Goal: Answer question/provide support: Share knowledge or assist other users

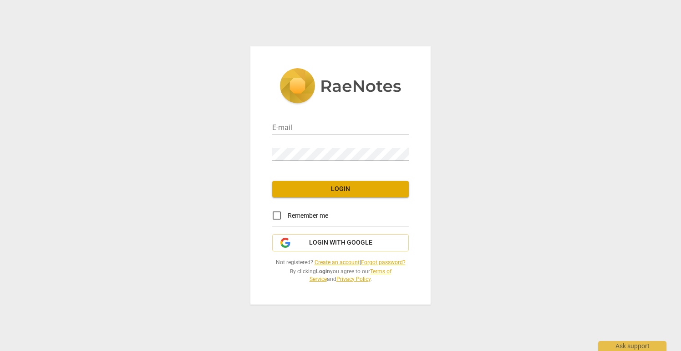
type input "trace@haythorncc.com"
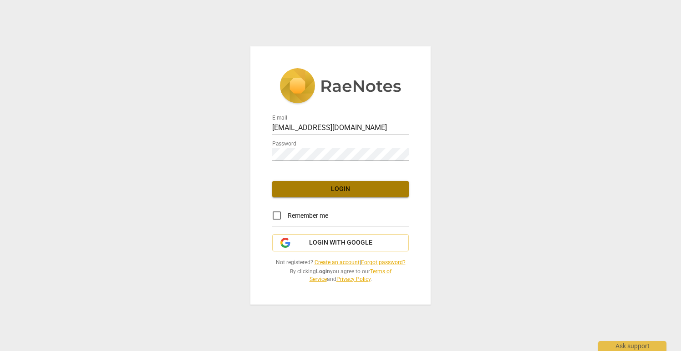
click at [335, 191] on span "Login" at bounding box center [341, 189] width 122 height 9
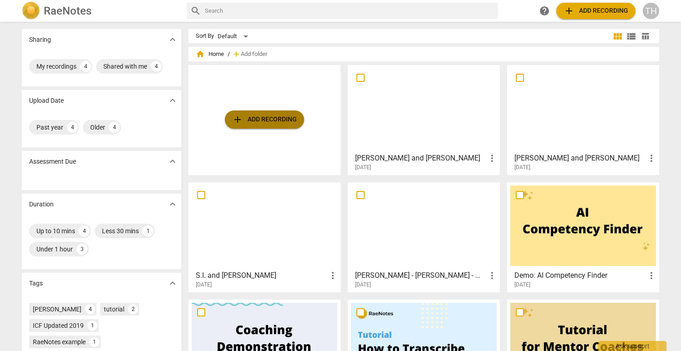
click at [249, 121] on span "add Add recording" at bounding box center [264, 119] width 65 height 11
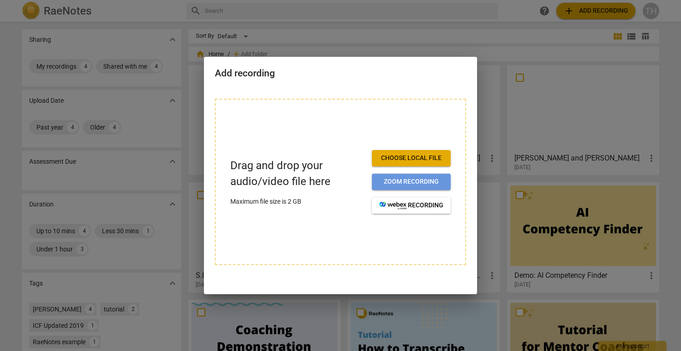
click at [385, 180] on span "Zoom recording" at bounding box center [411, 182] width 64 height 9
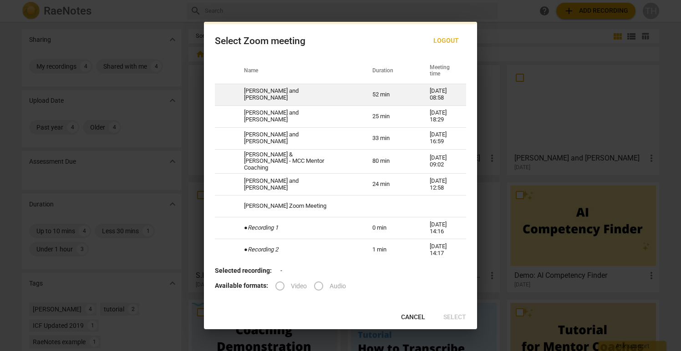
click at [265, 94] on td "[PERSON_NAME] and [PERSON_NAME]" at bounding box center [297, 95] width 128 height 22
radio input "true"
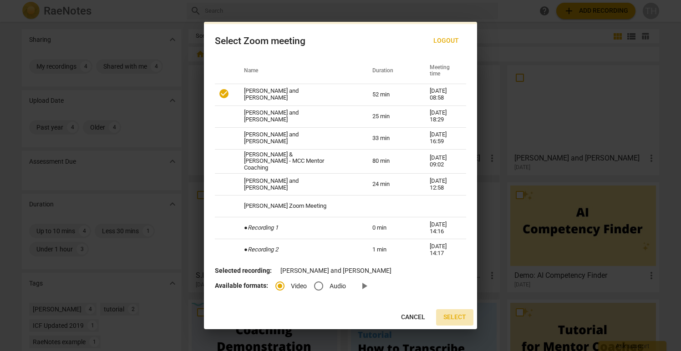
click at [455, 315] on span "Select" at bounding box center [454, 317] width 23 height 9
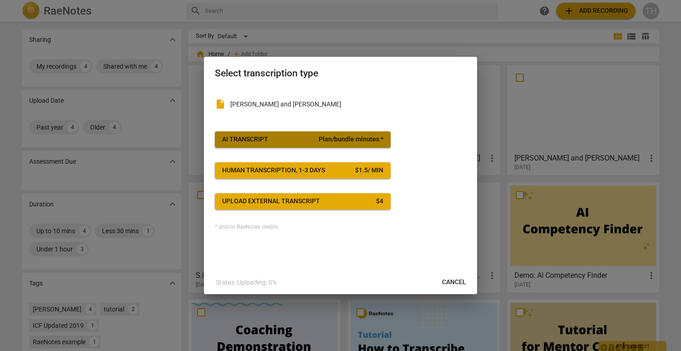
click at [272, 142] on span "AI Transcript Plan/bundle minutes *" at bounding box center [302, 139] width 161 height 9
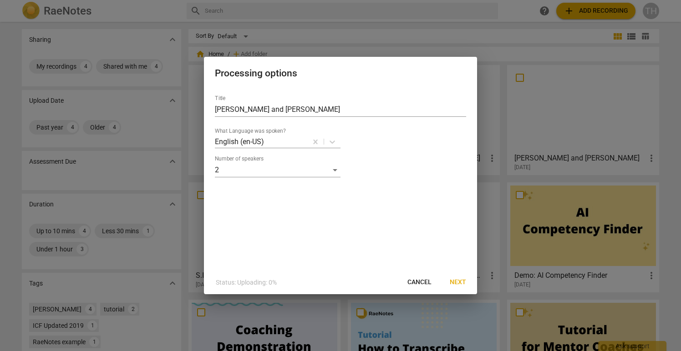
click at [460, 281] on span "Next" at bounding box center [458, 282] width 16 height 9
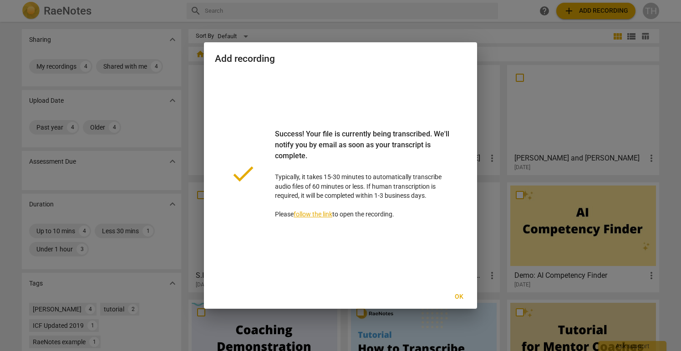
click at [459, 293] on span "Ok" at bounding box center [459, 297] width 15 height 9
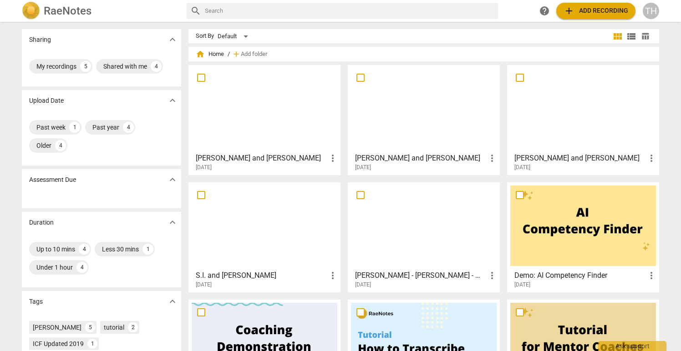
click at [295, 133] on div at bounding box center [265, 108] width 146 height 81
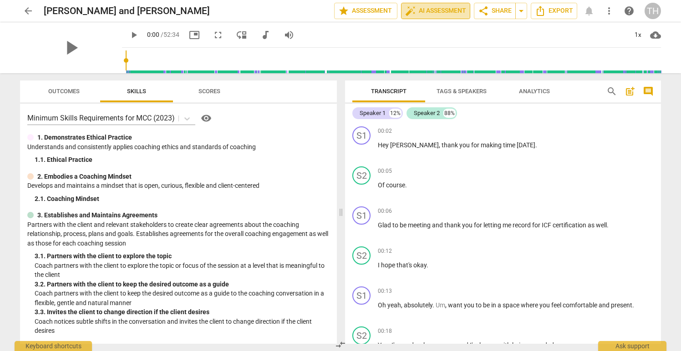
click at [430, 12] on span "auto_fix_high AI Assessment" at bounding box center [435, 10] width 61 height 11
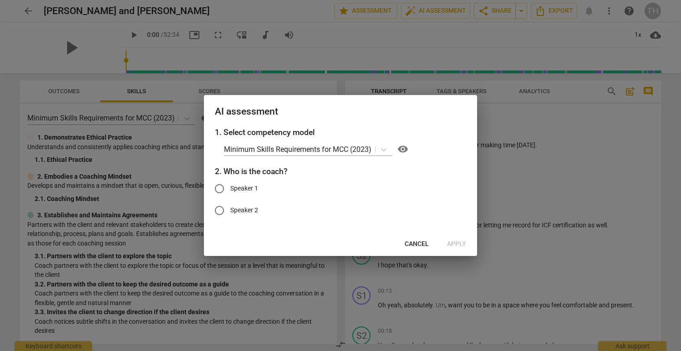
click at [220, 188] on input "Speaker 1" at bounding box center [219, 189] width 22 height 22
radio input "true"
click at [456, 243] on span "Apply" at bounding box center [456, 244] width 19 height 9
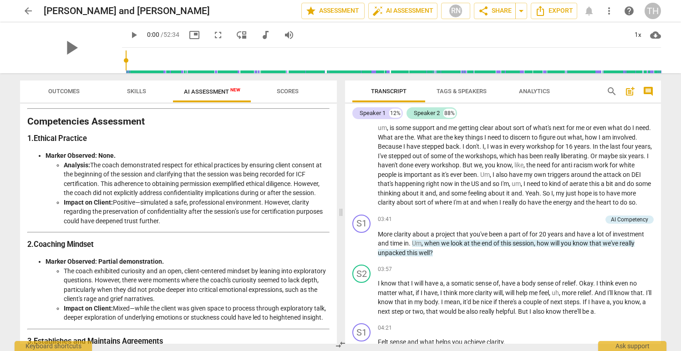
scroll to position [86, 0]
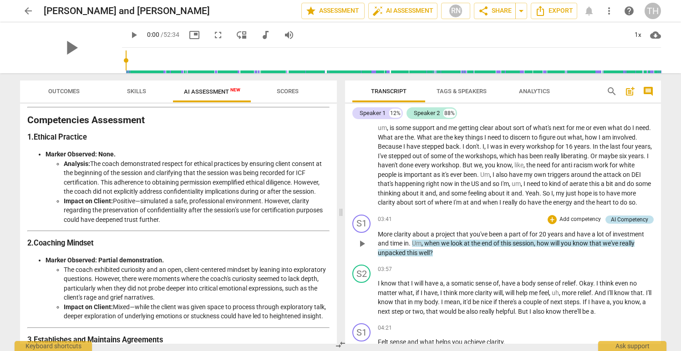
click at [622, 224] on div "AI Competency" at bounding box center [629, 220] width 37 height 8
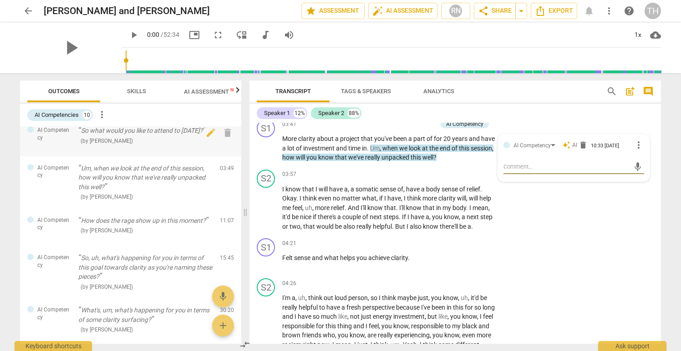
scroll to position [0, 0]
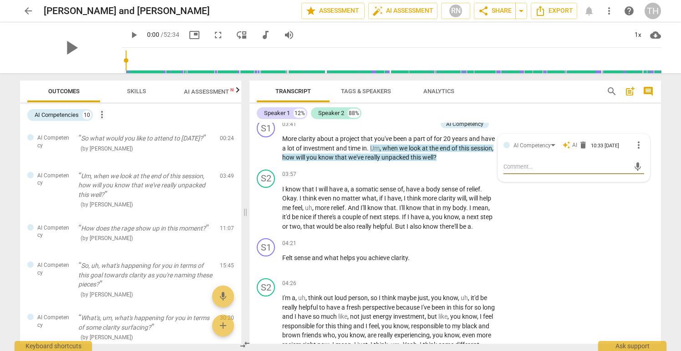
click at [215, 90] on span "AI Assessment New" at bounding box center [212, 91] width 56 height 7
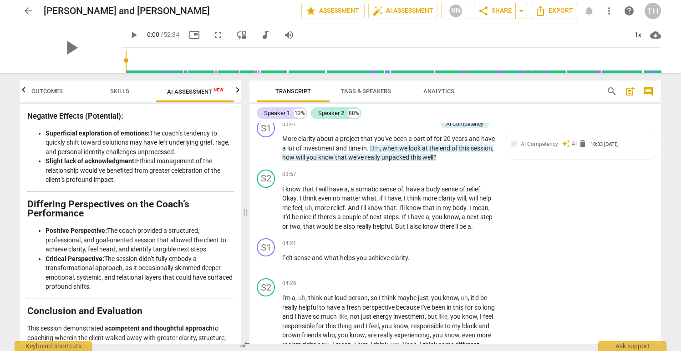
scroll to position [1748, 0]
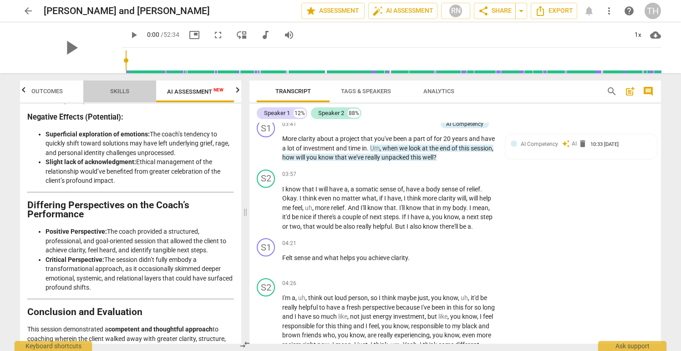
click at [122, 89] on span "Skills" at bounding box center [119, 91] width 19 height 7
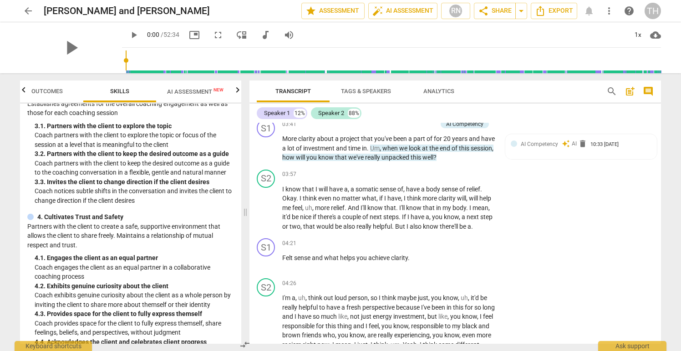
scroll to position [147, 0]
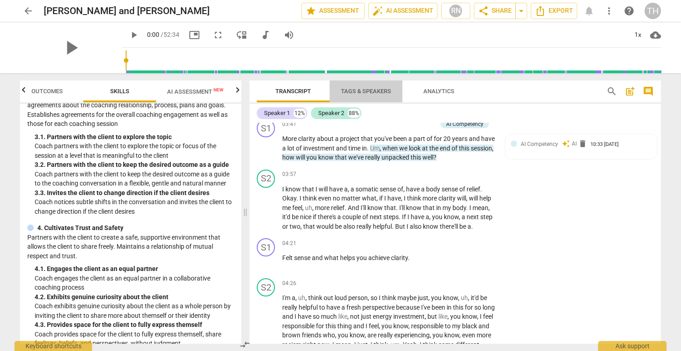
click at [358, 92] on span "Tags & Speakers" at bounding box center [366, 91] width 50 height 7
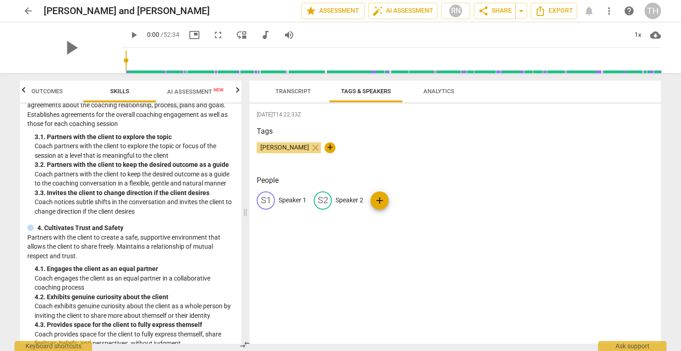
click at [434, 91] on span "Analytics" at bounding box center [438, 91] width 31 height 7
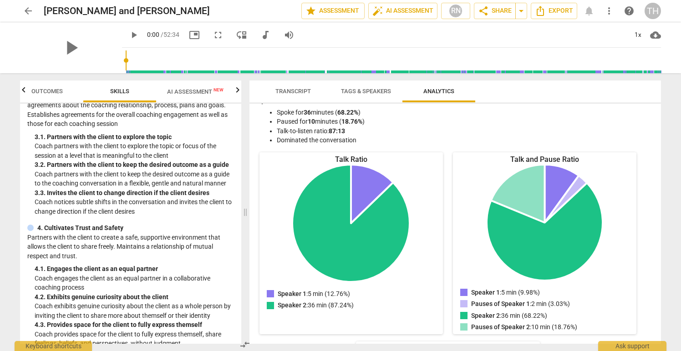
scroll to position [0, 0]
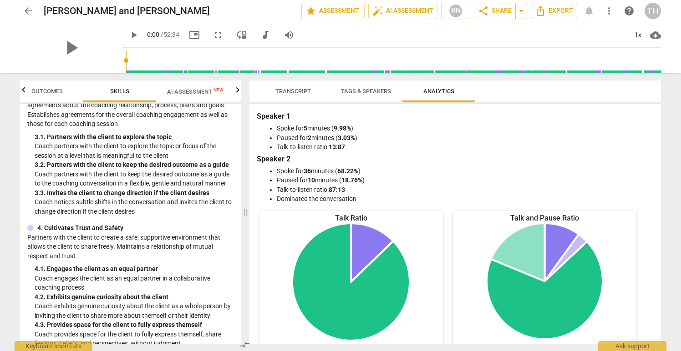
click at [294, 90] on span "Transcript" at bounding box center [293, 91] width 36 height 7
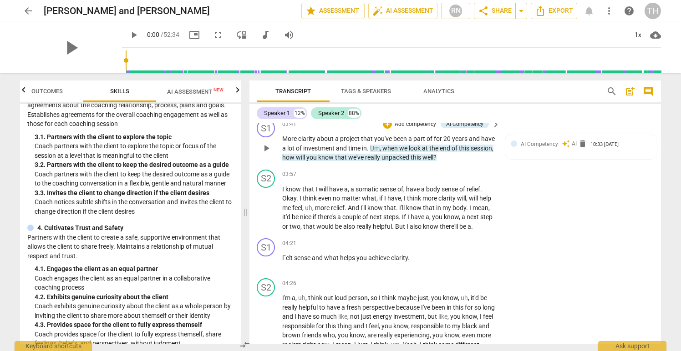
click at [441, 152] on p "More clarity about a project that you've been a part of for 20 years and have a…" at bounding box center [388, 148] width 213 height 28
click at [380, 147] on span "Um" at bounding box center [375, 148] width 10 height 7
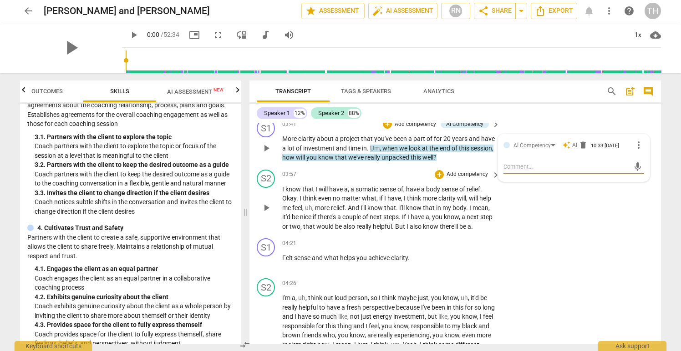
click at [570, 205] on div "S2 play_arrow pause 03:57 + Add competency keyboard_arrow_right I know that I w…" at bounding box center [455, 200] width 412 height 69
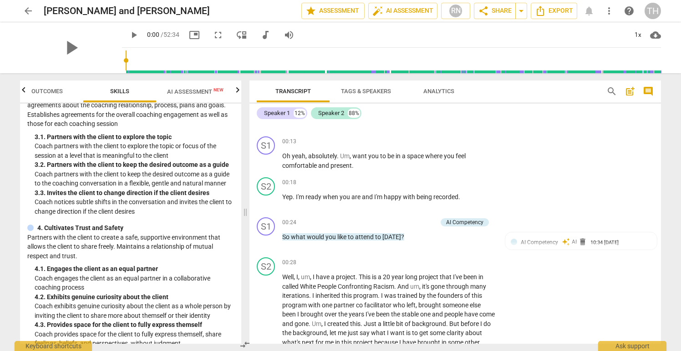
scroll to position [162, 0]
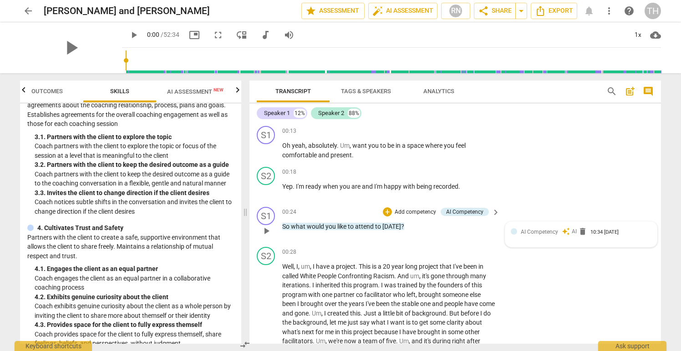
click at [535, 232] on span "AI Competency" at bounding box center [539, 232] width 37 height 6
click at [512, 251] on textarea at bounding box center [566, 254] width 126 height 9
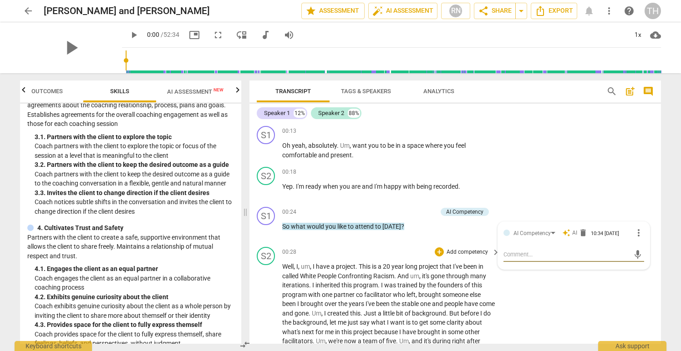
type textarea "3"
type textarea "3."
type textarea "3.1"
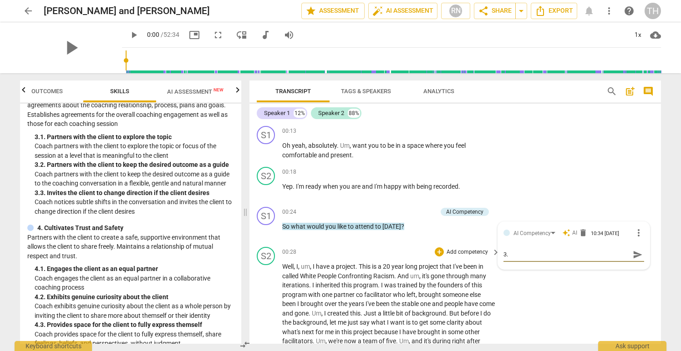
type textarea "3.1"
type textarea "3.1 -"
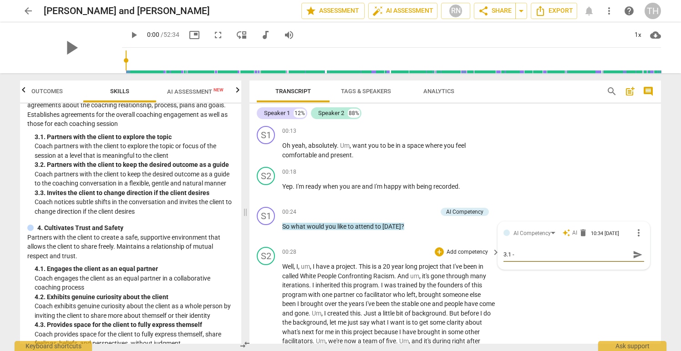
type textarea "3.1 -"
type textarea "3.1 - p"
type textarea "3.1 - pa"
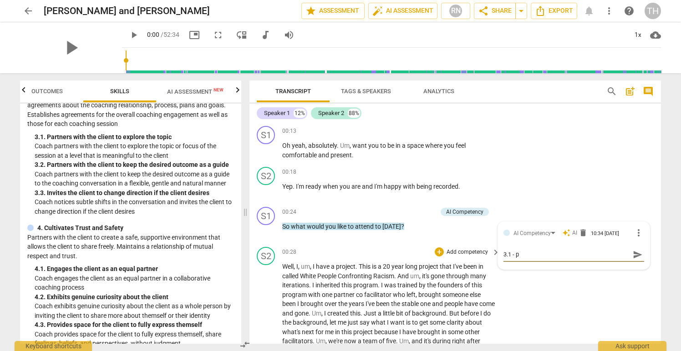
type textarea "3.1 - pa"
type textarea "3.1 - par"
type textarea "3.1 - part"
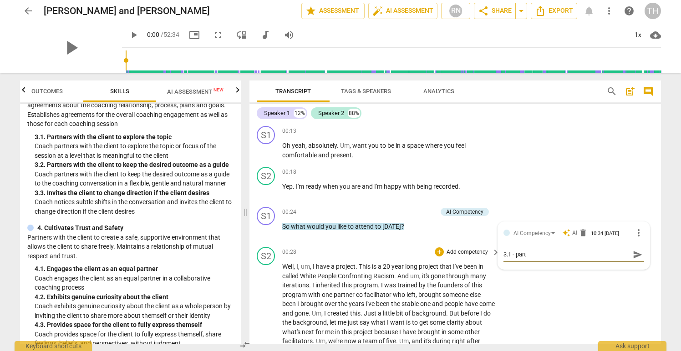
type textarea "3.1 - partn"
type textarea "3.1 - partne"
type textarea "3.1 - partner"
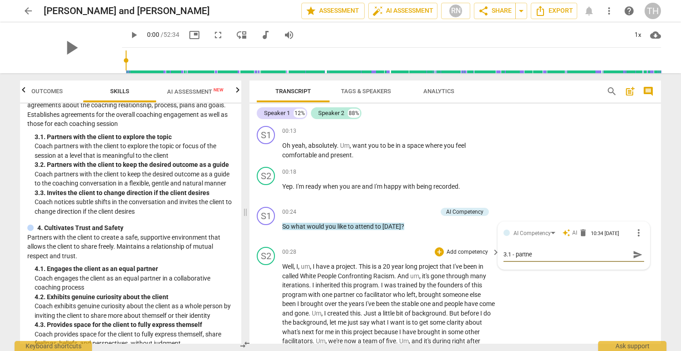
type textarea "3.1 - partner"
type textarea "3.1 - partneri"
type textarea "3.1 - partnerin"
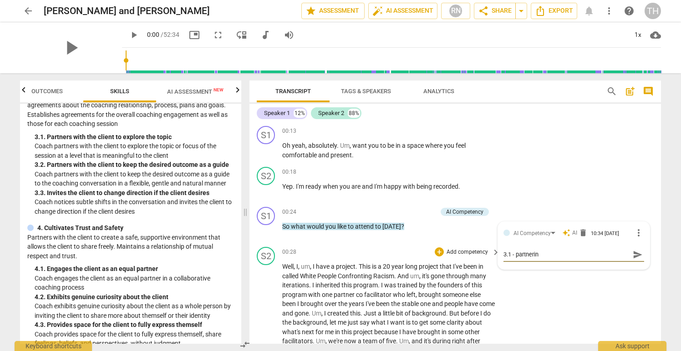
type textarea "3.1 - partnering"
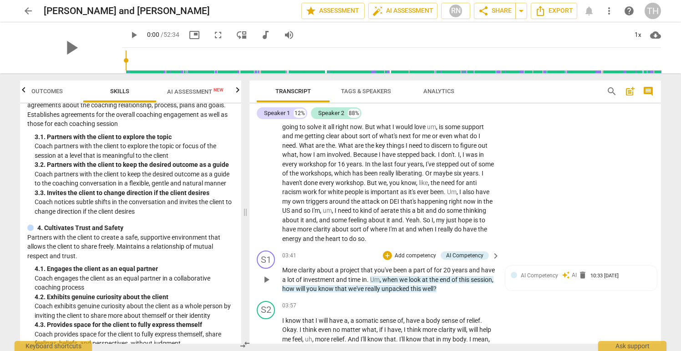
scroll to position [520, 0]
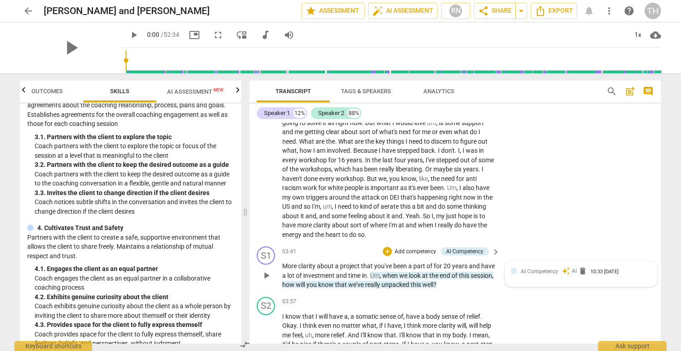
type textarea "3.1 - partnering"
click at [544, 281] on div "AI Competency auto_awesome AI delete 10:33 [DATE]" at bounding box center [581, 274] width 152 height 25
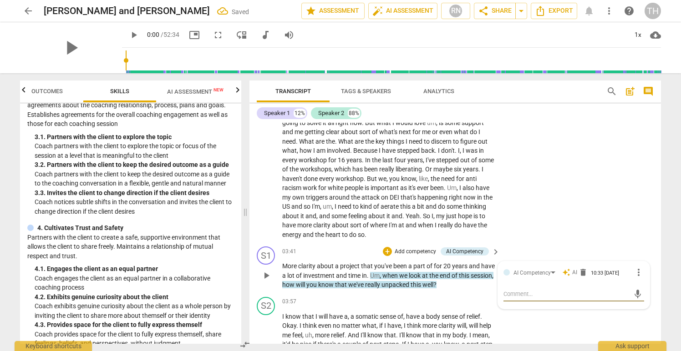
type textarea "3"
type textarea "3."
type textarea "3.2"
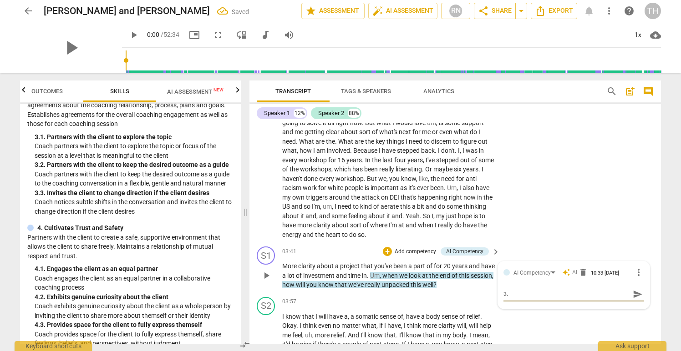
type textarea "3.2"
type textarea "3.2 -"
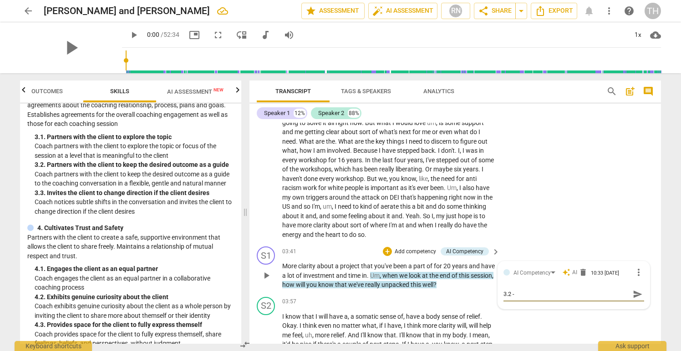
type textarea "3.2 -"
type textarea "3.2 - d"
type textarea "3.2 - de"
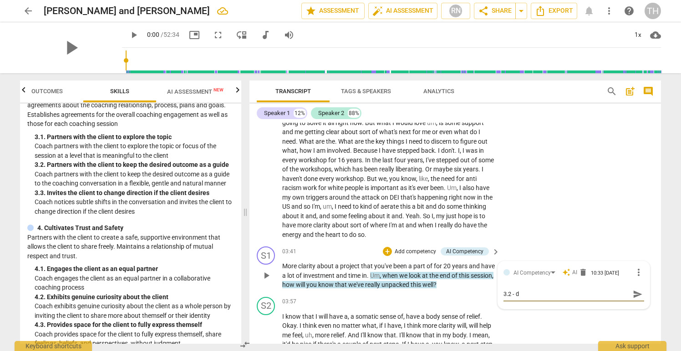
type textarea "3.2 - de"
type textarea "3.2 - des"
type textarea "3.2 - desi"
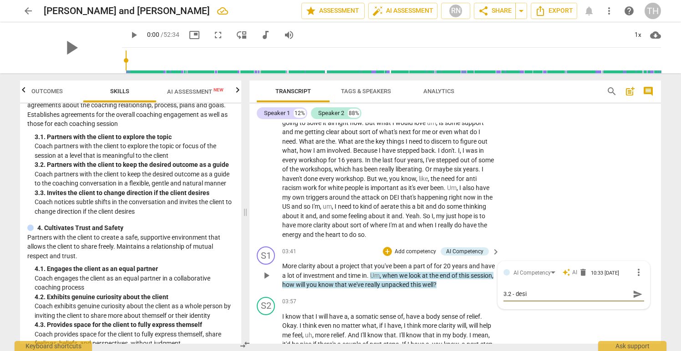
type textarea "3.2 - [PERSON_NAME]"
type textarea "3.2 - desire"
type textarea "3.2 - desired"
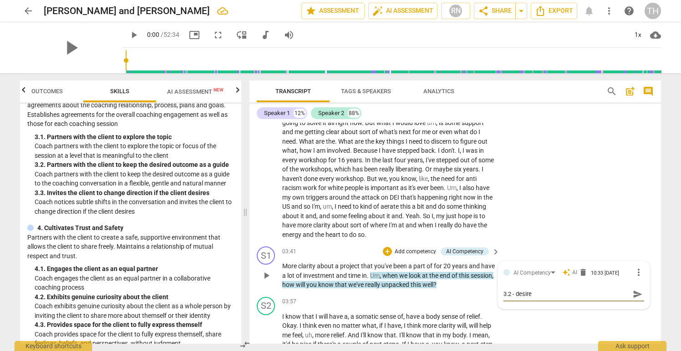
type textarea "3.2 - desired"
type textarea "3.2 - desired o"
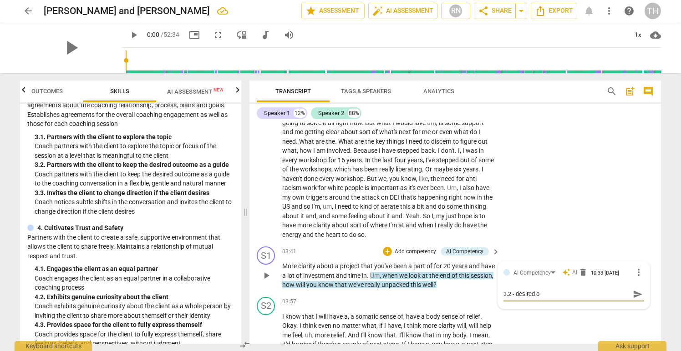
type textarea "3.2 - desired ou"
type textarea "3.2 - desired out"
type textarea "3.2 - desired outc"
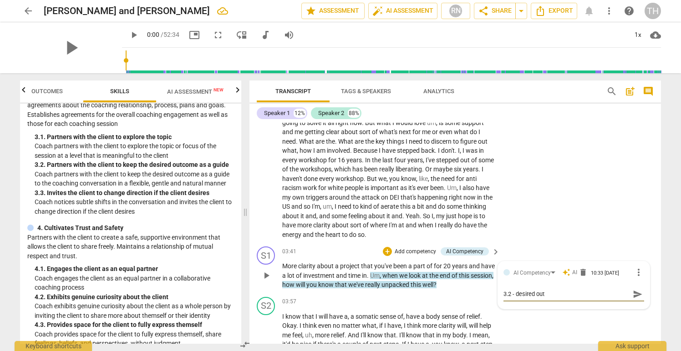
type textarea "3.2 - desired outc"
type textarea "3.2 - desired outco"
type textarea "3.2 - desired outcom"
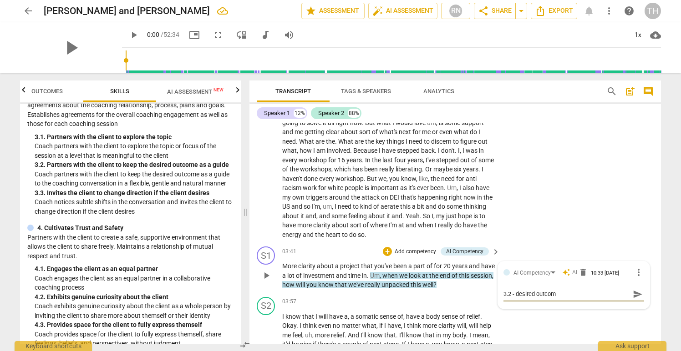
type textarea "3.2 - desired outcome"
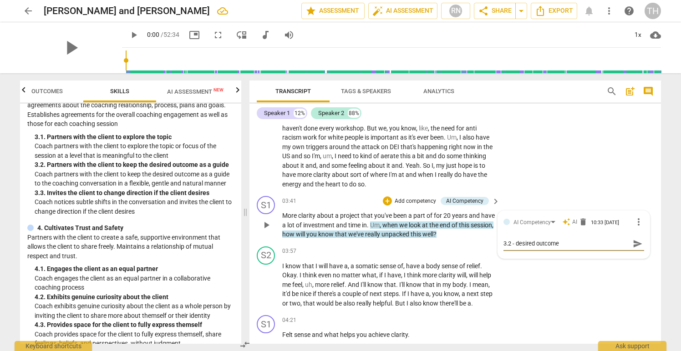
scroll to position [575, 0]
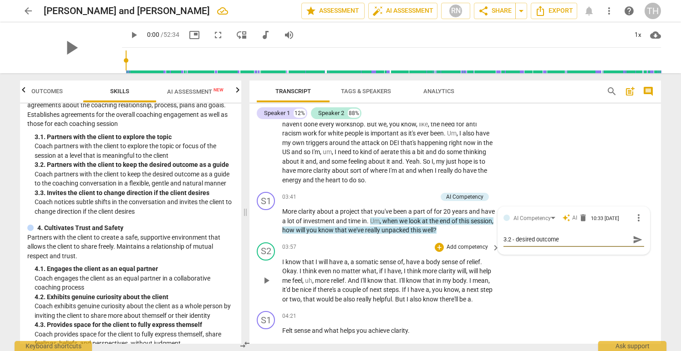
type textarea "3.2 - desired outcome"
click at [562, 288] on div "S2 play_arrow pause 03:57 + Add competency keyboard_arrow_right I know that I w…" at bounding box center [455, 273] width 412 height 69
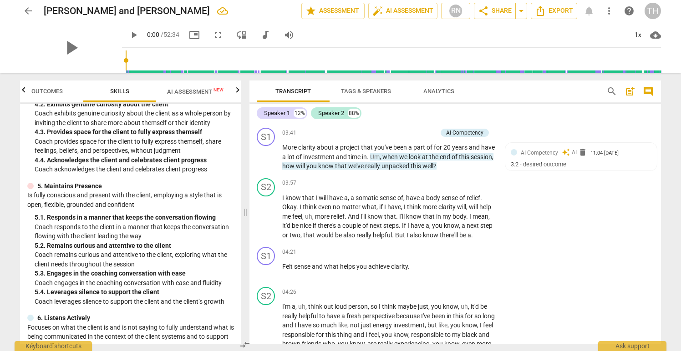
scroll to position [344, 0]
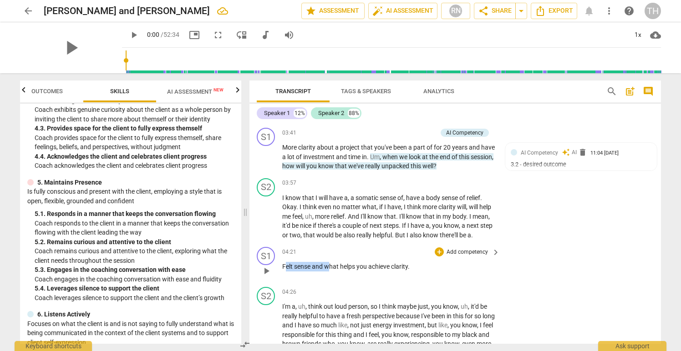
drag, startPoint x: 284, startPoint y: 268, endPoint x: 326, endPoint y: 267, distance: 42.3
click at [327, 267] on p "Felt sense and what helps you achieve clarity ." at bounding box center [388, 267] width 213 height 10
click at [364, 285] on div "S2 play_arrow pause 04:26 + Add competency keyboard_arrow_right I'm a , uh , th…" at bounding box center [455, 351] width 412 height 134
drag, startPoint x: 282, startPoint y: 267, endPoint x: 415, endPoint y: 269, distance: 132.9
click at [415, 269] on p "Felt sense and what helps you achieve clarity ." at bounding box center [388, 267] width 213 height 10
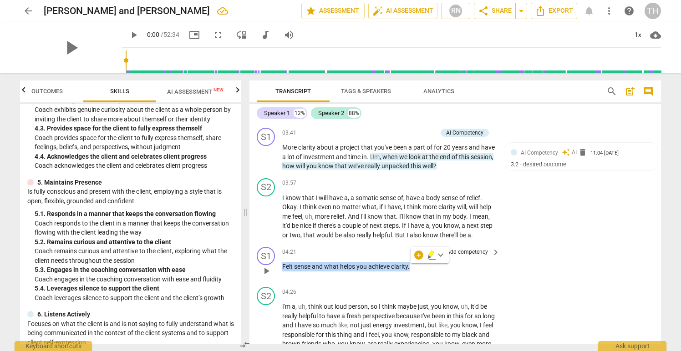
click at [462, 250] on p "Add competency" at bounding box center [467, 253] width 43 height 8
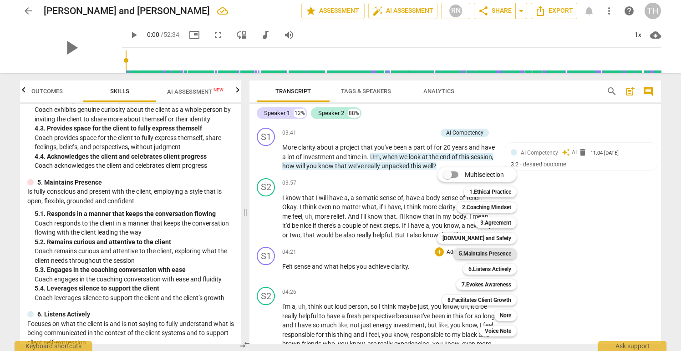
click at [496, 254] on b "5.Maintains Presence" at bounding box center [485, 254] width 52 height 11
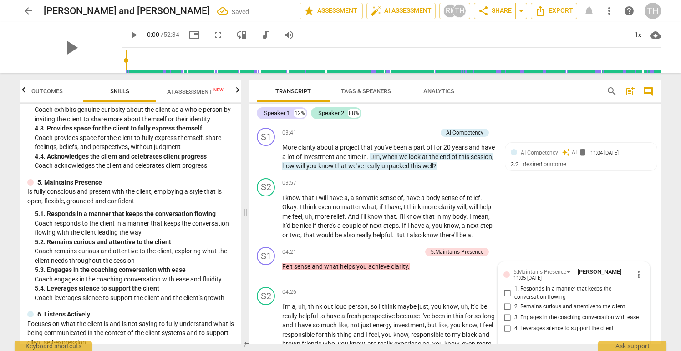
scroll to position [755, 0]
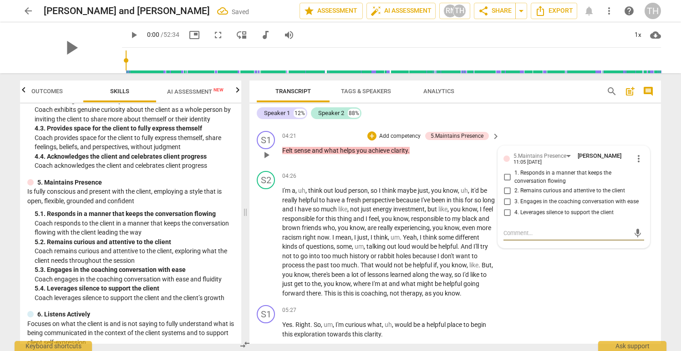
click at [507, 176] on input "1. Responds in a manner that keeps the conversation flowing" at bounding box center [507, 177] width 15 height 11
checkbox input "true"
click at [508, 200] on input "3. Engages in the coaching conversation with ease" at bounding box center [507, 201] width 15 height 11
checkbox input "true"
click at [538, 291] on div "S2 play_arrow pause 04:26 + Add competency keyboard_arrow_right I'm a , uh , th…" at bounding box center [455, 235] width 412 height 134
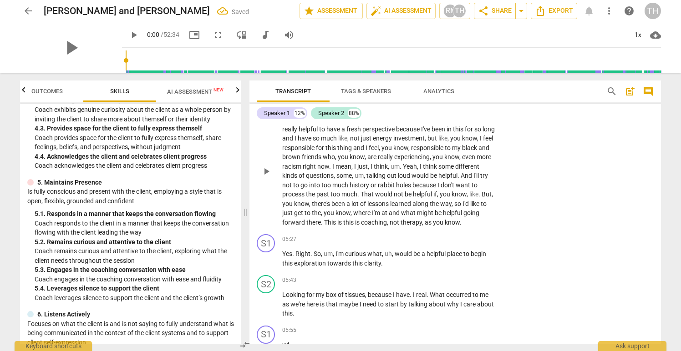
scroll to position [834, 0]
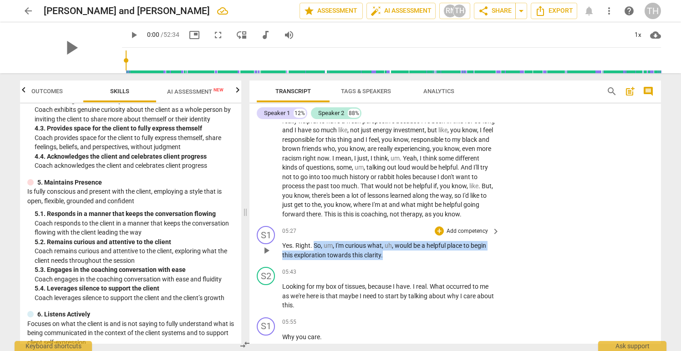
drag, startPoint x: 313, startPoint y: 256, endPoint x: 383, endPoint y: 263, distance: 70.4
click at [383, 260] on p "Yes . Right . So , um , I'm curious what , uh , would be a helpful place to beg…" at bounding box center [388, 250] width 213 height 19
click at [470, 236] on p "Add competency" at bounding box center [467, 232] width 43 height 8
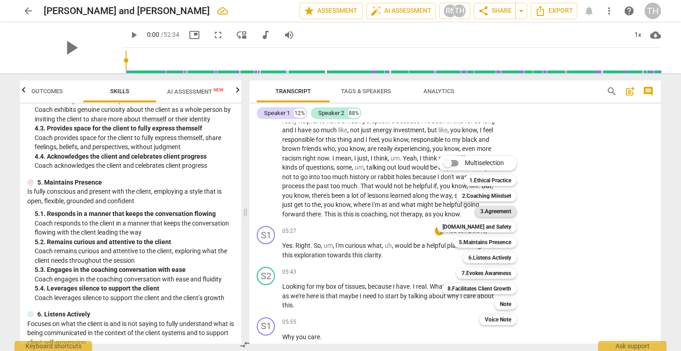
click at [497, 211] on b "3.Agreement" at bounding box center [495, 211] width 31 height 11
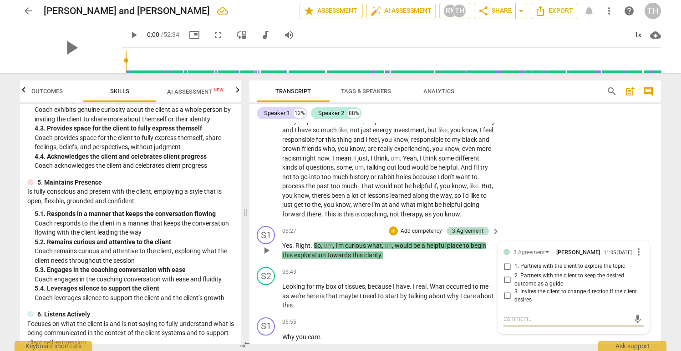
click at [506, 272] on input "1. Partners with the client to explore the topic" at bounding box center [507, 266] width 15 height 11
checkbox input "true"
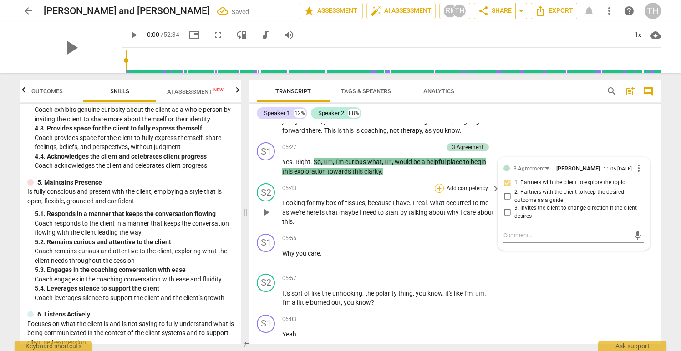
scroll to position [920, 0]
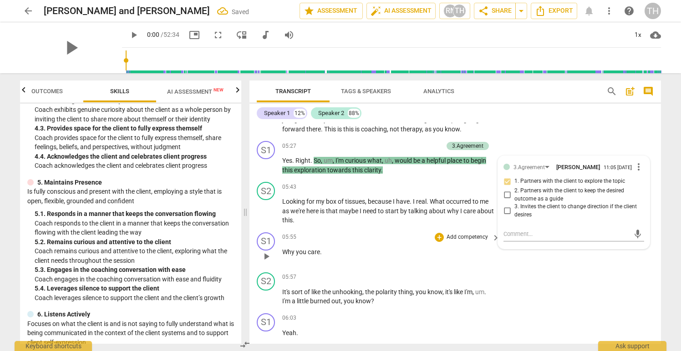
click at [410, 269] on div "S1 play_arrow pause 05:55 + Add competency keyboard_arrow_right Why you care ." at bounding box center [455, 249] width 412 height 40
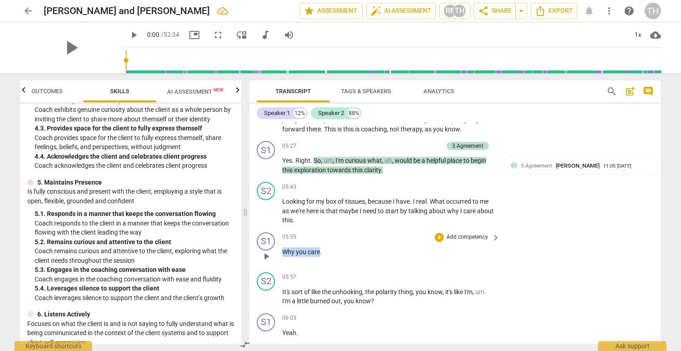
drag, startPoint x: 284, startPoint y: 261, endPoint x: 320, endPoint y: 262, distance: 36.4
click at [320, 257] on p "Why you care ." at bounding box center [388, 253] width 213 height 10
click at [451, 242] on p "Add competency" at bounding box center [467, 238] width 43 height 8
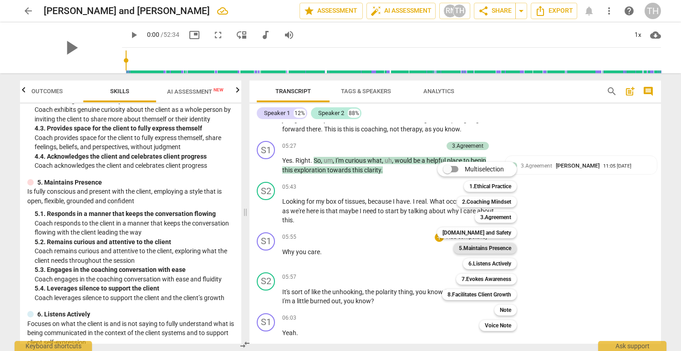
click at [501, 248] on b "5.Maintains Presence" at bounding box center [485, 248] width 52 height 11
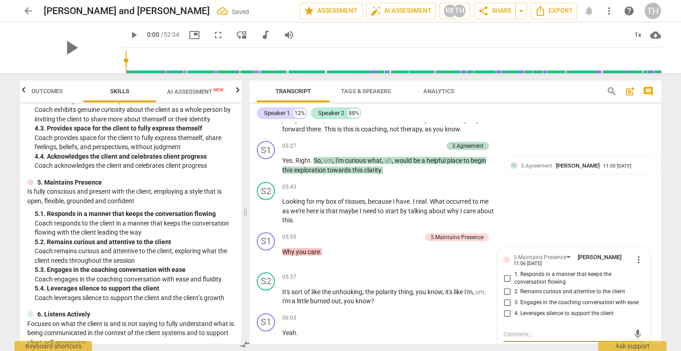
scroll to position [923, 0]
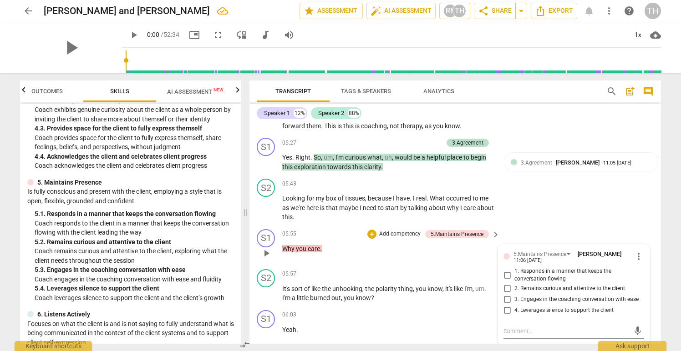
click at [391, 239] on p "Add competency" at bounding box center [399, 234] width 43 height 8
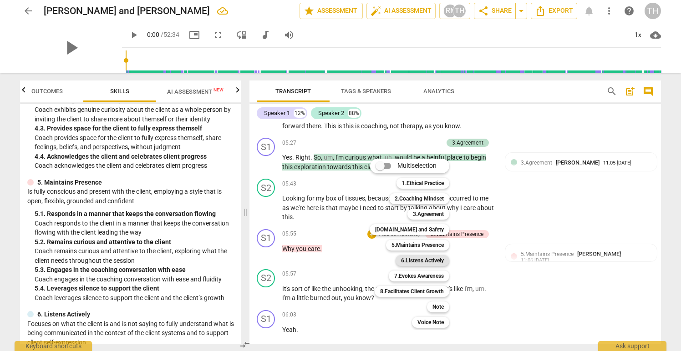
click at [410, 259] on b "6.Listens Actively" at bounding box center [422, 260] width 43 height 11
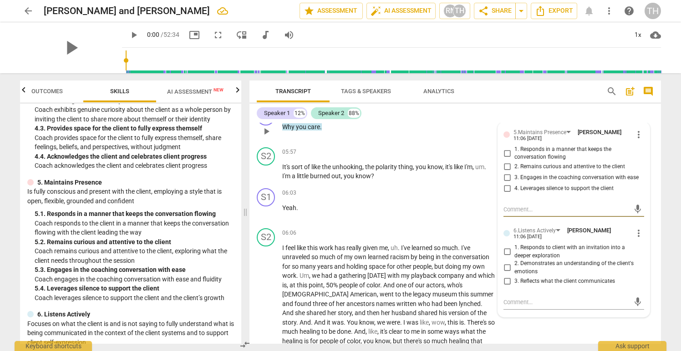
scroll to position [1047, 0]
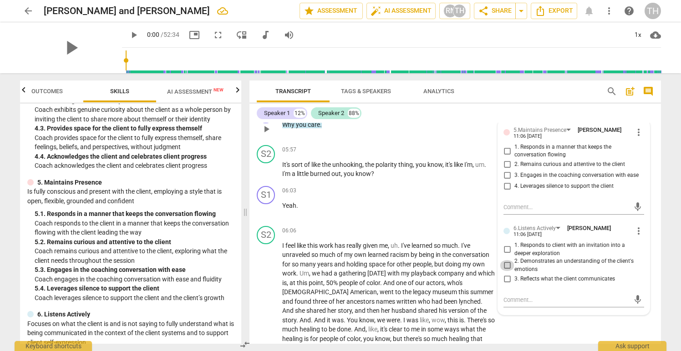
click at [506, 271] on input "2. Demonstrates an understanding of the client's emotions" at bounding box center [507, 265] width 15 height 11
checkbox input "true"
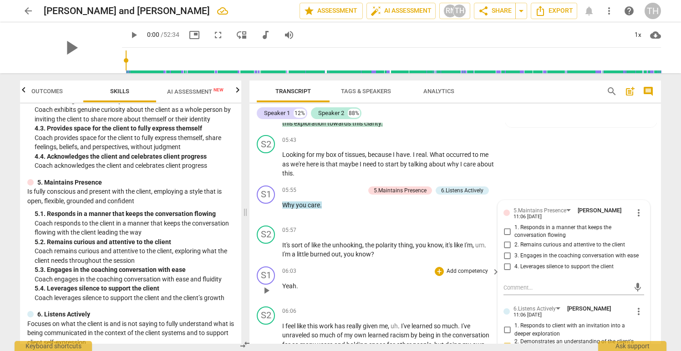
scroll to position [963, 0]
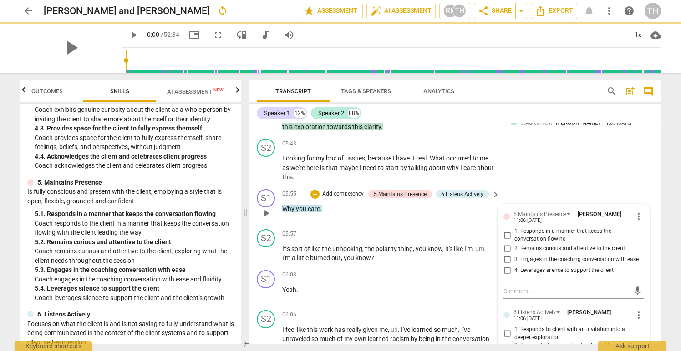
click at [506, 265] on input "3. Engages in the coaching conversation with ease" at bounding box center [507, 259] width 15 height 11
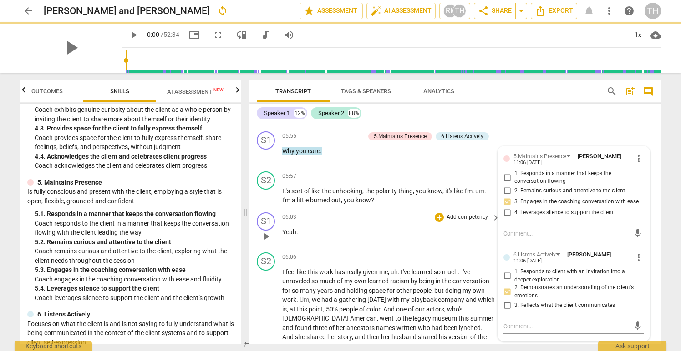
scroll to position [1045, 0]
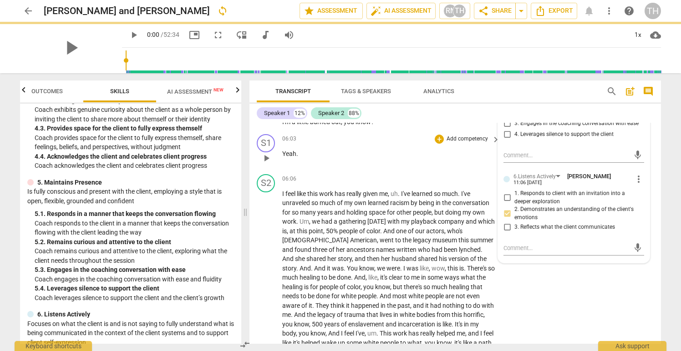
checkbox input "true"
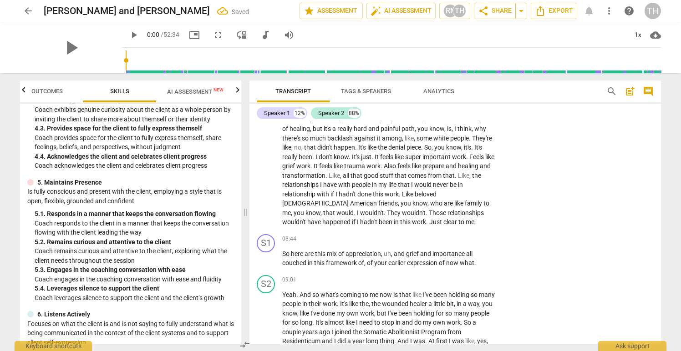
scroll to position [1331, 0]
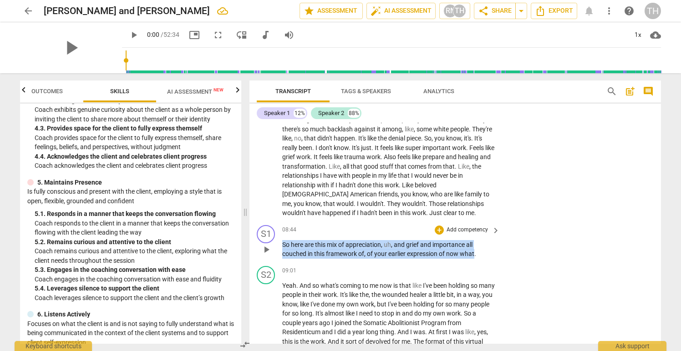
drag, startPoint x: 282, startPoint y: 255, endPoint x: 475, endPoint y: 261, distance: 193.1
click at [475, 259] on p "So here are this mix of appreciation , uh , and grief and importance all couche…" at bounding box center [388, 249] width 213 height 19
click at [467, 234] on p "Add competency" at bounding box center [467, 230] width 43 height 8
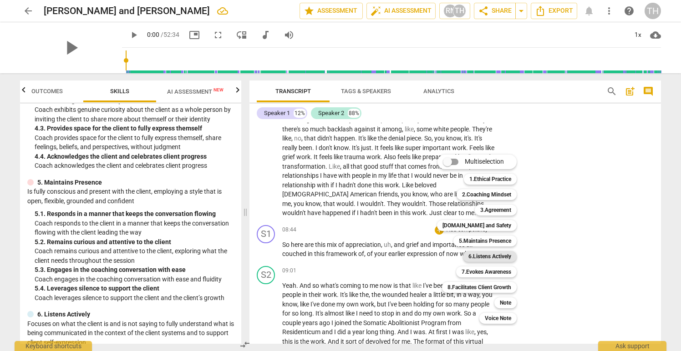
click at [493, 255] on b "6.Listens Actively" at bounding box center [489, 256] width 43 height 11
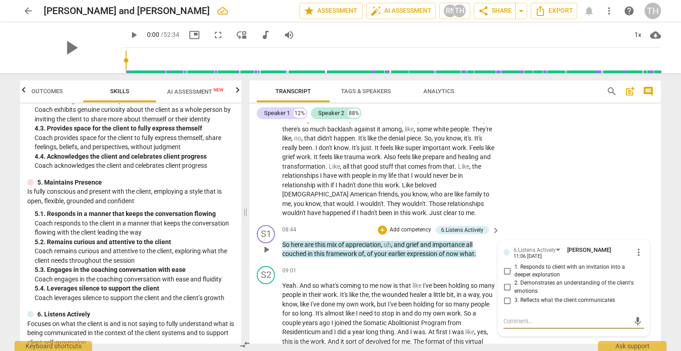
click at [506, 293] on input "2. Demonstrates an understanding of the client's emotions" at bounding box center [507, 287] width 15 height 11
checkbox input "true"
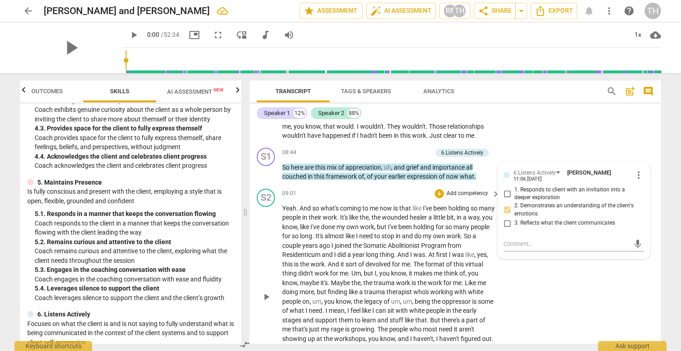
scroll to position [1418, 0]
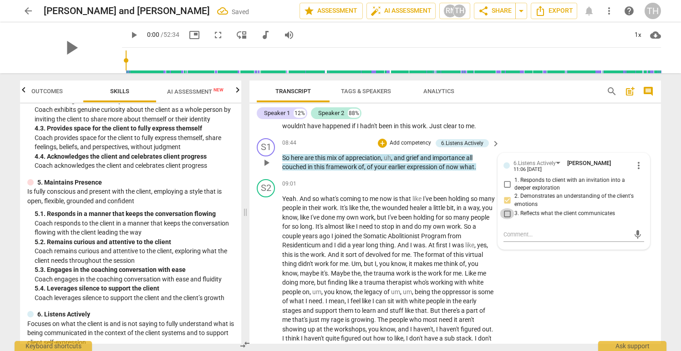
click at [506, 219] on input "3. Reflects what the client communicates" at bounding box center [507, 213] width 15 height 11
checkbox input "true"
click at [517, 298] on div "S2 play_arrow pause 09:01 + Add competency keyboard_arrow_right Yeah . And so w…" at bounding box center [455, 280] width 412 height 209
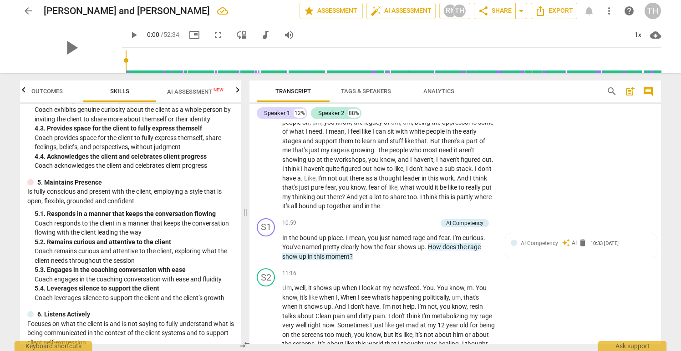
scroll to position [1591, 0]
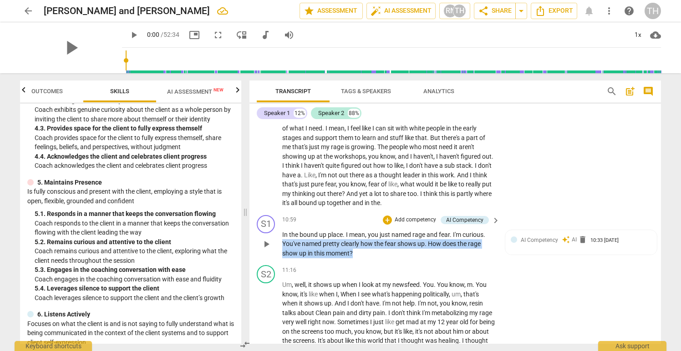
drag, startPoint x: 282, startPoint y: 253, endPoint x: 356, endPoint y: 261, distance: 74.7
click at [356, 259] on p "In the bound up place . I mean , you just named rage and fear . I'm curious . Y…" at bounding box center [388, 244] width 213 height 28
click at [407, 224] on p "Add competency" at bounding box center [415, 220] width 43 height 8
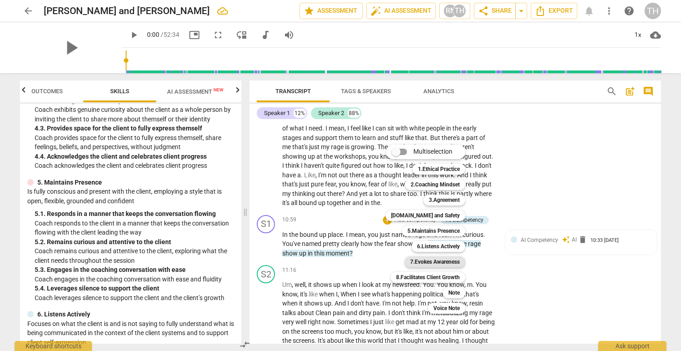
click at [428, 261] on b "7.Evokes Awareness" at bounding box center [435, 262] width 50 height 11
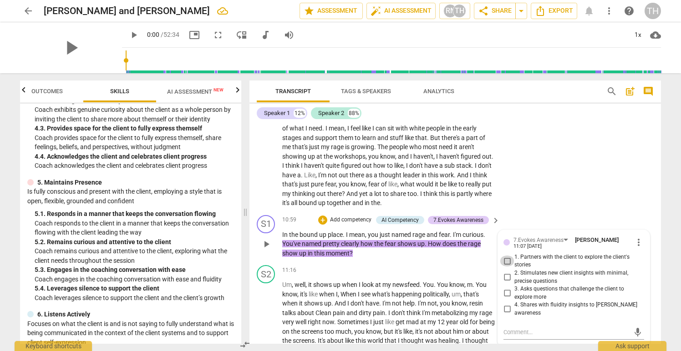
click at [507, 267] on input "1. Partners with the client to explore the client's stories" at bounding box center [507, 261] width 15 height 11
checkbox input "true"
click at [356, 224] on p "Add competency" at bounding box center [350, 220] width 43 height 8
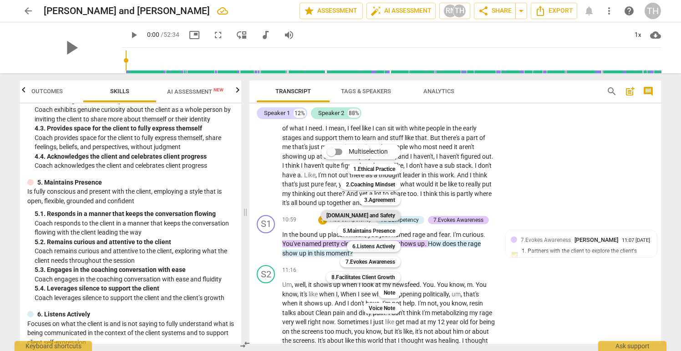
click at [369, 215] on b "[DOMAIN_NAME] and Safety" at bounding box center [360, 215] width 69 height 11
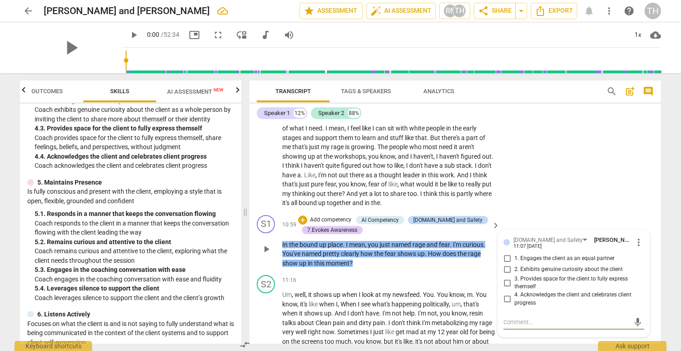
click at [505, 275] on input "2. Exhibits genuine curiosity about the client" at bounding box center [507, 269] width 15 height 11
checkbox input "true"
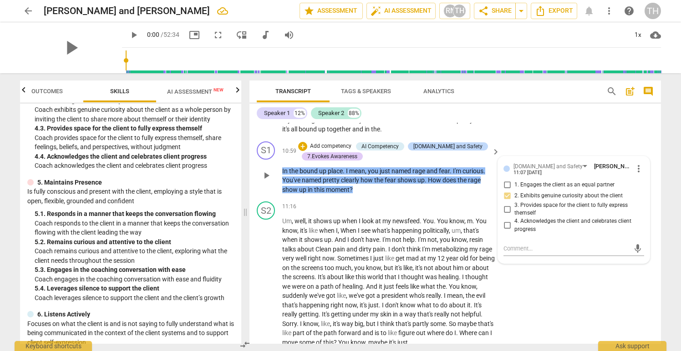
scroll to position [1672, 0]
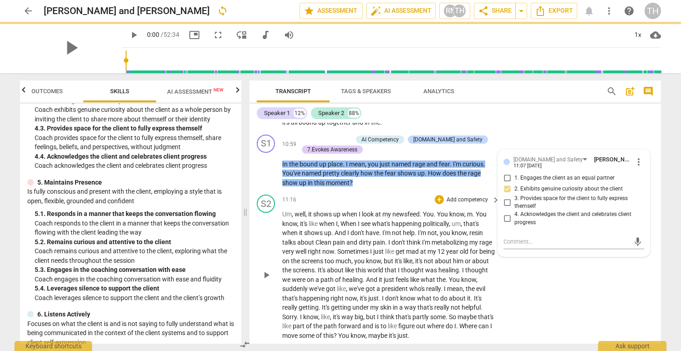
click at [529, 302] on div "S2 play_arrow pause 11:16 + Add competency keyboard_arrow_right Um , well , it …" at bounding box center [455, 267] width 412 height 153
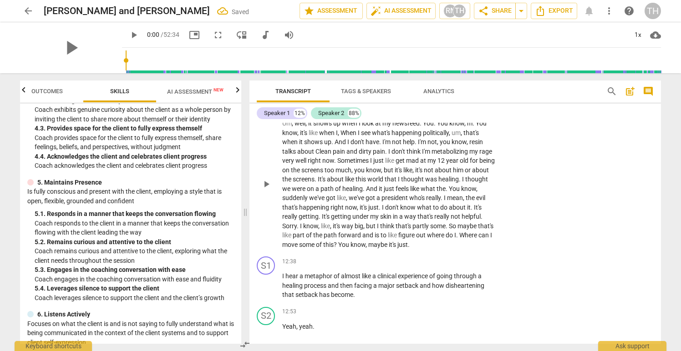
scroll to position [1772, 0]
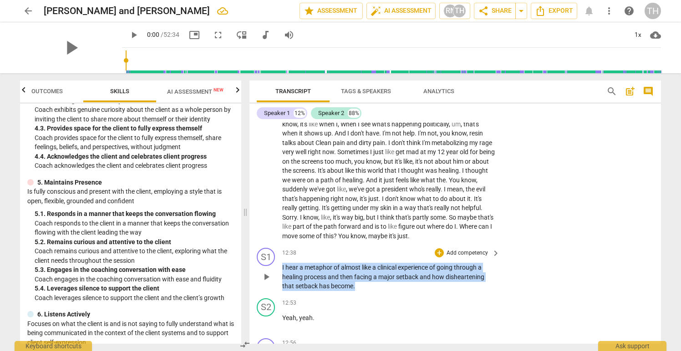
drag, startPoint x: 282, startPoint y: 276, endPoint x: 355, endPoint y: 295, distance: 75.2
click at [355, 291] on p "I hear a metaphor of almost like a clinical experience of going through a heali…" at bounding box center [388, 277] width 213 height 28
click at [457, 258] on p "Add competency" at bounding box center [467, 253] width 43 height 8
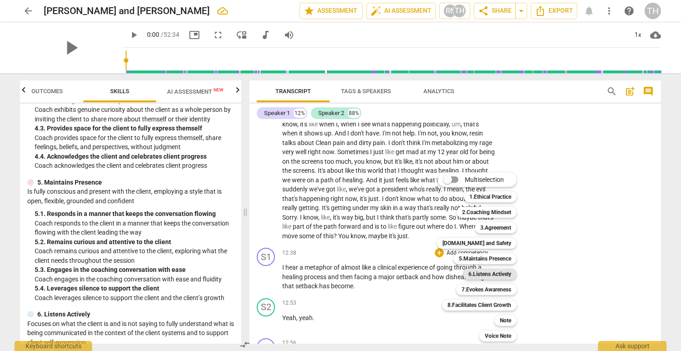
click at [493, 274] on b "6.Listens Actively" at bounding box center [489, 274] width 43 height 11
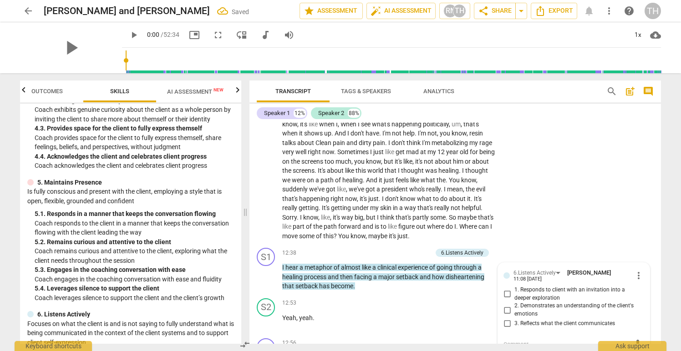
scroll to position [1892, 0]
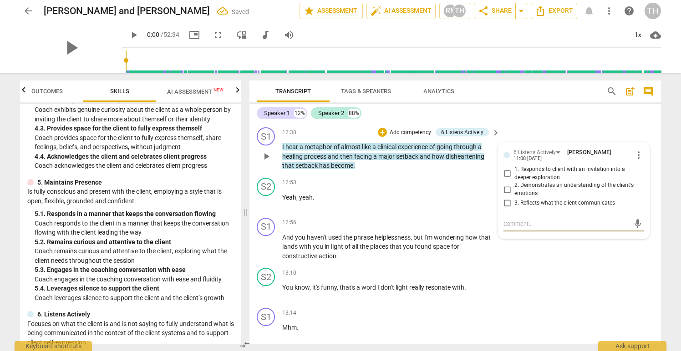
click at [505, 209] on input "3. Reflects what the client communicates" at bounding box center [507, 203] width 15 height 11
checkbox input "true"
click at [506, 195] on input "2. Demonstrates an understanding of the client's emotions" at bounding box center [507, 189] width 15 height 11
checkbox input "true"
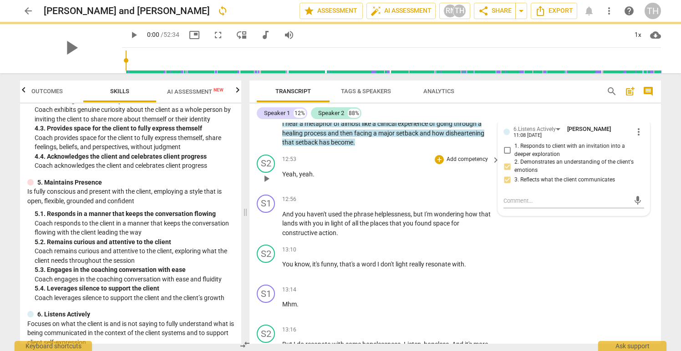
scroll to position [1916, 0]
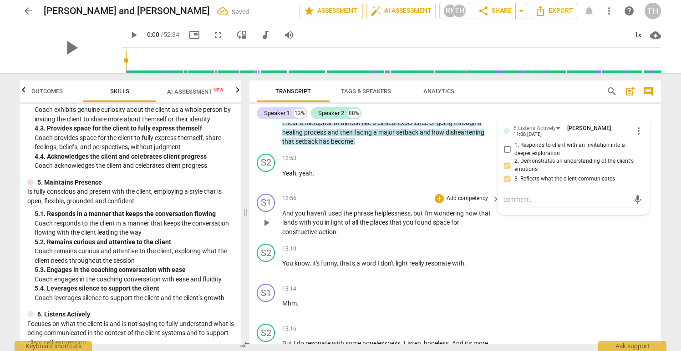
click at [388, 237] on p "And you haven't used the phrase helplessness , but I'm wondering how that lands…" at bounding box center [388, 223] width 213 height 28
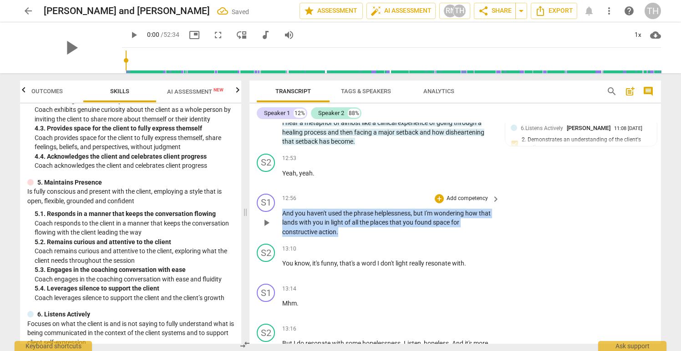
drag, startPoint x: 282, startPoint y: 224, endPoint x: 337, endPoint y: 239, distance: 57.2
click at [338, 237] on p "And you haven't used the phrase helplessness , but I'm wondering how that lands…" at bounding box center [388, 223] width 213 height 28
click at [469, 203] on p "Add competency" at bounding box center [467, 199] width 43 height 8
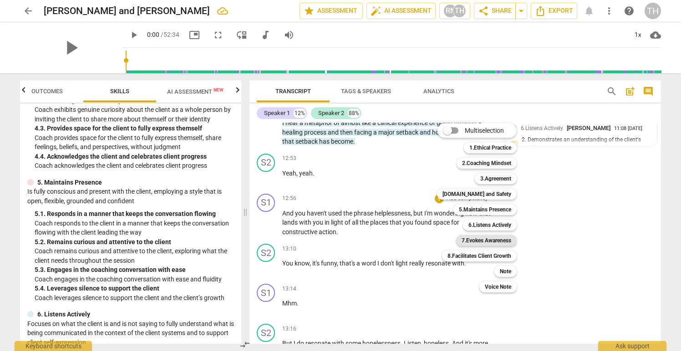
click at [492, 240] on b "7.Evokes Awareness" at bounding box center [487, 240] width 50 height 11
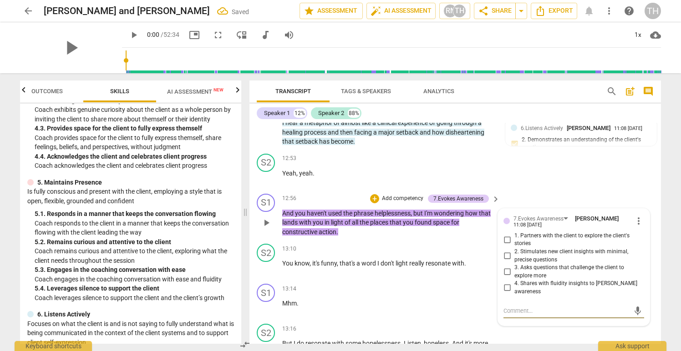
click at [505, 245] on input "1. Partners with the client to explore the client's stories" at bounding box center [507, 239] width 15 height 11
checkbox input "true"
click at [505, 278] on input "3. Asks questions that challenge the client to explore more" at bounding box center [507, 272] width 15 height 11
checkbox input "true"
click at [402, 253] on div "S2 play_arrow pause 13:10 + Add competency keyboard_arrow_right You know , it's…" at bounding box center [455, 260] width 412 height 40
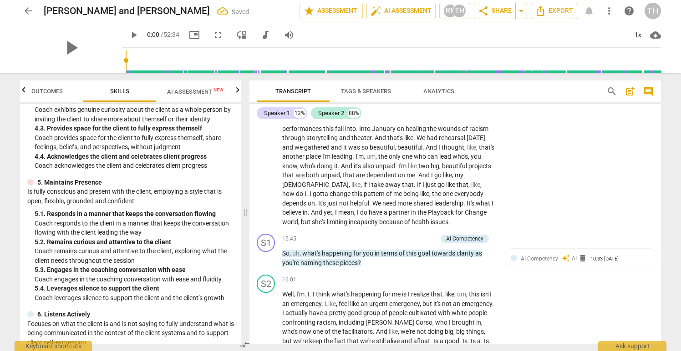
scroll to position [2314, 0]
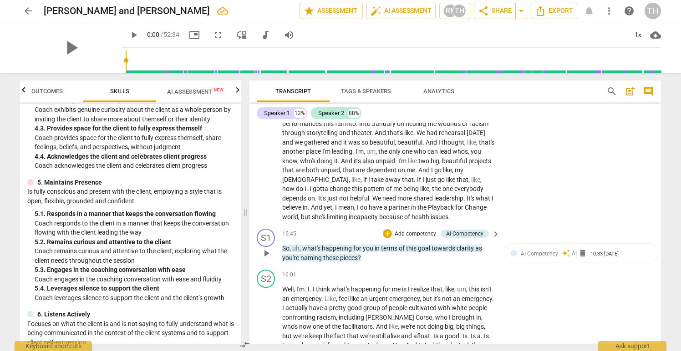
click at [342, 252] on span "happening" at bounding box center [337, 248] width 31 height 7
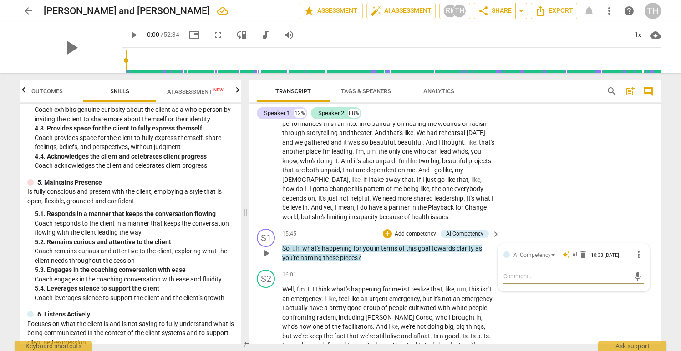
click at [408, 239] on p "Add competency" at bounding box center [415, 234] width 43 height 8
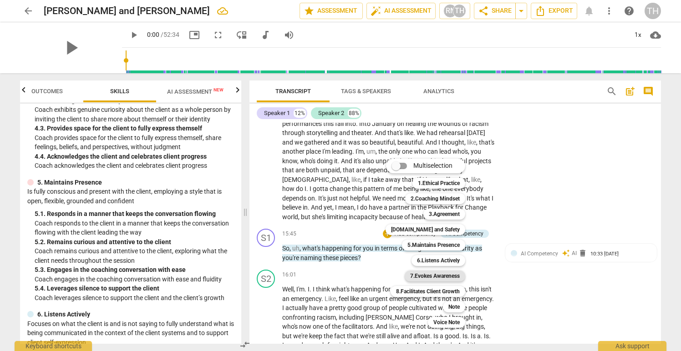
click at [422, 275] on b "7.Evokes Awareness" at bounding box center [435, 276] width 50 height 11
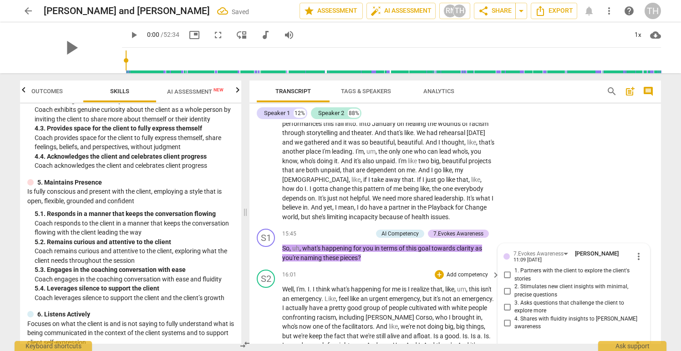
scroll to position [2431, 0]
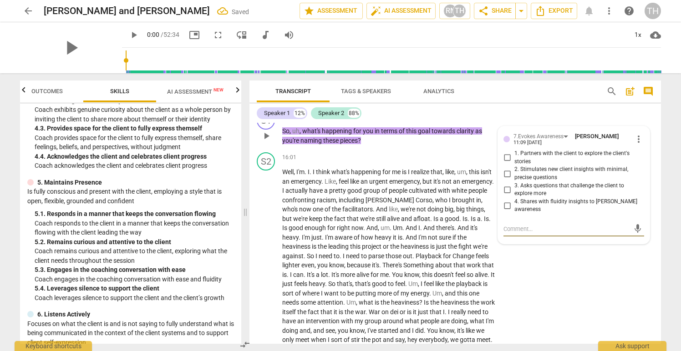
click at [505, 179] on input "2. Stimulates new client insights with minimal, precise questions" at bounding box center [507, 173] width 15 height 11
checkbox input "true"
click at [506, 195] on input "3. Asks questions that challenge the client to explore more" at bounding box center [507, 189] width 15 height 11
checkbox input "true"
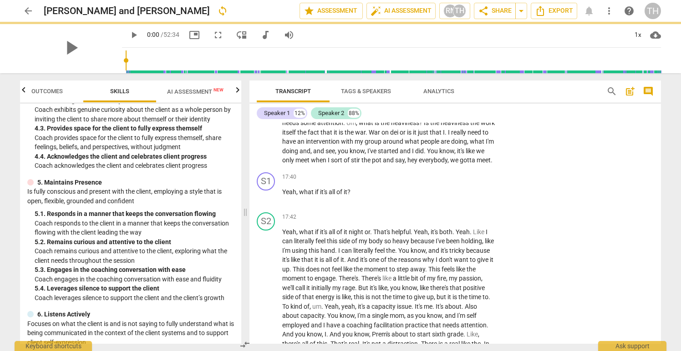
scroll to position [2614, 0]
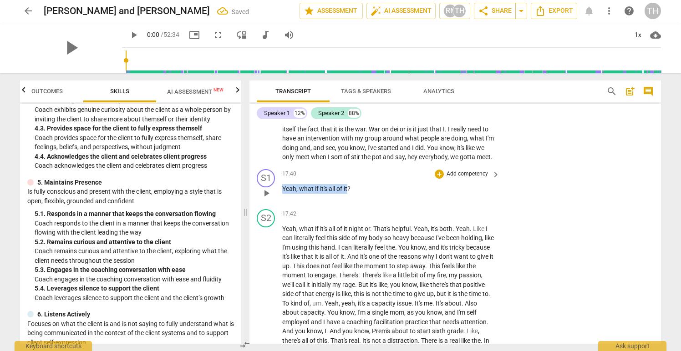
drag, startPoint x: 283, startPoint y: 207, endPoint x: 349, endPoint y: 211, distance: 66.6
click at [349, 194] on p "Yeah , what if it's all of it ?" at bounding box center [388, 189] width 213 height 10
click at [457, 178] on p "Add competency" at bounding box center [467, 174] width 43 height 8
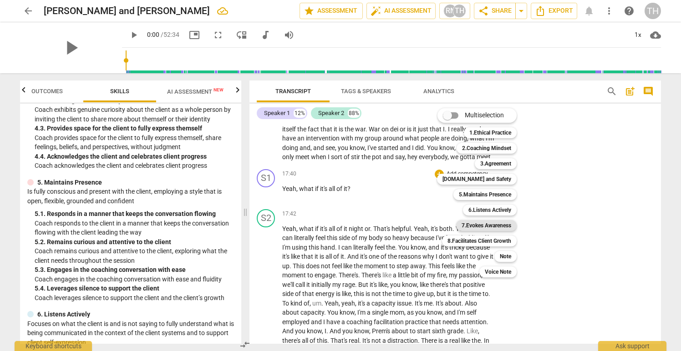
click at [487, 222] on b "7.Evokes Awareness" at bounding box center [487, 225] width 50 height 11
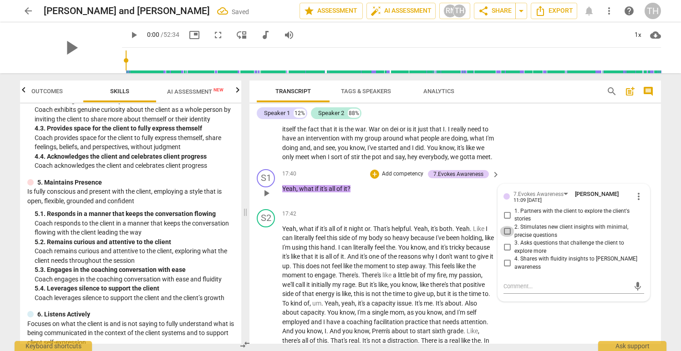
click at [505, 237] on input "2. Stimulates new client insights with minimal, precise questions" at bounding box center [507, 231] width 15 height 11
checkbox input "true"
click at [505, 253] on input "3. Asks questions that challenge the client to explore more" at bounding box center [507, 247] width 15 height 11
checkbox input "true"
click at [564, 321] on div "S2 play_arrow pause 17:42 + Add competency keyboard_arrow_right Yeah , what if …" at bounding box center [455, 310] width 412 height 209
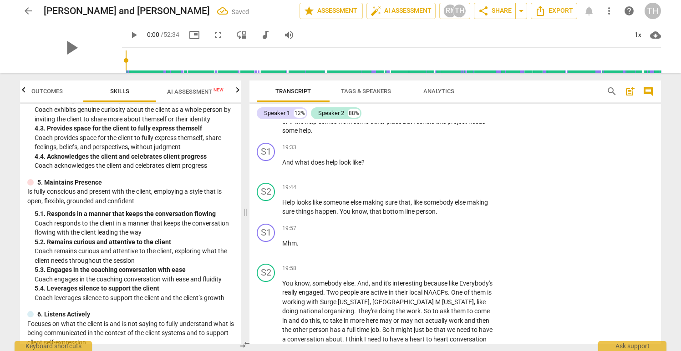
scroll to position [2893, 0]
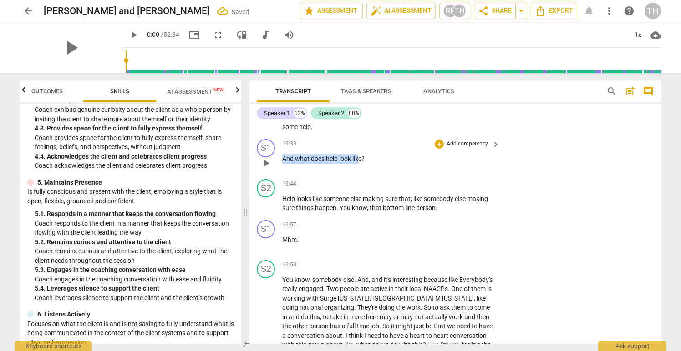
drag, startPoint x: 283, startPoint y: 175, endPoint x: 361, endPoint y: 173, distance: 77.4
click at [361, 164] on p "And what does help look like ?" at bounding box center [388, 159] width 213 height 10
click at [455, 148] on p "Add competency" at bounding box center [467, 144] width 43 height 8
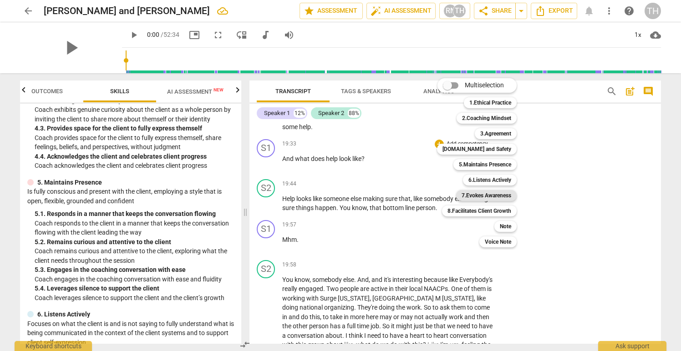
click at [493, 193] on b "7.Evokes Awareness" at bounding box center [487, 195] width 50 height 11
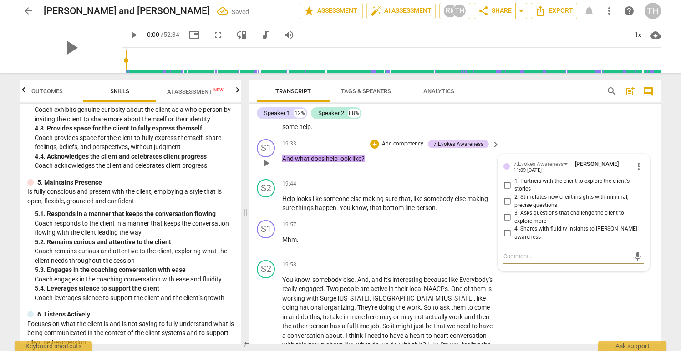
click at [505, 223] on input "3. Asks questions that challenge the client to explore more" at bounding box center [507, 217] width 15 height 11
checkbox input "true"
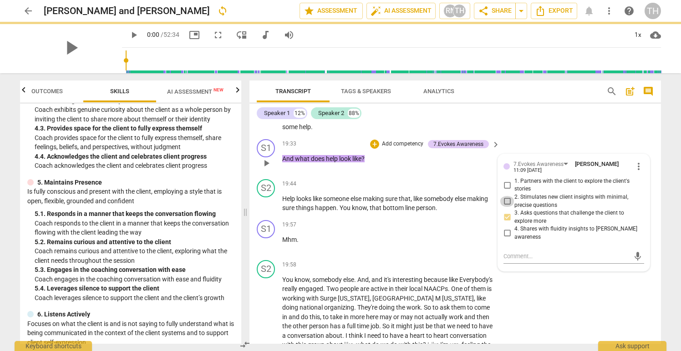
click at [506, 207] on input "2. Stimulates new client insights with minimal, precise questions" at bounding box center [507, 201] width 15 height 11
checkbox input "true"
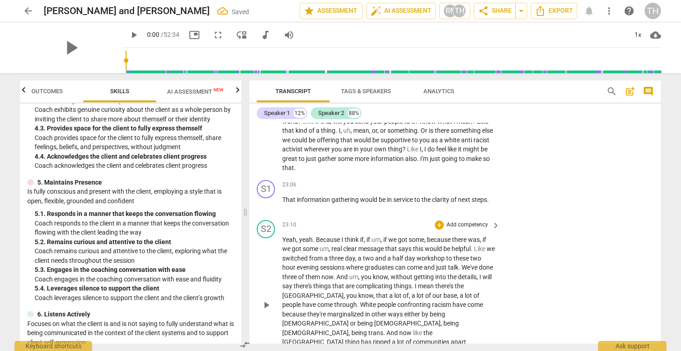
scroll to position [3332, 0]
click at [353, 203] on span "gathering" at bounding box center [345, 199] width 29 height 7
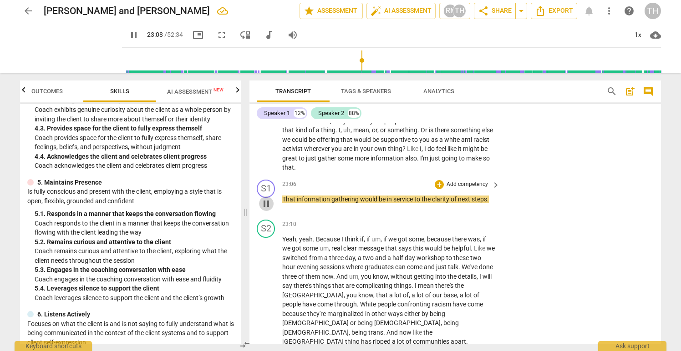
click at [267, 209] on span "pause" at bounding box center [266, 203] width 11 height 11
type input "1389"
click at [459, 189] on p "Add competency" at bounding box center [467, 185] width 43 height 8
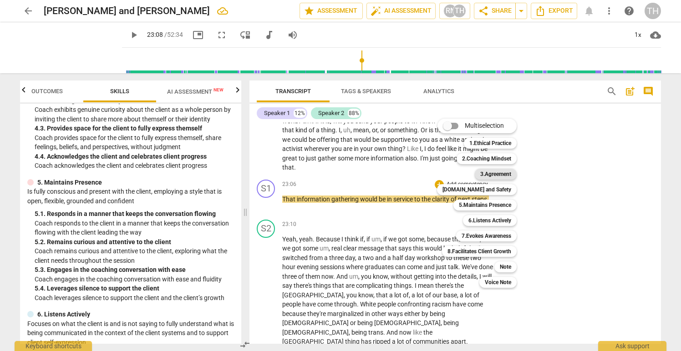
click at [498, 175] on b "3.Agreement" at bounding box center [495, 174] width 31 height 11
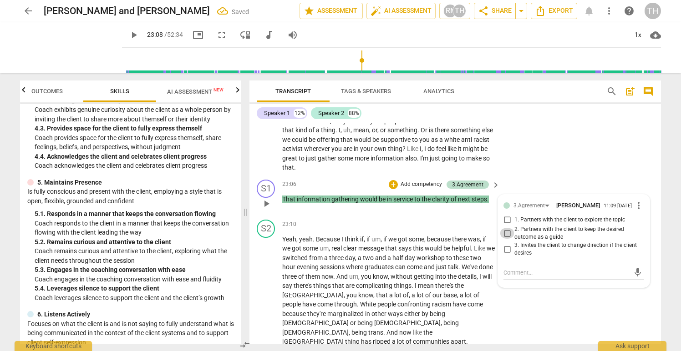
click at [504, 239] on input "2. Partners with the client to keep the desired outcome as a guide" at bounding box center [507, 233] width 15 height 11
checkbox input "true"
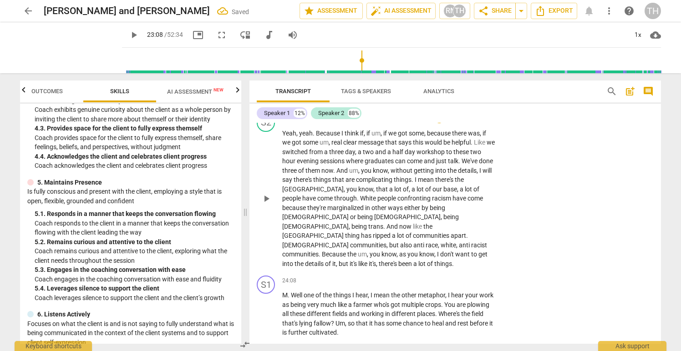
scroll to position [3458, 0]
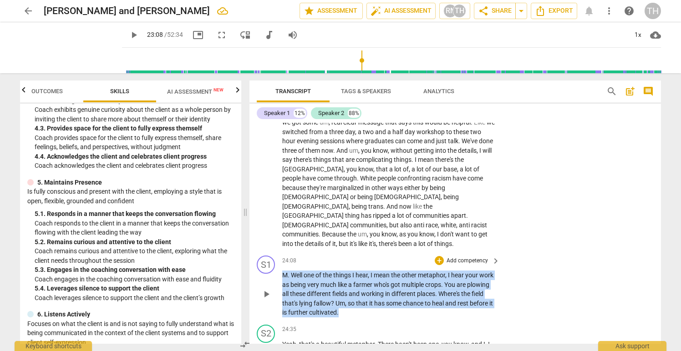
drag, startPoint x: 382, startPoint y: 315, endPoint x: 277, endPoint y: 278, distance: 111.3
click at [277, 278] on div "S1 play_arrow pause 24:08 + Add competency keyboard_arrow_right M . Well one of…" at bounding box center [455, 286] width 412 height 69
click at [462, 260] on p "Add competency" at bounding box center [467, 261] width 43 height 8
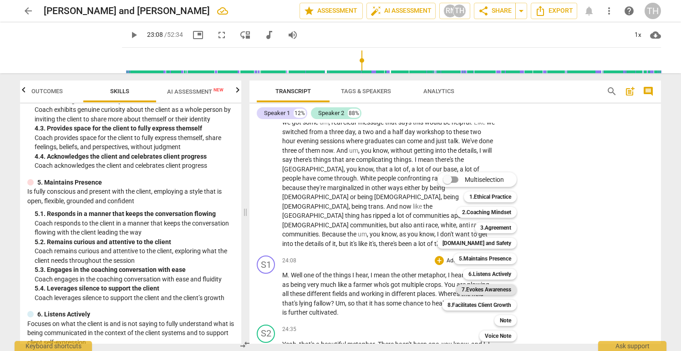
click at [483, 287] on b "7.Evokes Awareness" at bounding box center [487, 290] width 50 height 11
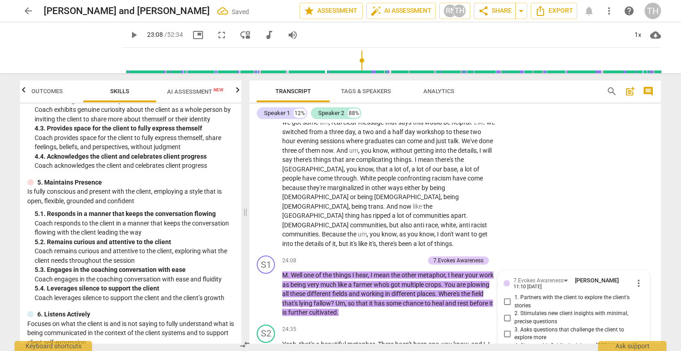
scroll to position [3593, 0]
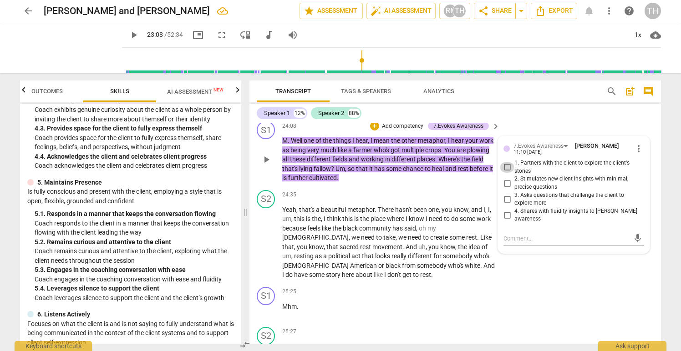
click at [507, 165] on input "1. Partners with the client to explore the client's stories" at bounding box center [507, 167] width 15 height 11
checkbox input "true"
click at [544, 279] on div "S2 play_arrow pause 24:35 + Add competency keyboard_arrow_right Yeah , that's a…" at bounding box center [455, 235] width 412 height 97
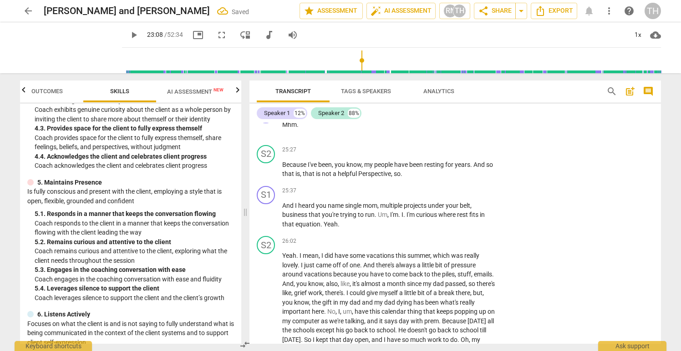
scroll to position [3776, 0]
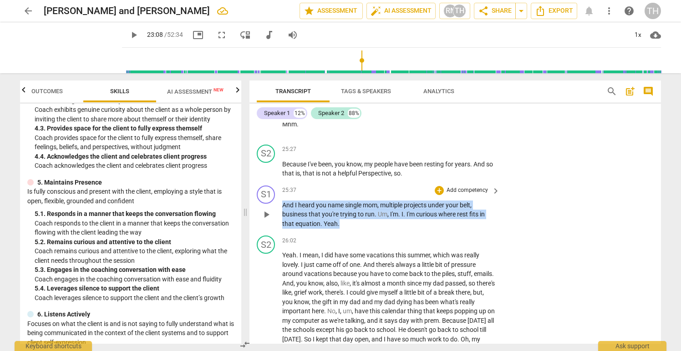
drag, startPoint x: 282, startPoint y: 205, endPoint x: 346, endPoint y: 224, distance: 67.5
click at [346, 224] on p "And I heard you name single mom , multiple projects under your belt , business …" at bounding box center [388, 215] width 213 height 28
click at [457, 189] on p "Add competency" at bounding box center [467, 191] width 43 height 8
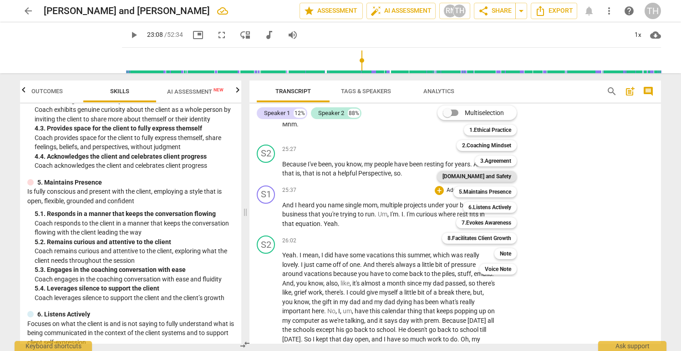
click at [498, 177] on b "[DOMAIN_NAME] and Safety" at bounding box center [476, 176] width 69 height 11
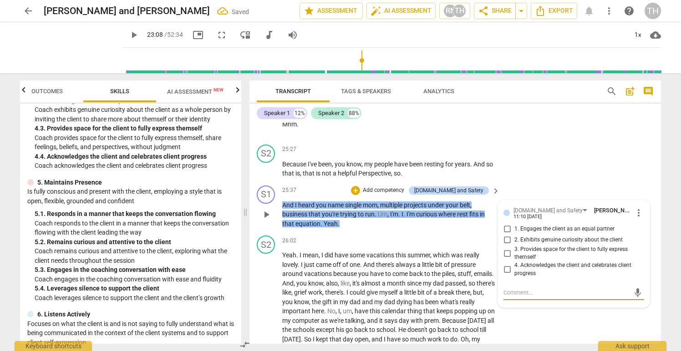
click at [506, 239] on input "2. Exhibits genuine curiosity about the client" at bounding box center [507, 240] width 15 height 11
checkbox input "true"
click at [560, 167] on div "S2 play_arrow pause 25:27 + Add competency keyboard_arrow_right Because I've be…" at bounding box center [455, 161] width 412 height 41
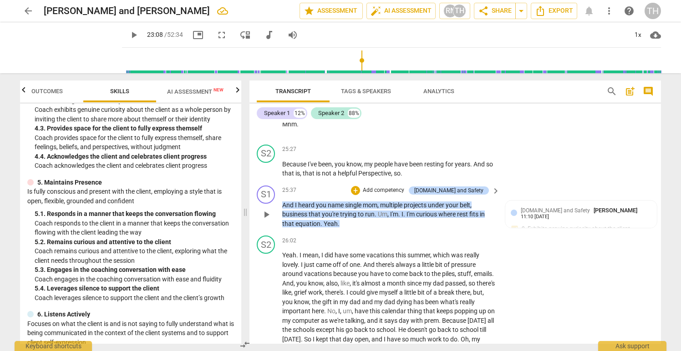
click at [405, 191] on p "Add competency" at bounding box center [383, 191] width 43 height 8
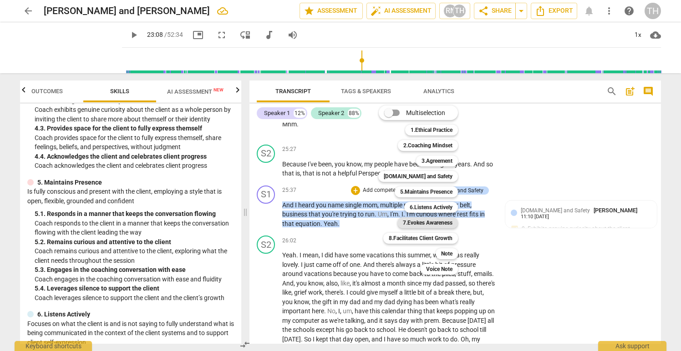
click at [431, 219] on b "7.Evokes Awareness" at bounding box center [428, 223] width 50 height 11
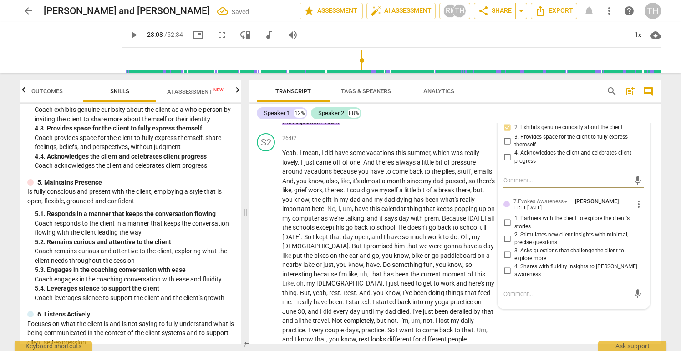
scroll to position [3889, 0]
click at [505, 221] on input "1. Partners with the client to explore the client's stories" at bounding box center [507, 221] width 15 height 11
checkbox input "true"
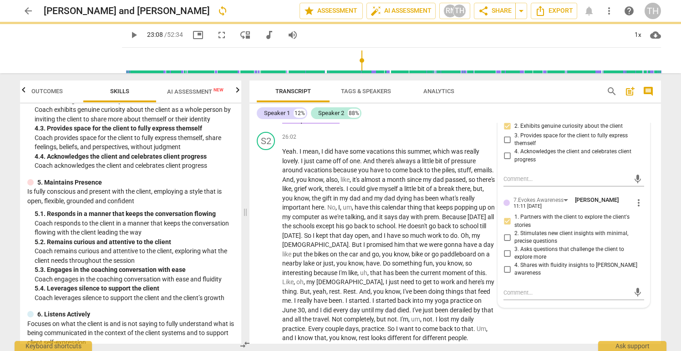
click at [505, 252] on input "3. Asks questions that challenge the client to explore more" at bounding box center [507, 253] width 15 height 11
checkbox input "true"
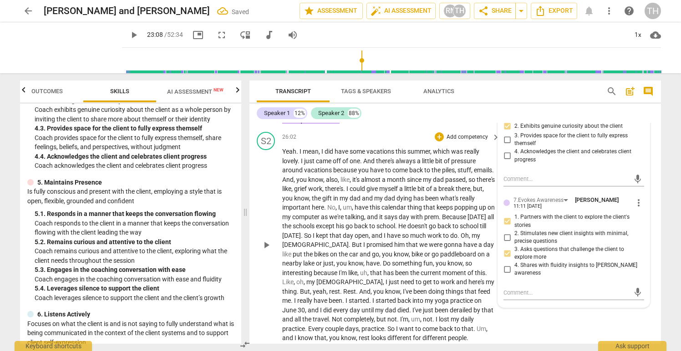
click at [537, 318] on div "S2 play_arrow pause 26:02 + Add competency keyboard_arrow_right Yeah . I mean ,…" at bounding box center [455, 237] width 412 height 219
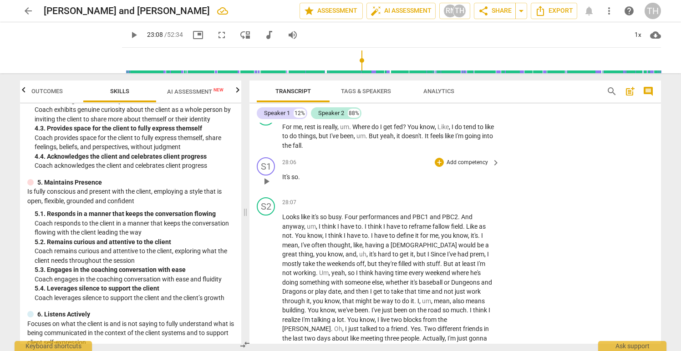
scroll to position [4173, 0]
click at [292, 173] on span "so" at bounding box center [294, 176] width 7 height 7
click at [267, 176] on span "play_arrow" at bounding box center [266, 181] width 11 height 11
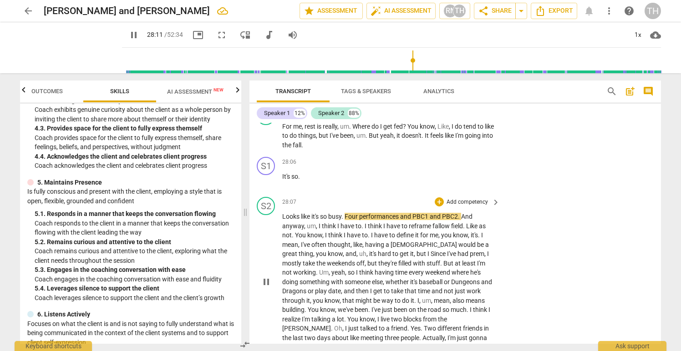
click at [519, 196] on div "S2 play_arrow pause 28:07 + Add competency keyboard_arrow_right Looks like it's…" at bounding box center [455, 274] width 412 height 163
click at [266, 176] on span "pause" at bounding box center [266, 181] width 11 height 11
type input "1694"
click at [264, 157] on div "S1" at bounding box center [266, 166] width 18 height 18
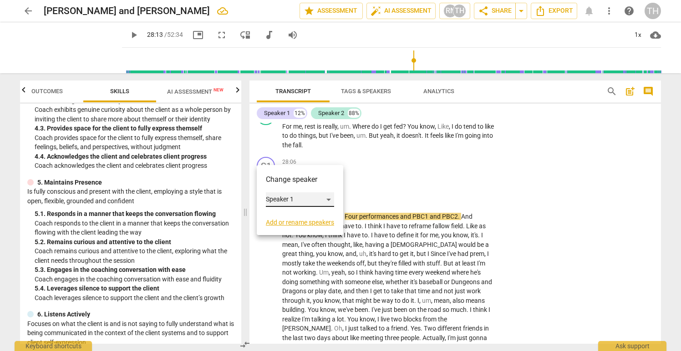
click at [279, 200] on div "Speaker 1" at bounding box center [300, 200] width 68 height 15
click at [282, 215] on li "Speaker 2" at bounding box center [300, 216] width 69 height 17
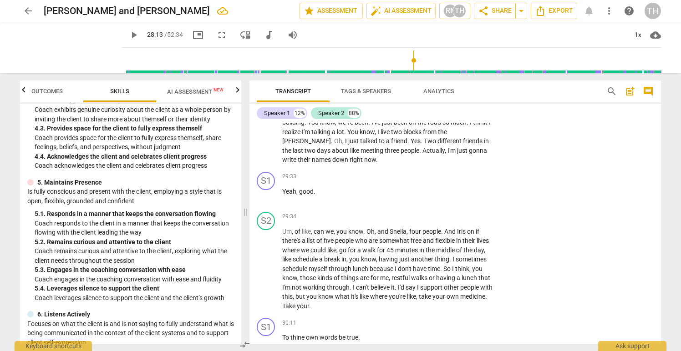
scroll to position [4363, 0]
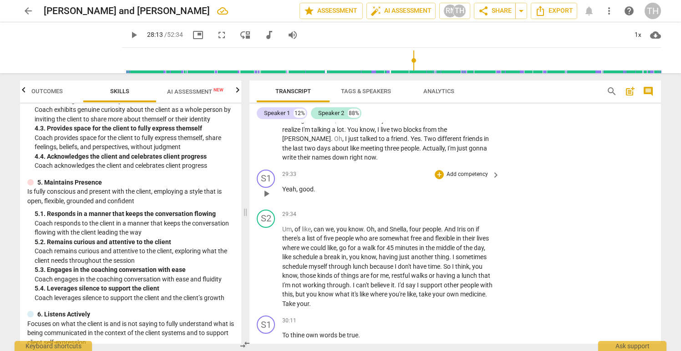
click at [456, 171] on p "Add competency" at bounding box center [467, 175] width 43 height 8
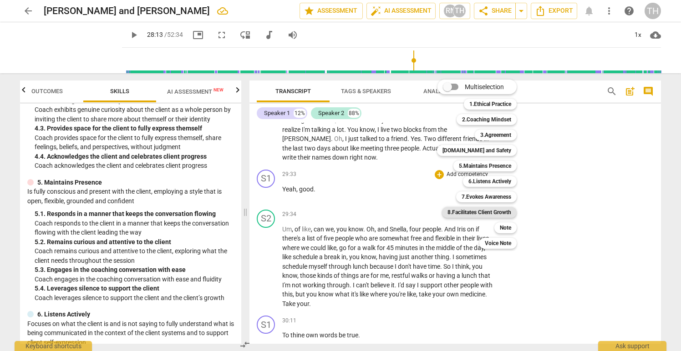
click at [496, 212] on b "8.Facilitates Client Growth" at bounding box center [479, 212] width 64 height 11
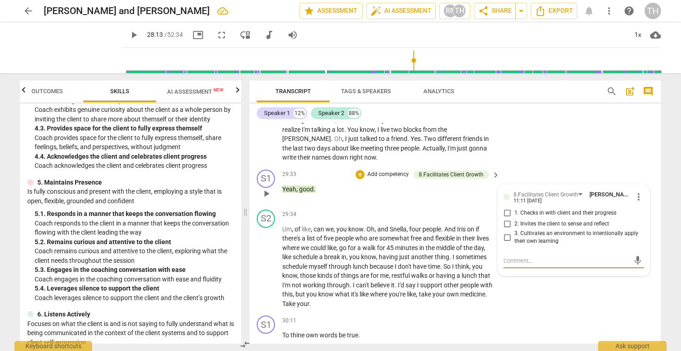
click at [506, 232] on input "3. Cultivates an environment to intentionally apply their own learning" at bounding box center [507, 237] width 15 height 11
checkbox input "true"
click at [546, 299] on div "S2 play_arrow pause 29:34 + Add competency keyboard_arrow_right Um , of like , …" at bounding box center [455, 259] width 412 height 107
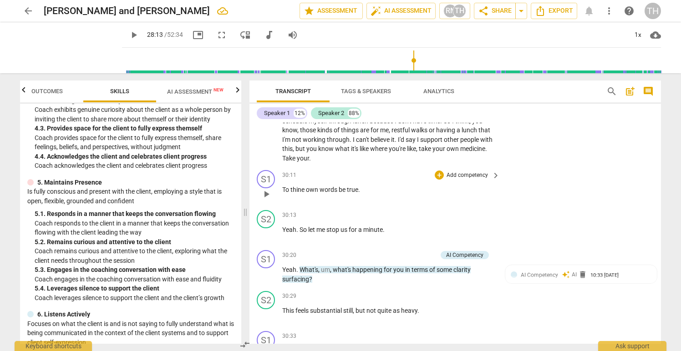
scroll to position [4514, 0]
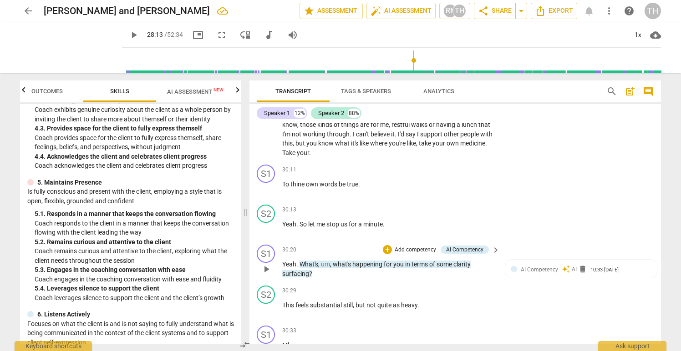
click at [327, 261] on span "um" at bounding box center [325, 264] width 9 height 7
click at [415, 246] on p "Add competency" at bounding box center [415, 250] width 43 height 8
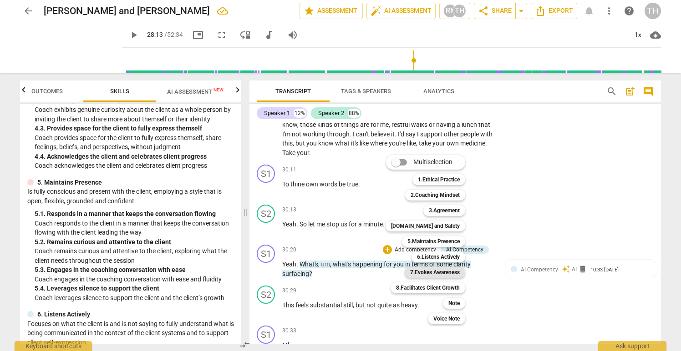
click at [443, 274] on b "7.Evokes Awareness" at bounding box center [435, 272] width 50 height 11
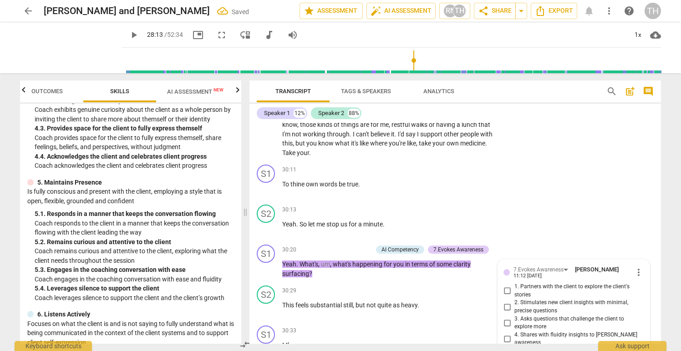
scroll to position [4521, 0]
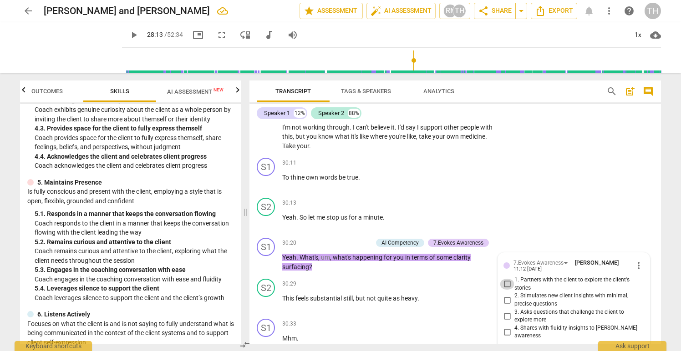
click at [506, 279] on input "1. Partners with the client to explore the client's stories" at bounding box center [507, 284] width 15 height 11
checkbox input "true"
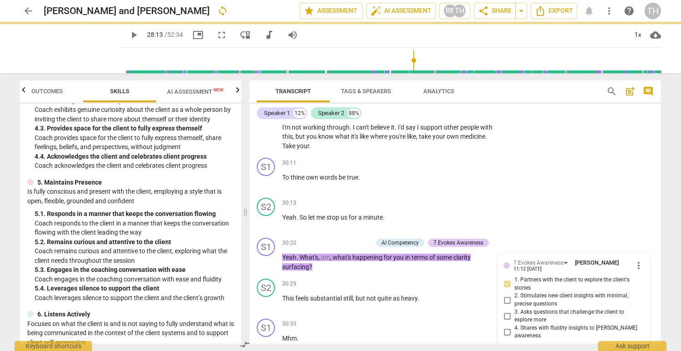
click at [354, 239] on p "Add competency" at bounding box center [350, 243] width 43 height 8
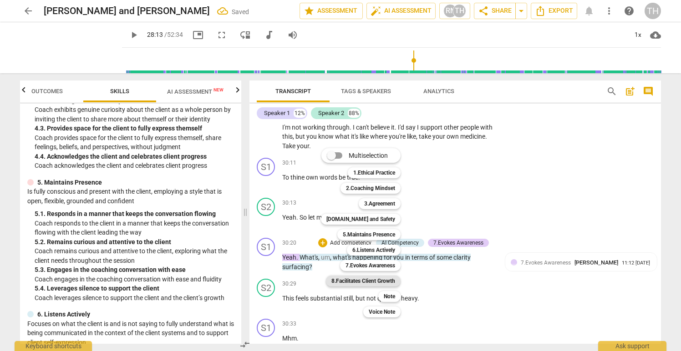
click at [372, 280] on b "8.Facilitates Client Growth" at bounding box center [363, 281] width 64 height 11
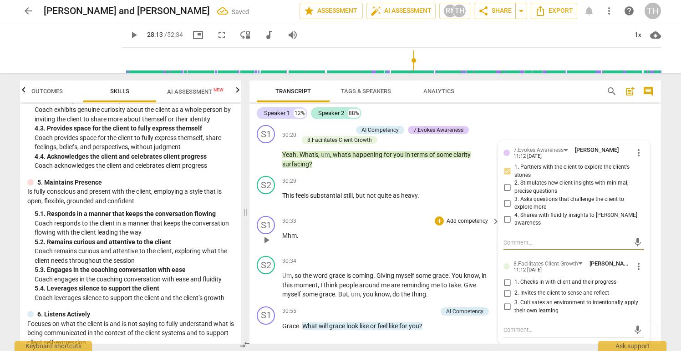
scroll to position [4622, 0]
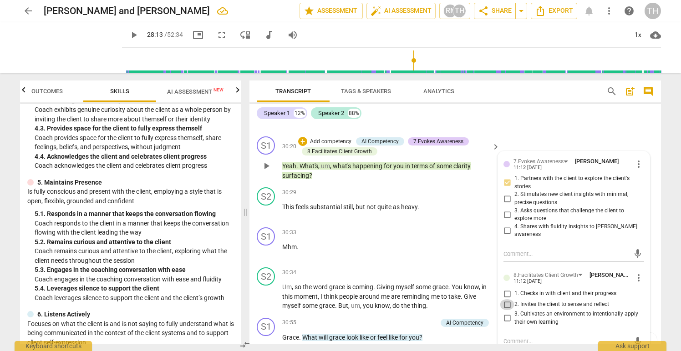
click at [507, 300] on input "2. Invites the client to sense and reflect" at bounding box center [507, 305] width 15 height 11
checkbox input "true"
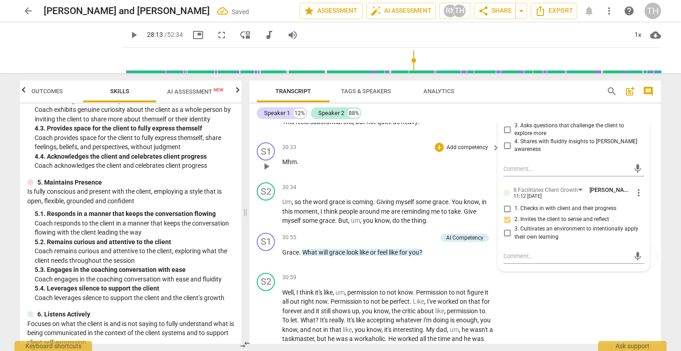
scroll to position [4716, 0]
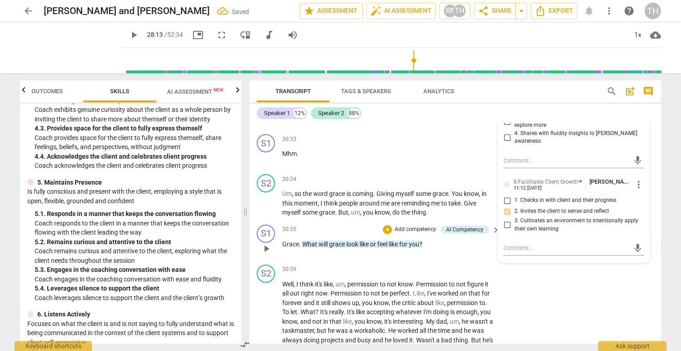
click at [356, 241] on span "look" at bounding box center [352, 244] width 13 height 7
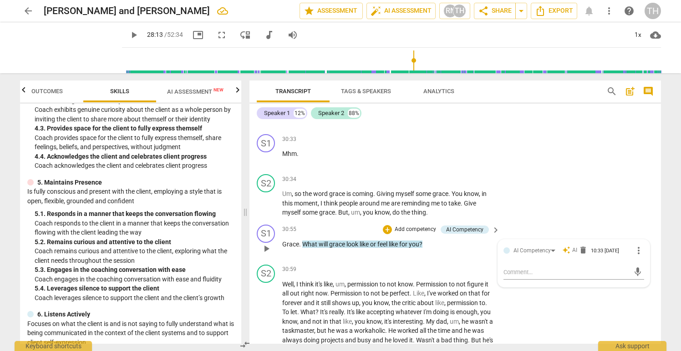
click at [405, 226] on p "Add competency" at bounding box center [415, 230] width 43 height 8
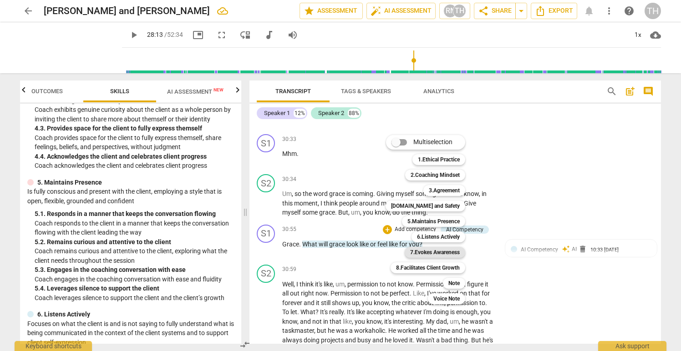
click at [433, 252] on b "7.Evokes Awareness" at bounding box center [435, 252] width 50 height 11
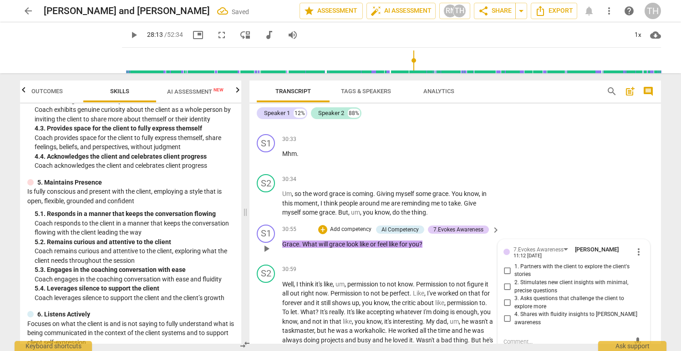
click at [505, 298] on input "3. Asks questions that challenge the client to explore more" at bounding box center [507, 303] width 15 height 11
checkbox input "true"
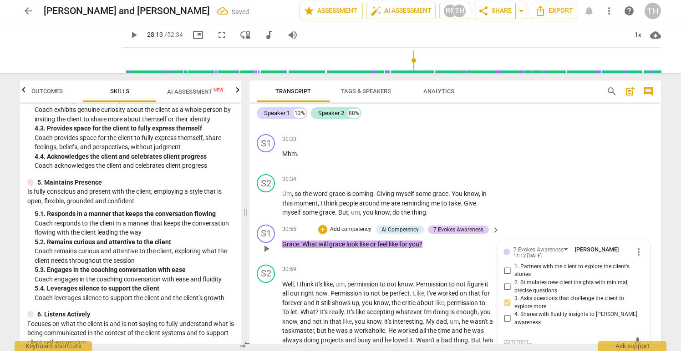
click at [505, 282] on input "2. Stimulates new client insights with minimal, precise questions" at bounding box center [507, 287] width 15 height 11
checkbox input "true"
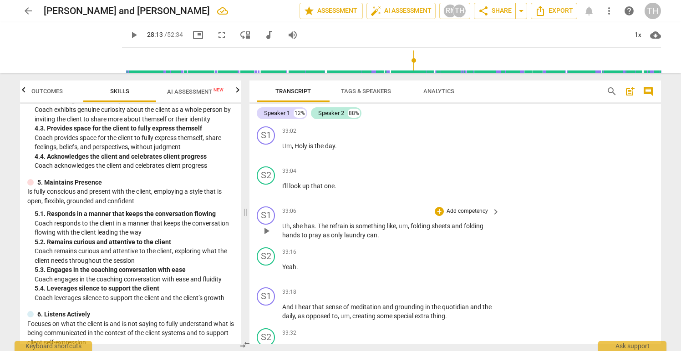
scroll to position [5163, 0]
click at [366, 221] on p "Uh , she has . The refrain is something like , um , folding sheets and folding …" at bounding box center [388, 230] width 213 height 19
click at [450, 207] on p "Add competency" at bounding box center [467, 211] width 43 height 8
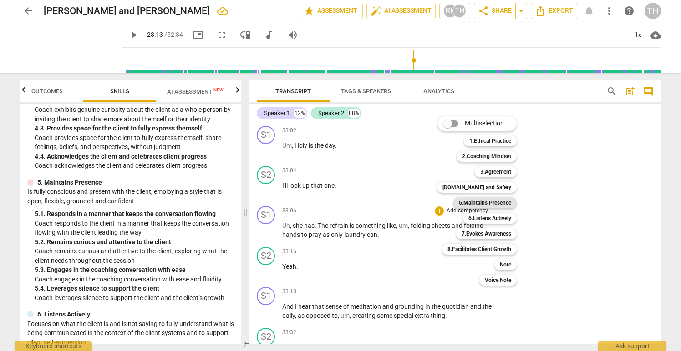
click at [494, 205] on b "5.Maintains Presence" at bounding box center [485, 203] width 52 height 11
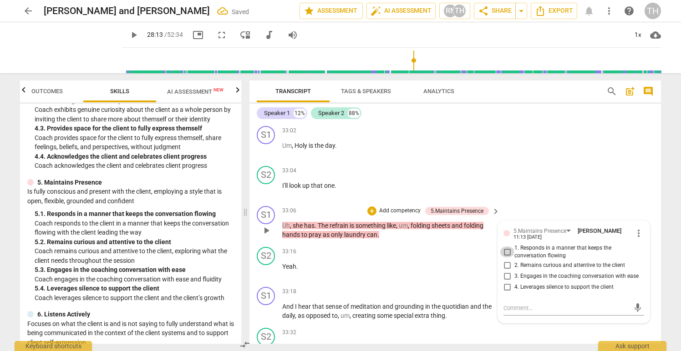
click at [504, 247] on input "1. Responds in a manner that keeps the conversation flowing" at bounding box center [507, 252] width 15 height 11
checkbox input "true"
click at [540, 177] on div "S2 play_arrow pause 33:04 + Add competency keyboard_arrow_right I'll look up th…" at bounding box center [455, 183] width 412 height 40
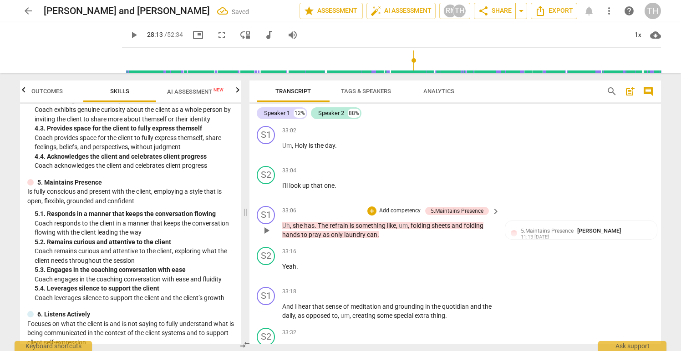
click at [403, 207] on p "Add competency" at bounding box center [399, 211] width 43 height 8
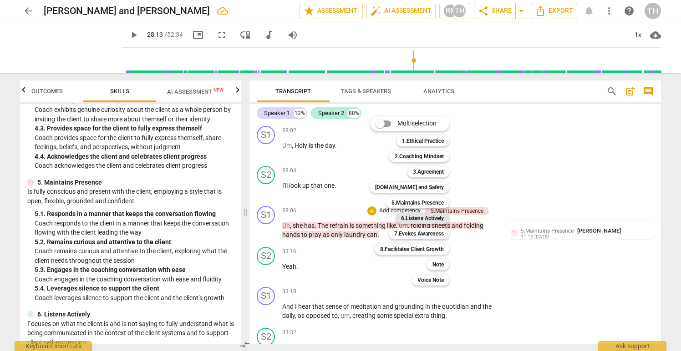
click at [427, 219] on b "6.Listens Actively" at bounding box center [422, 218] width 43 height 11
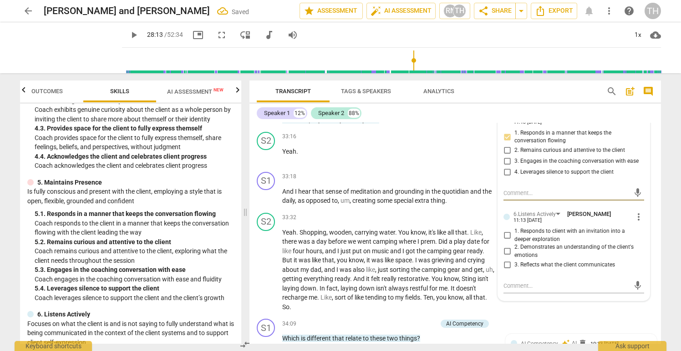
scroll to position [5288, 0]
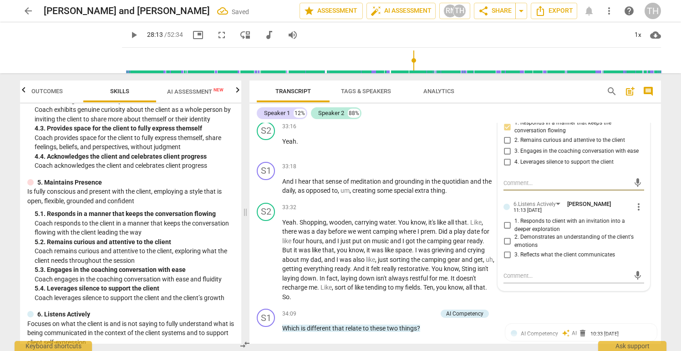
click at [504, 220] on input "1. Responds to client with an invitation into a deeper exploration" at bounding box center [507, 225] width 15 height 11
checkbox input "true"
click at [505, 236] on input "2. Demonstrates an understanding of the client's emotions" at bounding box center [507, 241] width 15 height 11
checkbox input "true"
click at [504, 250] on input "3. Reflects what the client communicates" at bounding box center [507, 255] width 15 height 11
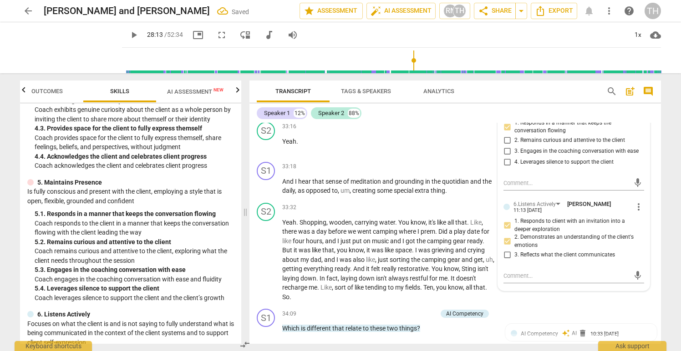
checkbox input "true"
click at [539, 294] on div "S2 play_arrow pause 33:32 + Add competency keyboard_arrow_right Yeah . Shopping…" at bounding box center [455, 252] width 412 height 107
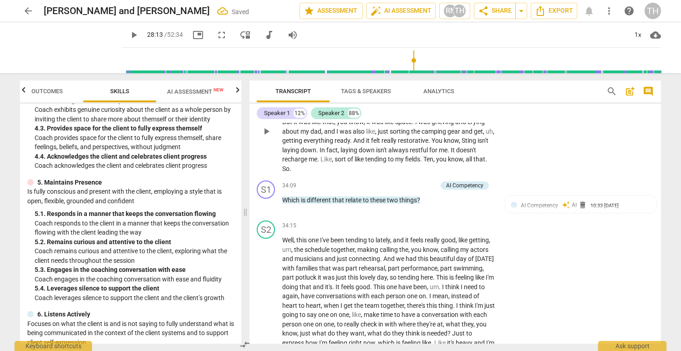
scroll to position [5425, 0]
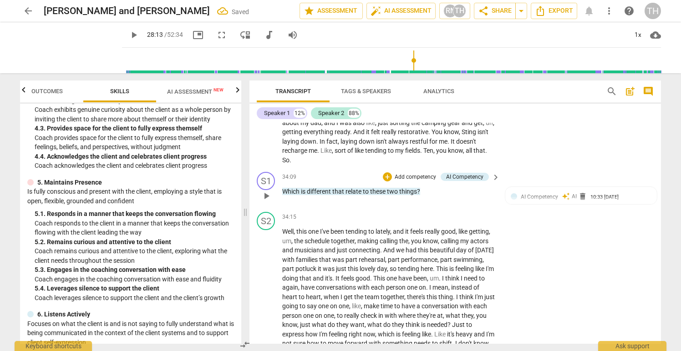
click at [388, 188] on span "two" at bounding box center [393, 191] width 12 height 7
click at [412, 173] on p "Add competency" at bounding box center [415, 177] width 43 height 8
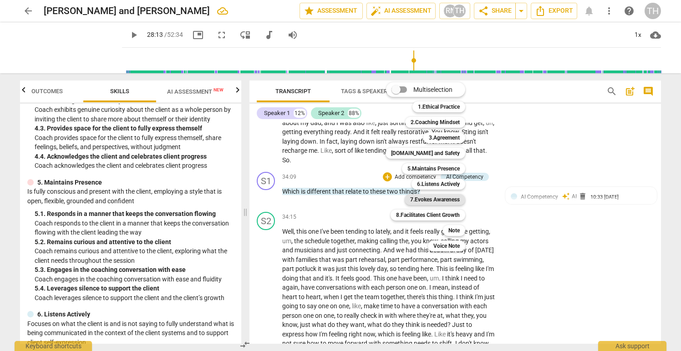
click at [427, 199] on b "7.Evokes Awareness" at bounding box center [435, 199] width 50 height 11
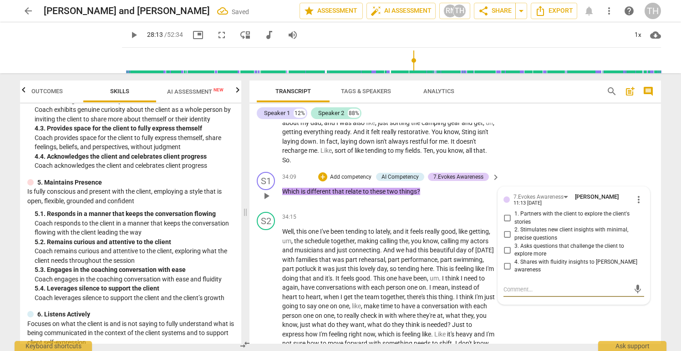
click at [505, 213] on input "1. Partners with the client to explore the client's stories" at bounding box center [507, 218] width 15 height 11
checkbox input "true"
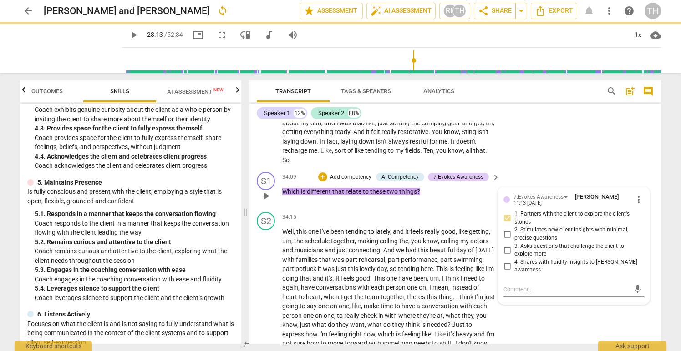
click at [505, 245] on input "3. Asks questions that challenge the client to explore more" at bounding box center [507, 250] width 15 height 11
checkbox input "true"
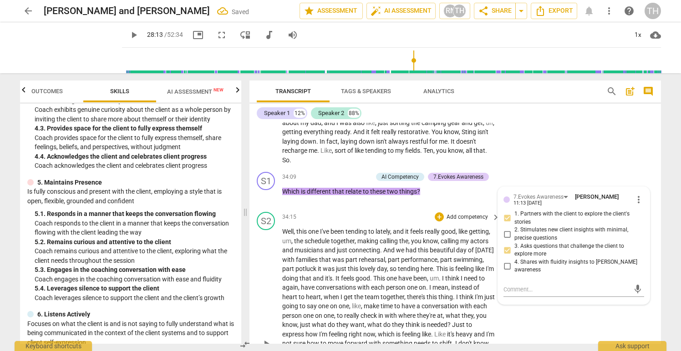
click at [565, 301] on div "S2 play_arrow pause 34:15 + Add competency keyboard_arrow_right Well , this one…" at bounding box center [455, 336] width 412 height 256
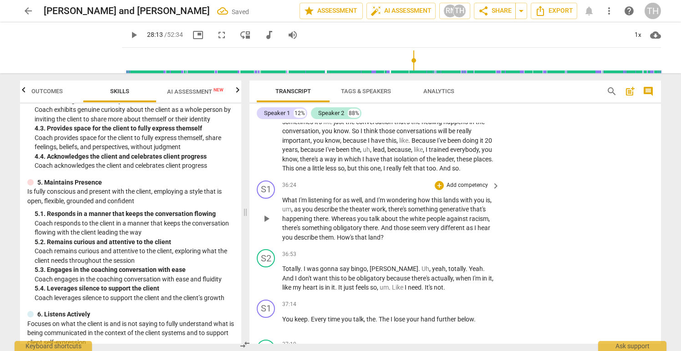
scroll to position [5715, 0]
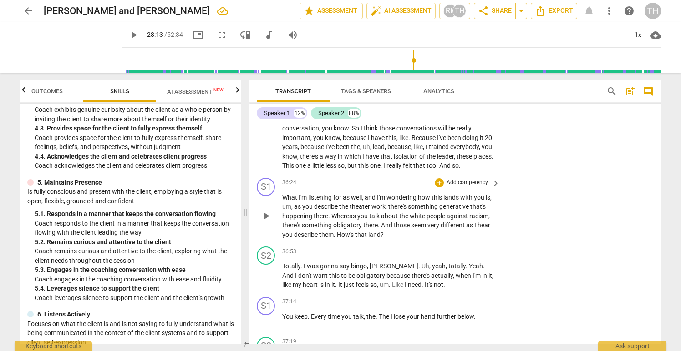
click at [363, 226] on span "obligatory" at bounding box center [348, 225] width 30 height 7
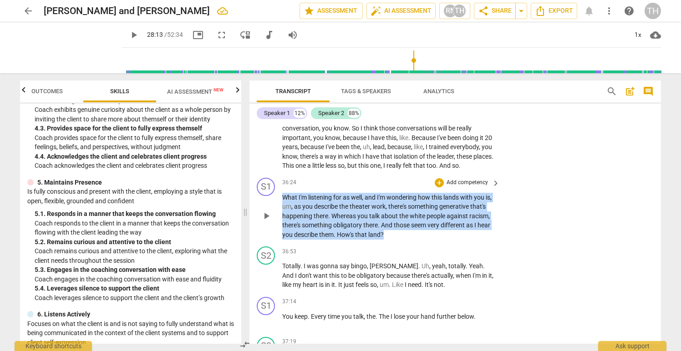
click at [363, 226] on span "obligatory" at bounding box center [348, 225] width 30 height 7
click at [452, 207] on span "generative" at bounding box center [454, 206] width 31 height 7
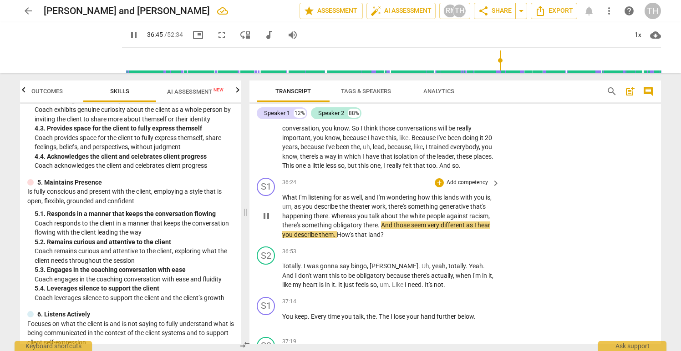
click at [399, 213] on span "about" at bounding box center [390, 216] width 18 height 7
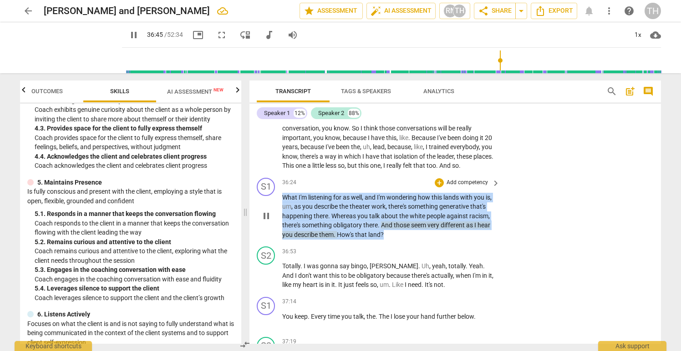
click at [399, 213] on span "about" at bounding box center [390, 216] width 18 height 7
click at [454, 182] on p "Add competency" at bounding box center [467, 183] width 43 height 8
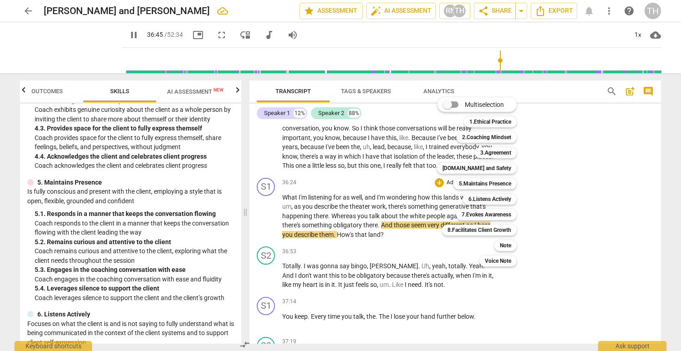
click at [120, 35] on div at bounding box center [340, 175] width 681 height 351
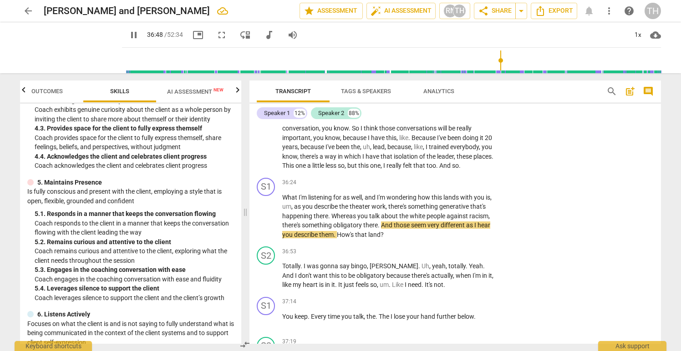
click at [128, 34] on span "pause" at bounding box center [133, 35] width 11 height 11
type input "2209"
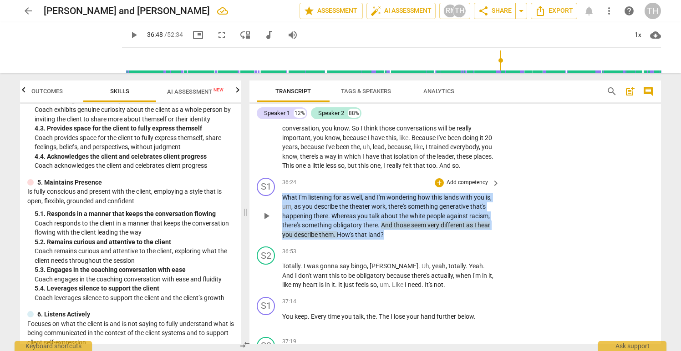
drag, startPoint x: 283, startPoint y: 196, endPoint x: 415, endPoint y: 233, distance: 136.7
click at [415, 233] on p "What I'm listening for as well , and I'm wondering how this lands with you is ,…" at bounding box center [388, 216] width 213 height 47
click at [457, 180] on p "Add competency" at bounding box center [467, 183] width 43 height 8
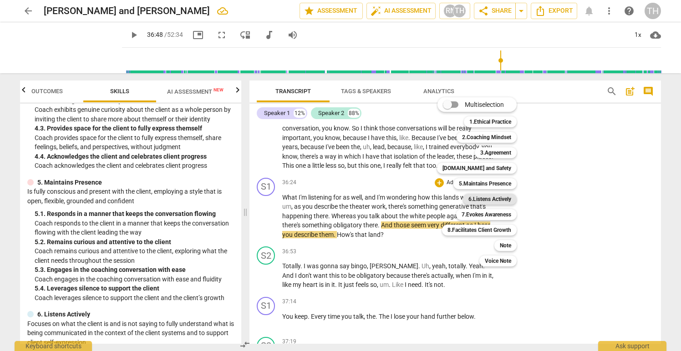
click at [500, 199] on b "6.Listens Actively" at bounding box center [489, 199] width 43 height 11
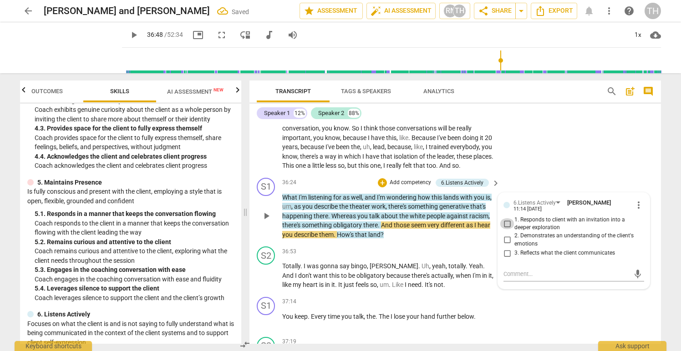
click at [507, 223] on input "1. Responds to client with an invitation into a deeper exploration" at bounding box center [507, 224] width 15 height 11
checkbox input "true"
click at [507, 238] on input "2. Demonstrates an understanding of the client's emotions" at bounding box center [507, 240] width 15 height 11
checkbox input "true"
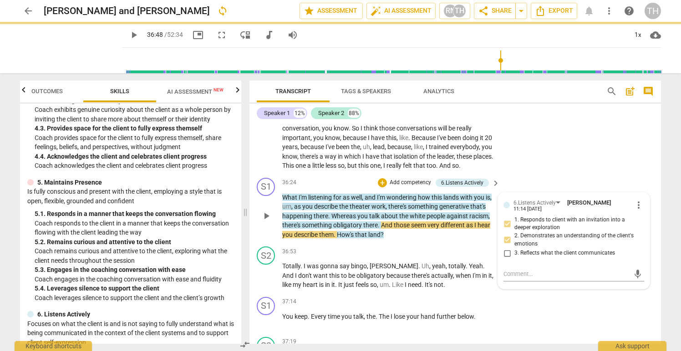
click at [407, 182] on p "Add competency" at bounding box center [410, 183] width 43 height 8
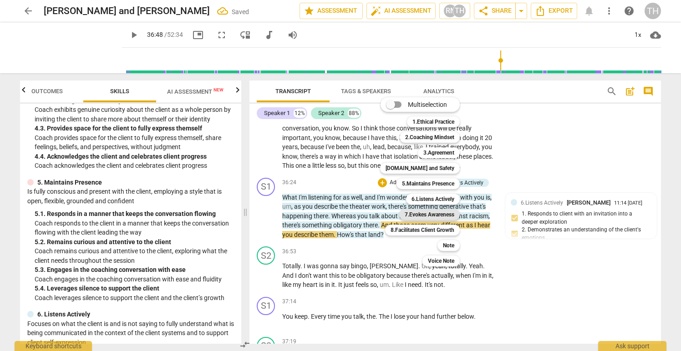
click at [440, 215] on b "7.Evokes Awareness" at bounding box center [430, 214] width 50 height 11
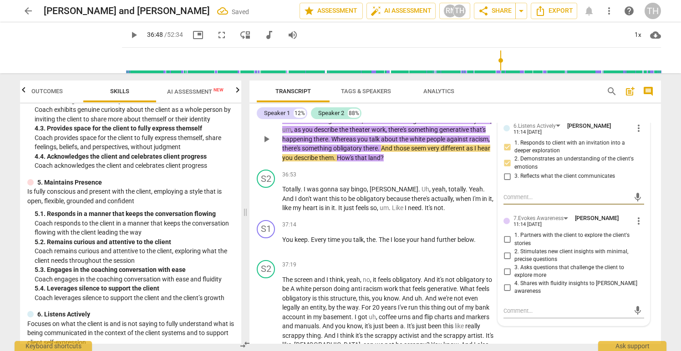
scroll to position [5810, 0]
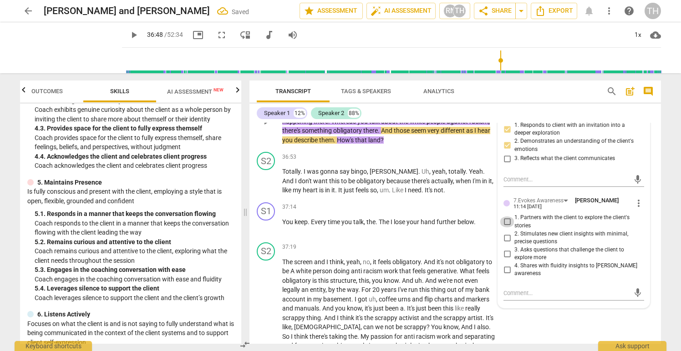
click at [506, 223] on input "1. Partners with the client to explore the client's stories" at bounding box center [507, 222] width 15 height 11
checkbox input "true"
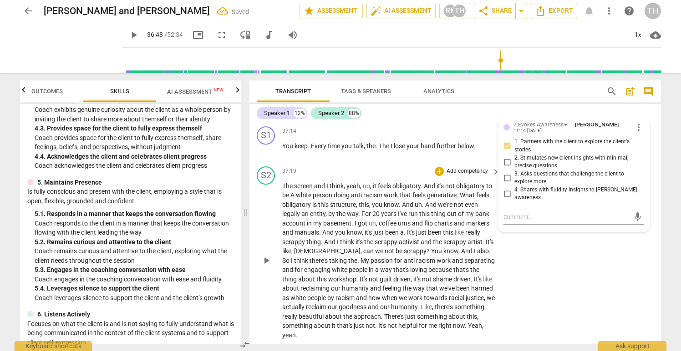
scroll to position [5887, 0]
click at [295, 145] on span "keep" at bounding box center [301, 145] width 13 height 7
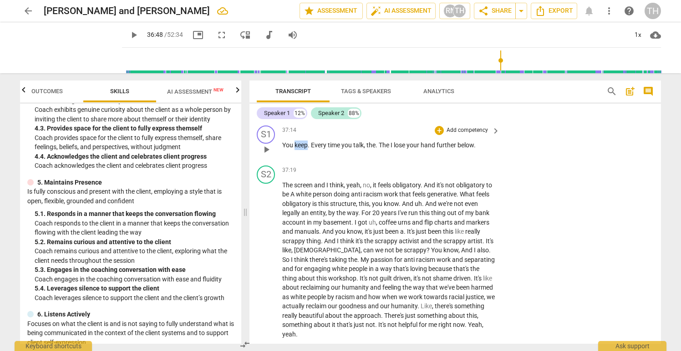
click at [295, 145] on span "keep" at bounding box center [301, 145] width 13 height 7
click at [268, 147] on span "pause" at bounding box center [266, 149] width 11 height 11
type input "2238"
click at [287, 142] on span "You" at bounding box center [288, 145] width 12 height 7
drag, startPoint x: 283, startPoint y: 143, endPoint x: 480, endPoint y: 142, distance: 197.1
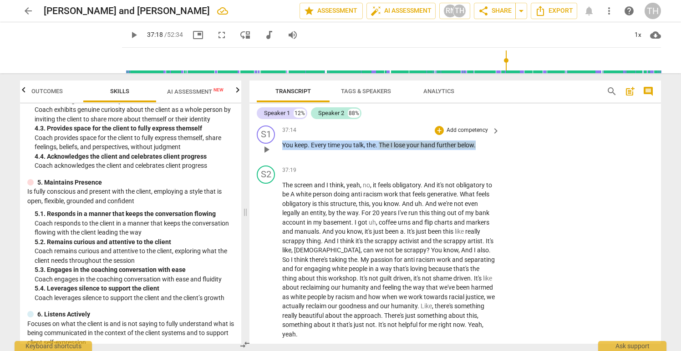
click at [480, 142] on p "You keep . Every time you talk , the . The I lose your hand further below ." at bounding box center [388, 146] width 213 height 10
click at [464, 132] on p "Add competency" at bounding box center [467, 131] width 43 height 8
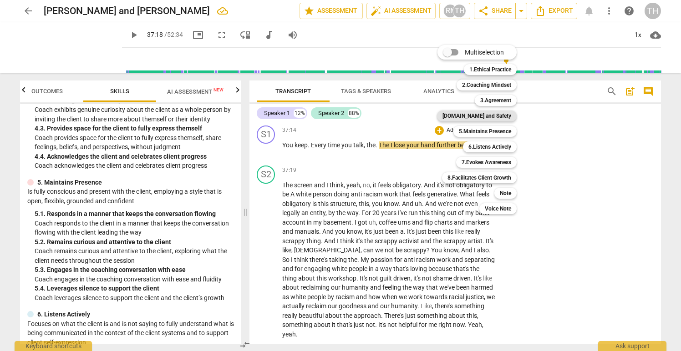
click at [488, 114] on b "[DOMAIN_NAME] and Safety" at bounding box center [476, 116] width 69 height 11
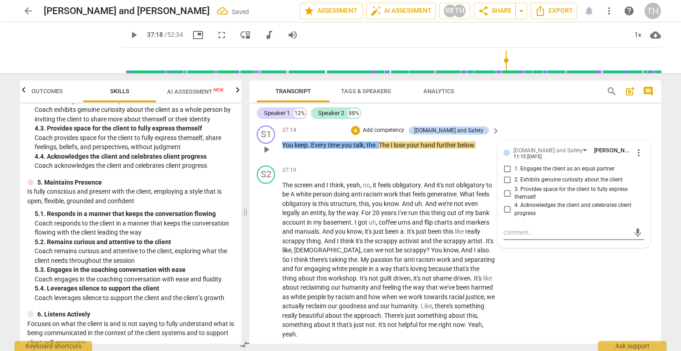
click at [506, 179] on input "2. Exhibits genuine curiosity about the client" at bounding box center [507, 180] width 15 height 11
checkbox input "true"
click at [522, 282] on div "S2 play_arrow pause 37:19 + Add competency keyboard_arrow_right The screen and …" at bounding box center [455, 252] width 412 height 181
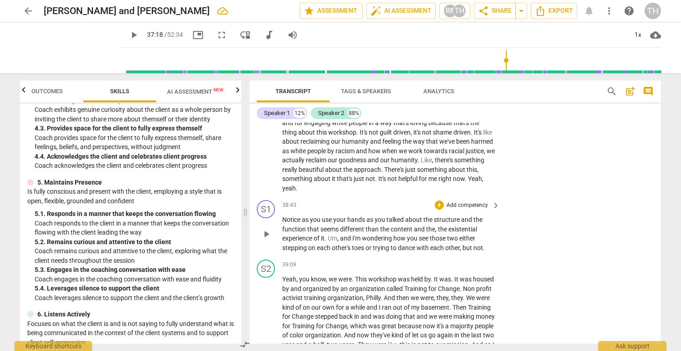
scroll to position [6031, 0]
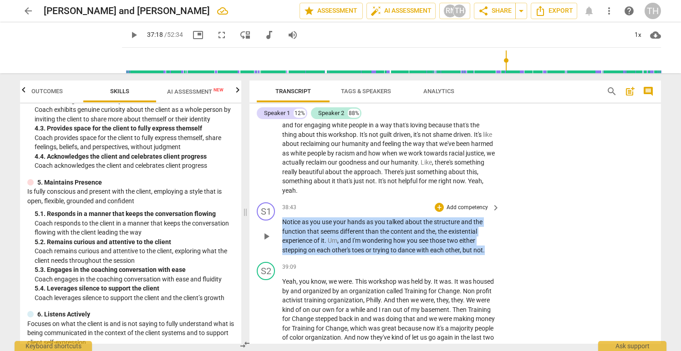
drag, startPoint x: 284, startPoint y: 222, endPoint x: 494, endPoint y: 248, distance: 211.5
click at [494, 248] on div "Notice as you use your hands as you talked about the structure and the function…" at bounding box center [391, 236] width 219 height 37
click at [465, 207] on p "Add competency" at bounding box center [467, 208] width 43 height 8
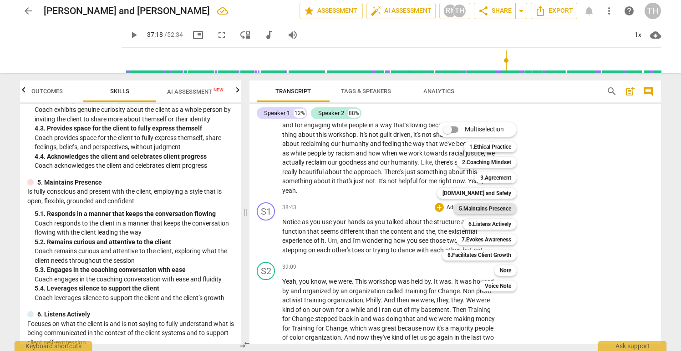
click at [497, 210] on b "5.Maintains Presence" at bounding box center [485, 208] width 52 height 11
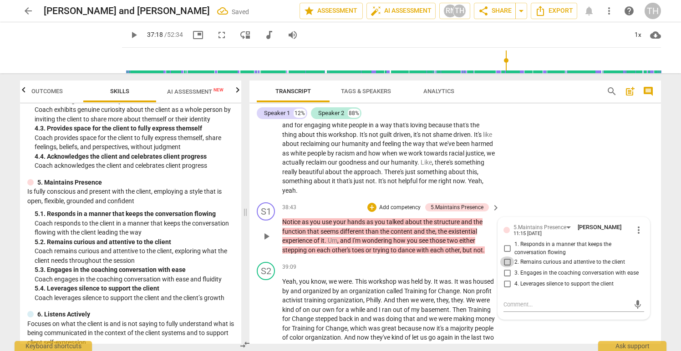
click at [507, 262] on input "2. Remains curious and attentive to the client" at bounding box center [507, 262] width 15 height 11
checkbox input "true"
click at [504, 271] on input "3. Engages in the coaching conversation with ease" at bounding box center [507, 273] width 15 height 11
checkbox input "true"
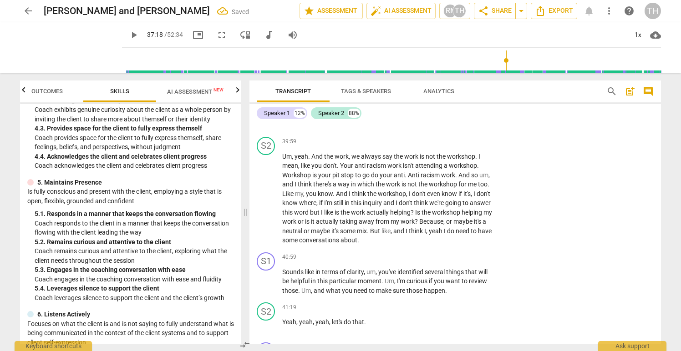
scroll to position [6324, 0]
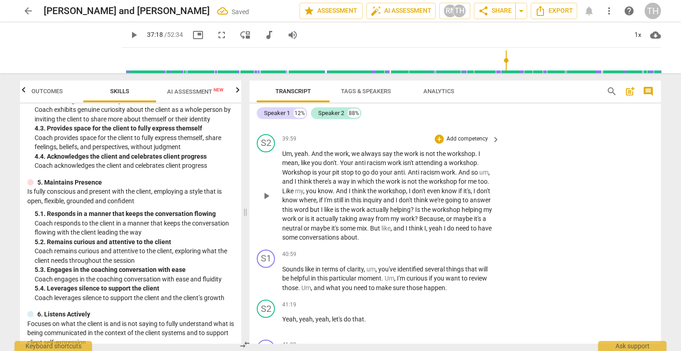
click at [548, 244] on div "S2 play_arrow pause 39:59 + Add competency keyboard_arrow_right Um , yeah . And…" at bounding box center [455, 189] width 412 height 116
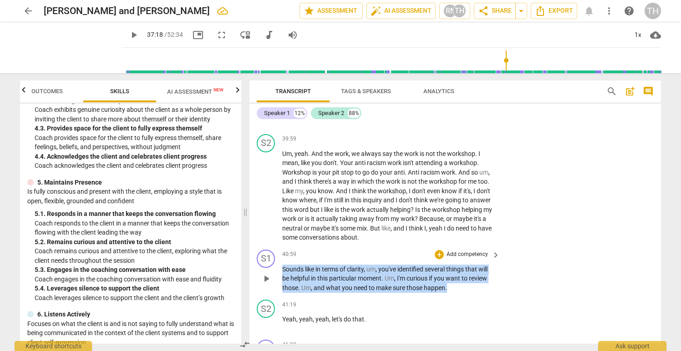
drag, startPoint x: 283, startPoint y: 267, endPoint x: 450, endPoint y: 285, distance: 168.0
click at [450, 285] on p "Sounds like in terms of clarity , um , you've identified several things that wi…" at bounding box center [388, 279] width 213 height 28
click at [453, 253] on p "Add competency" at bounding box center [467, 255] width 43 height 8
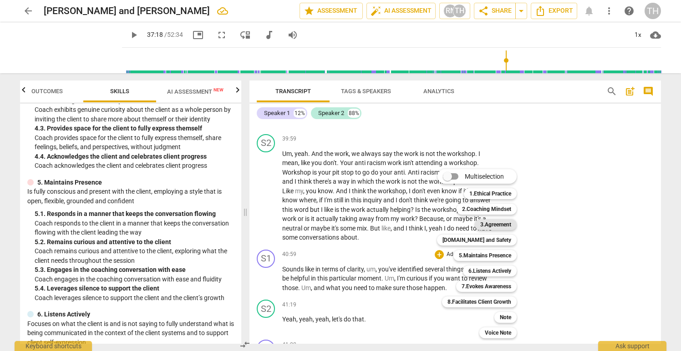
click at [501, 224] on b "3.Agreement" at bounding box center [495, 224] width 31 height 11
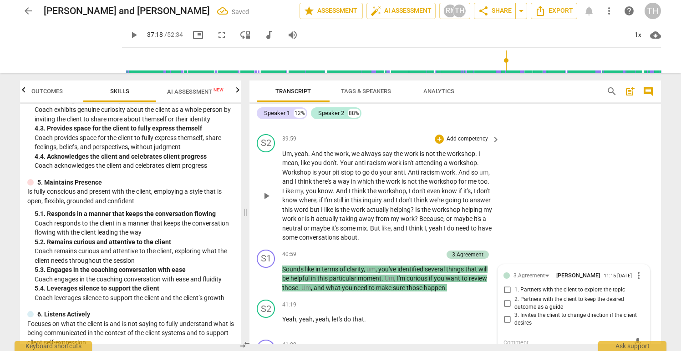
scroll to position [6329, 0]
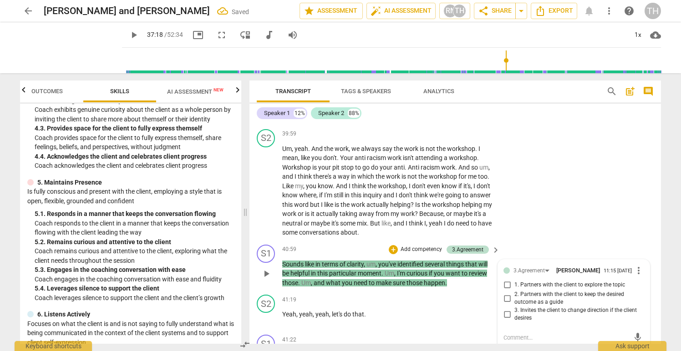
click at [506, 300] on input "2. Partners with the client to keep the desired outcome as a guide" at bounding box center [507, 298] width 15 height 11
checkbox input "true"
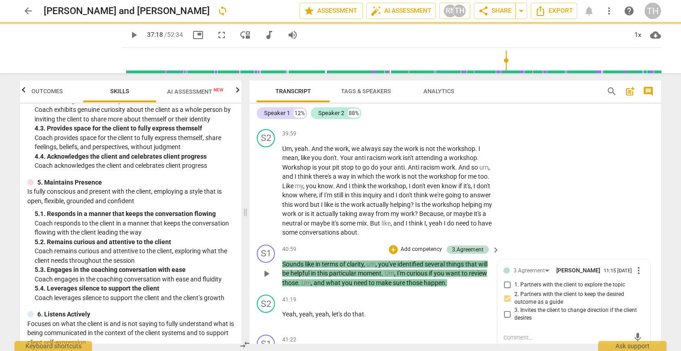
click at [421, 246] on p "Add competency" at bounding box center [421, 250] width 43 height 8
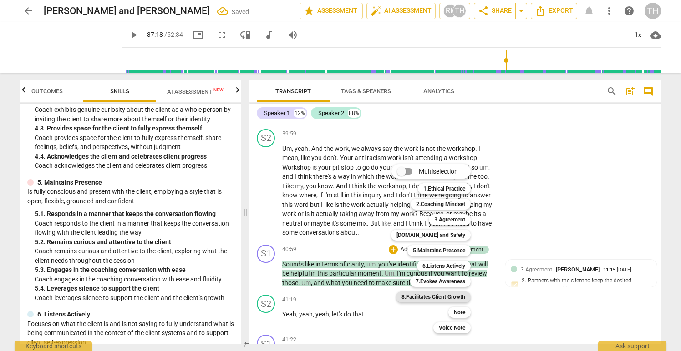
click at [438, 298] on b "8.Facilitates Client Growth" at bounding box center [433, 297] width 64 height 11
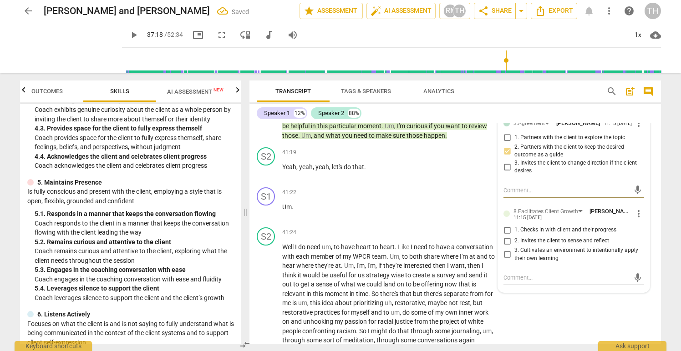
scroll to position [6501, 0]
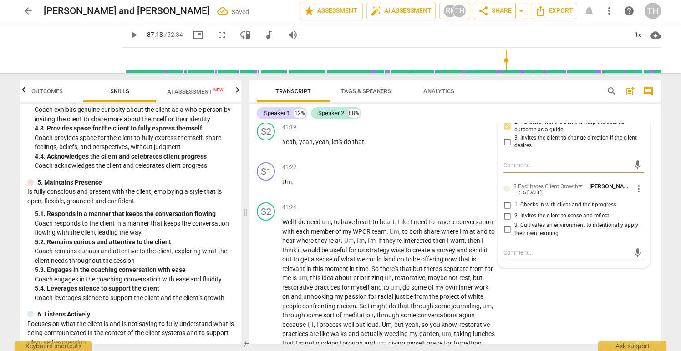
click at [505, 207] on input "1. Checks in with client and their progress" at bounding box center [507, 205] width 15 height 11
checkbox input "true"
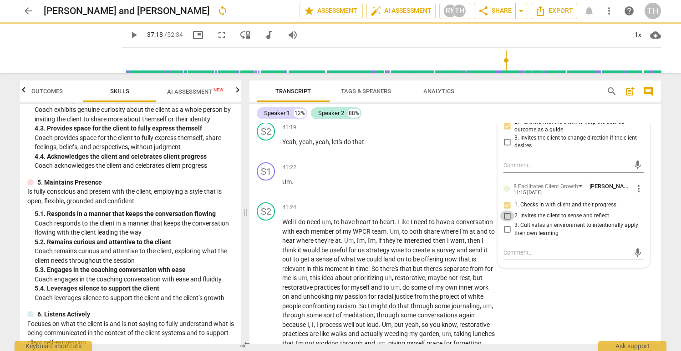
click at [505, 218] on input "2. Invites the client to sense and reflect" at bounding box center [507, 216] width 15 height 11
checkbox input "true"
click at [506, 234] on input "3. Cultivates an environment to intentionally apply their own learning" at bounding box center [507, 229] width 15 height 11
checkbox input "true"
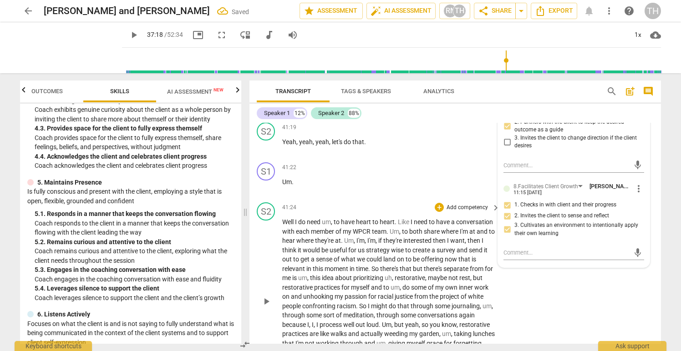
click at [552, 299] on div "S2 play_arrow pause 41:24 + Add competency keyboard_arrow_right Well I do need …" at bounding box center [455, 294] width 412 height 190
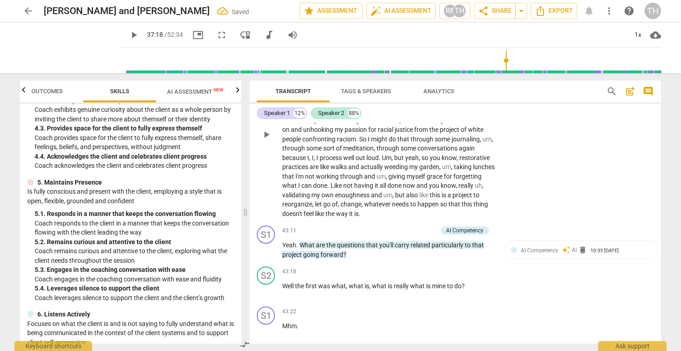
scroll to position [6673, 0]
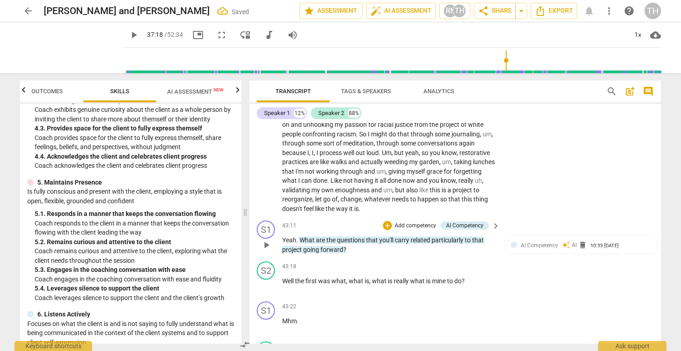
click at [366, 241] on span "that" at bounding box center [372, 240] width 13 height 7
click at [410, 223] on p "Add competency" at bounding box center [415, 226] width 43 height 8
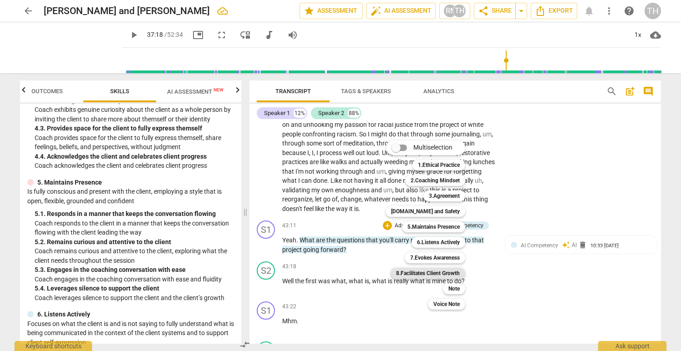
click at [436, 271] on b "8.Facilitates Client Growth" at bounding box center [428, 273] width 64 height 11
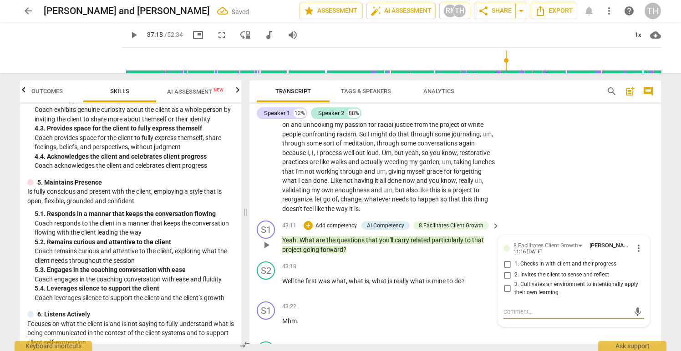
click at [505, 274] on input "2. Invites the client to sense and reflect" at bounding box center [507, 275] width 15 height 11
checkbox input "true"
click at [336, 227] on p "Add competency" at bounding box center [336, 226] width 43 height 8
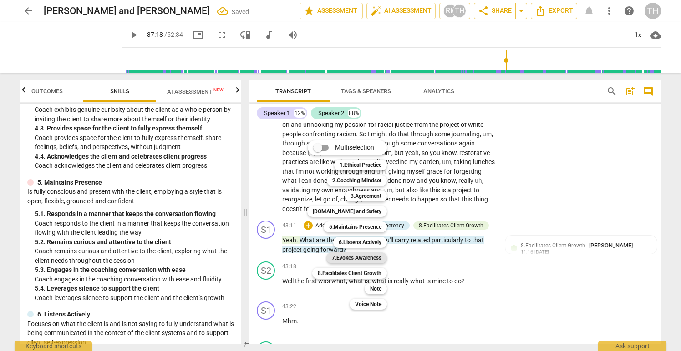
click at [362, 259] on b "7.Evokes Awareness" at bounding box center [357, 258] width 50 height 11
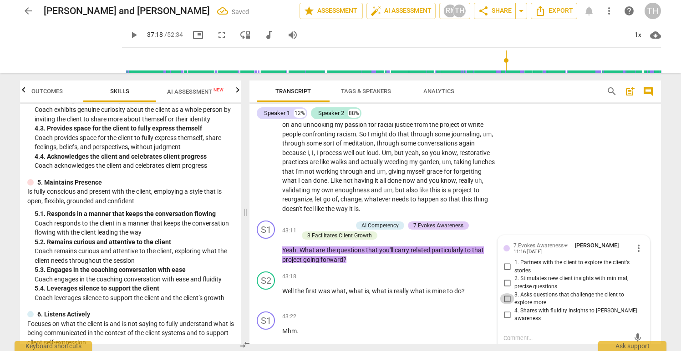
click at [504, 295] on input "3. Asks questions that challenge the client to explore more" at bounding box center [507, 299] width 15 height 11
checkbox input "true"
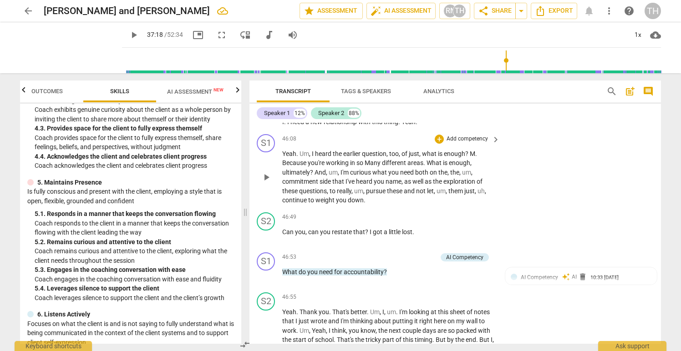
scroll to position [7284, 0]
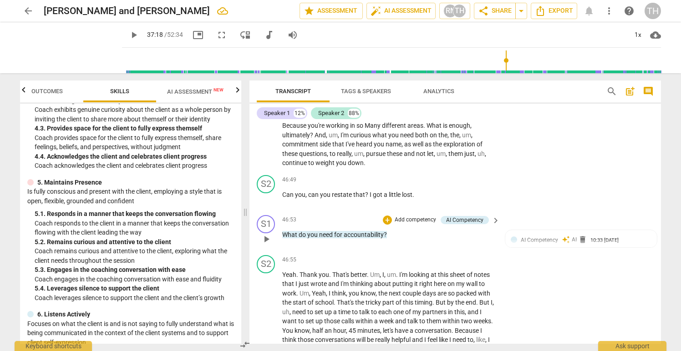
click at [358, 239] on span "accountability" at bounding box center [364, 234] width 40 height 7
click at [421, 224] on p "Add competency" at bounding box center [415, 220] width 43 height 8
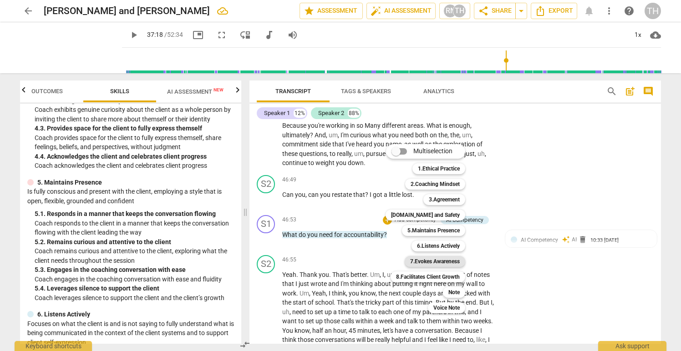
click at [444, 259] on b "7.Evokes Awareness" at bounding box center [435, 261] width 50 height 11
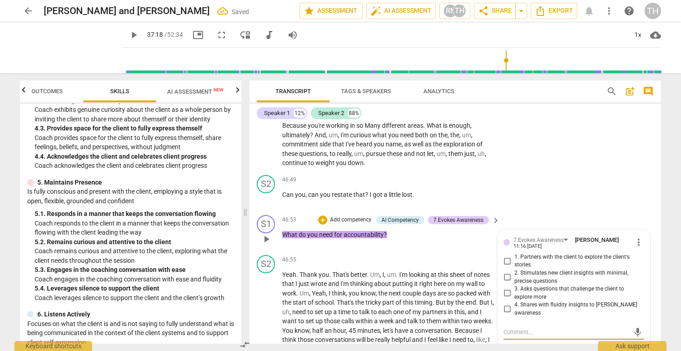
click at [504, 298] on input "3. Asks questions that challenge the client to explore more" at bounding box center [507, 293] width 15 height 11
checkbox input "true"
click at [356, 224] on p "Add competency" at bounding box center [350, 220] width 43 height 8
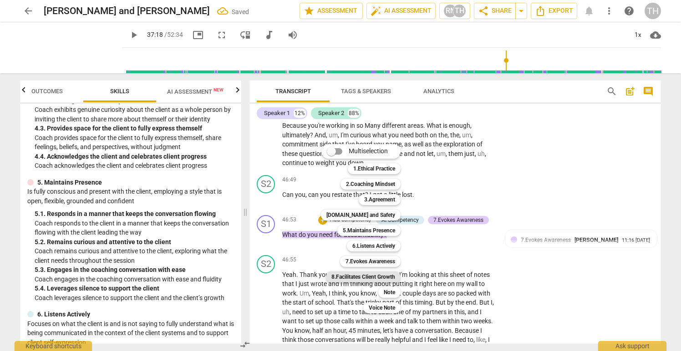
click at [367, 274] on b "8.Facilitates Client Growth" at bounding box center [363, 277] width 64 height 11
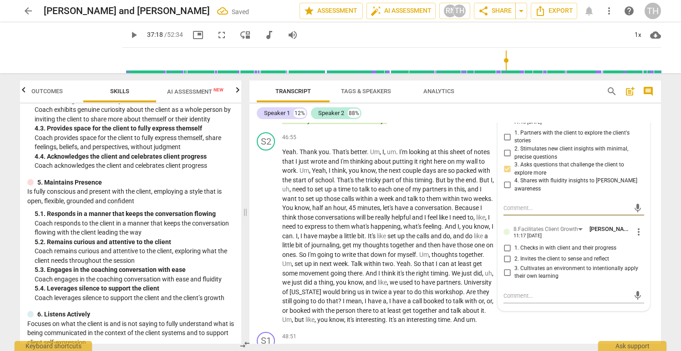
scroll to position [7419, 0]
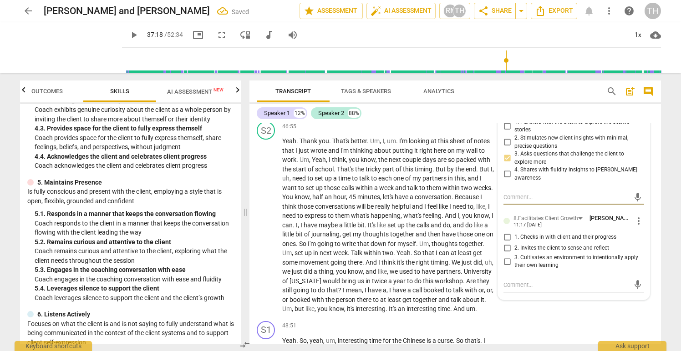
click at [505, 242] on input "1. Checks in with client and their progress" at bounding box center [507, 237] width 15 height 11
checkbox input "true"
click at [507, 254] on input "2. Invites the client to sense and reflect" at bounding box center [507, 248] width 15 height 11
checkbox input "true"
click at [506, 264] on input "3. Cultivates an environment to intentionally apply their own learning" at bounding box center [507, 261] width 15 height 11
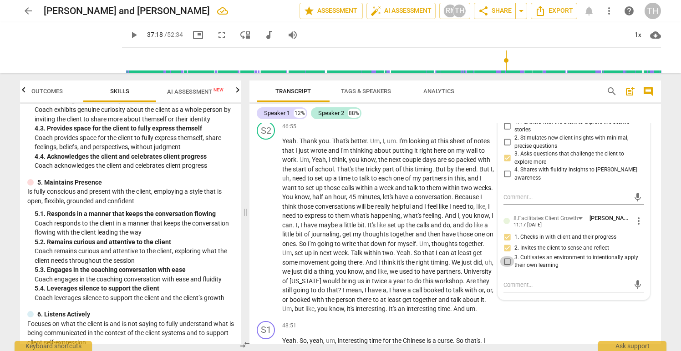
checkbox input "true"
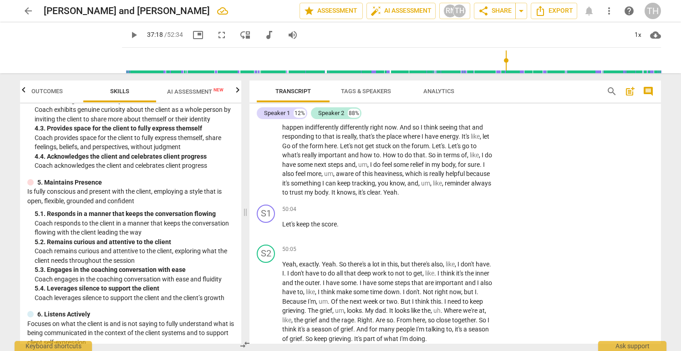
scroll to position [7778, 0]
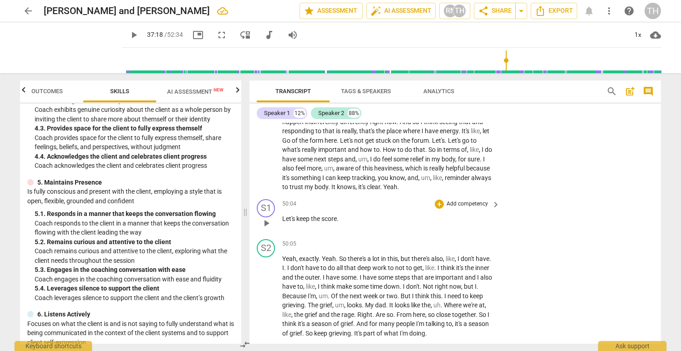
click at [302, 223] on span "keep" at bounding box center [303, 218] width 15 height 7
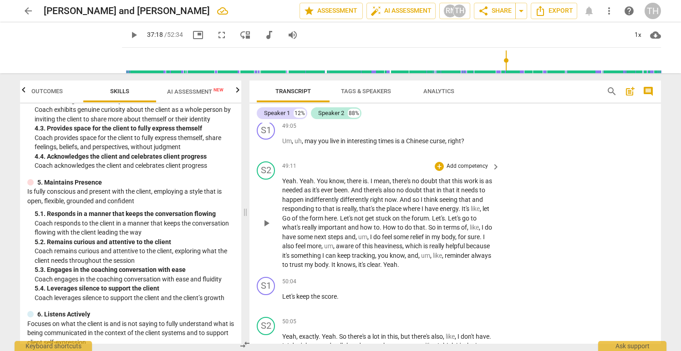
scroll to position [7699, 0]
click at [306, 146] on span "may" at bounding box center [312, 142] width 14 height 7
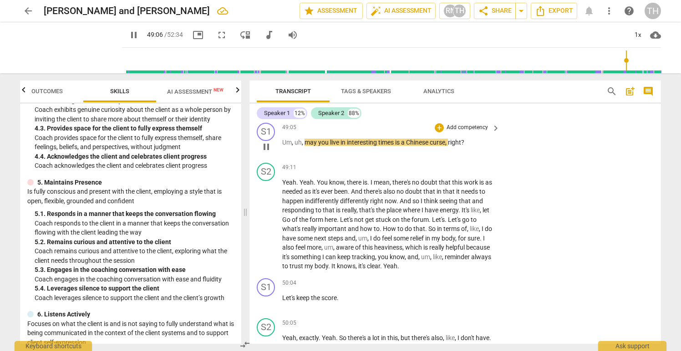
click at [309, 146] on span "may" at bounding box center [312, 142] width 14 height 7
click at [265, 152] on span "pause" at bounding box center [266, 147] width 11 height 11
type input "2948"
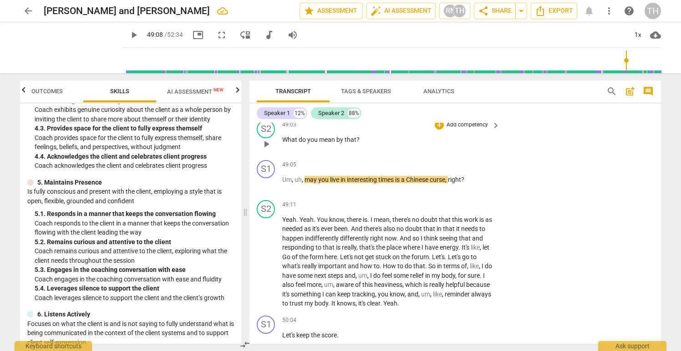
scroll to position [7664, 0]
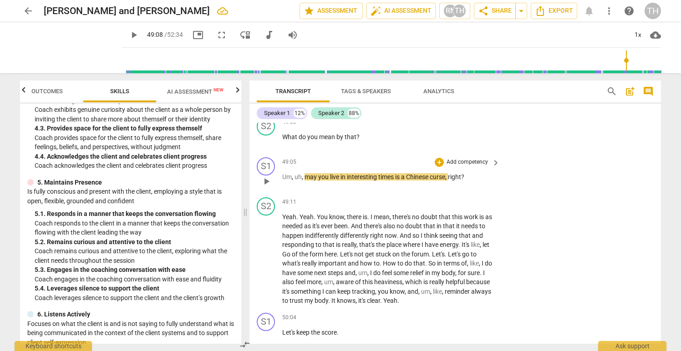
click at [452, 167] on p "Add competency" at bounding box center [467, 162] width 43 height 8
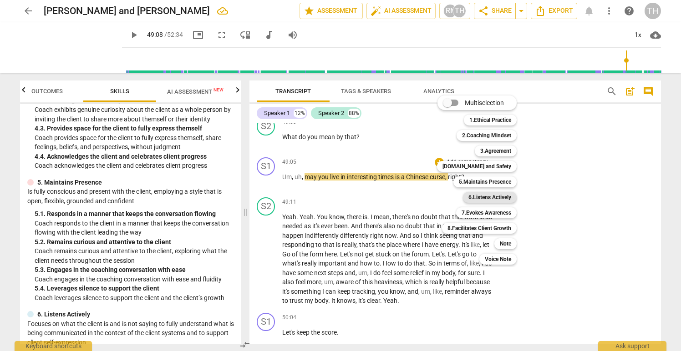
click at [488, 198] on b "6.Listens Actively" at bounding box center [489, 197] width 43 height 11
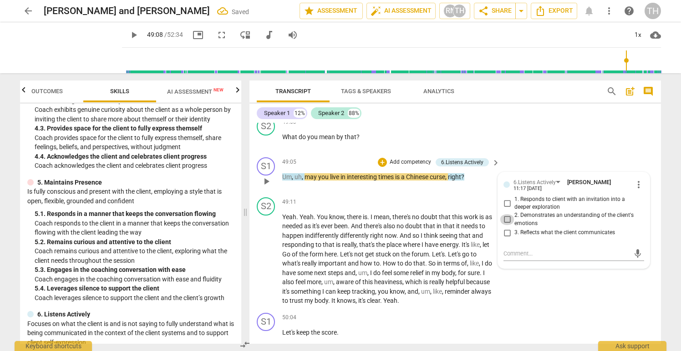
click at [505, 225] on input "2. Demonstrates an understanding of the client's emotions" at bounding box center [507, 219] width 15 height 11
checkbox input "true"
click at [505, 239] on input "3. Reflects what the client communicates" at bounding box center [507, 233] width 15 height 11
checkbox input "true"
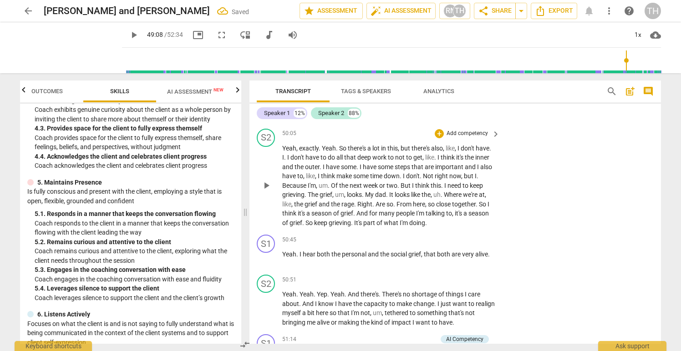
scroll to position [7890, 0]
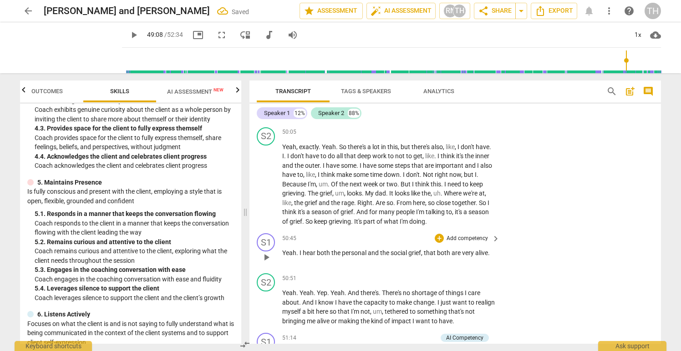
click at [415, 257] on span "grief" at bounding box center [414, 252] width 13 height 7
click at [454, 243] on p "Add competency" at bounding box center [467, 239] width 43 height 8
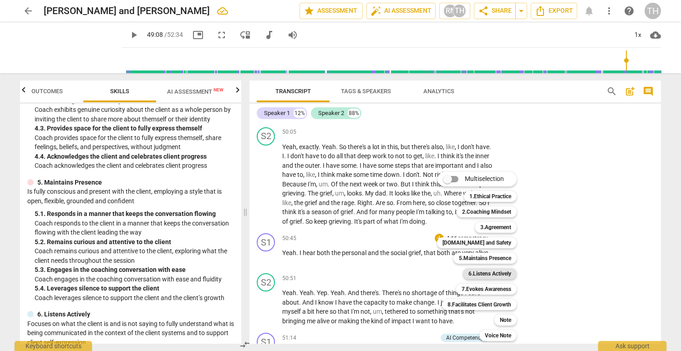
click at [479, 272] on b "6.Listens Actively" at bounding box center [489, 274] width 43 height 11
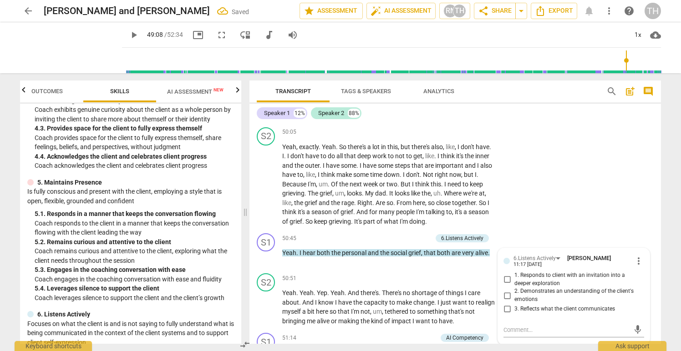
scroll to position [8004, 0]
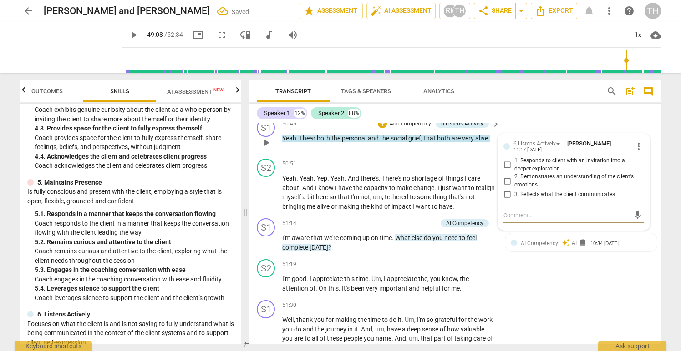
click at [507, 200] on input "3. Reflects what the client communicates" at bounding box center [507, 194] width 15 height 11
checkbox input "true"
click at [504, 187] on input "2. Demonstrates an understanding of the client's emotions" at bounding box center [507, 181] width 15 height 11
checkbox input "true"
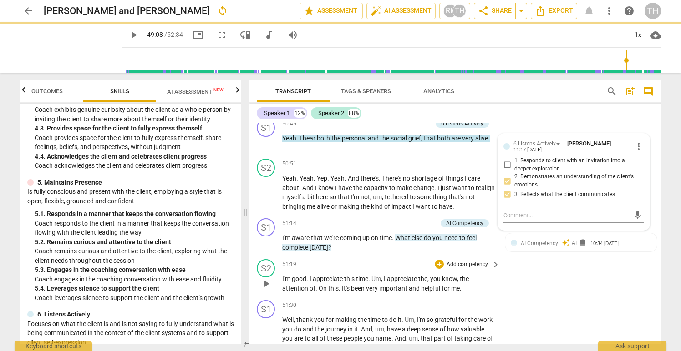
click at [519, 282] on div "S2 play_arrow pause 51:19 + Add competency keyboard_arrow_right I'm good . I ap…" at bounding box center [455, 276] width 412 height 41
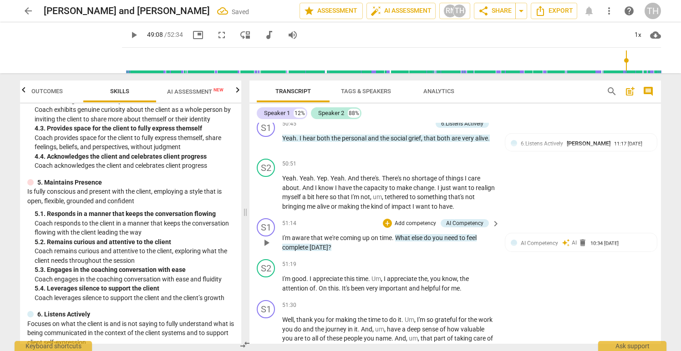
click at [446, 242] on span "need" at bounding box center [451, 237] width 15 height 7
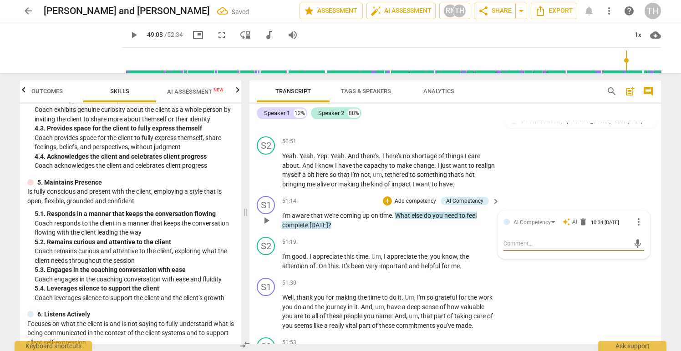
scroll to position [8031, 0]
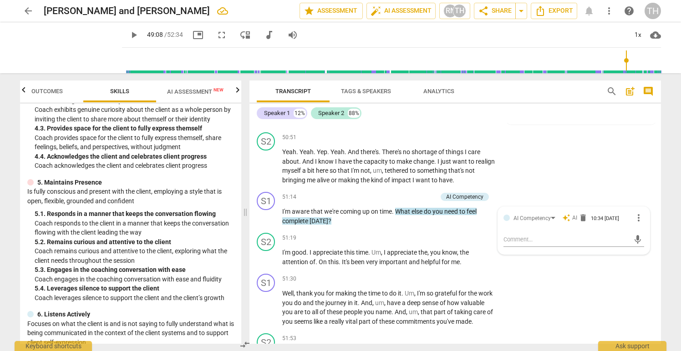
click at [416, 202] on p "Add competency" at bounding box center [415, 197] width 43 height 8
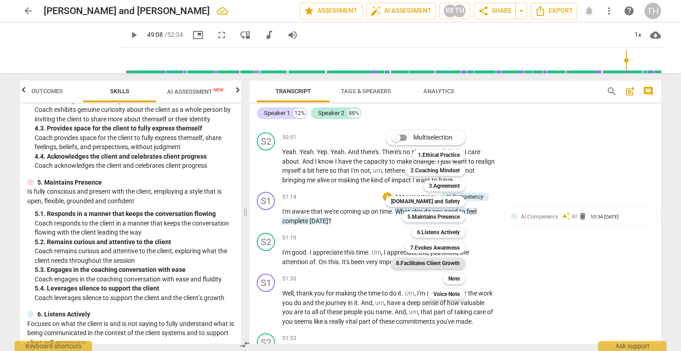
click at [437, 259] on b "8.Facilitates Client Growth" at bounding box center [428, 263] width 64 height 11
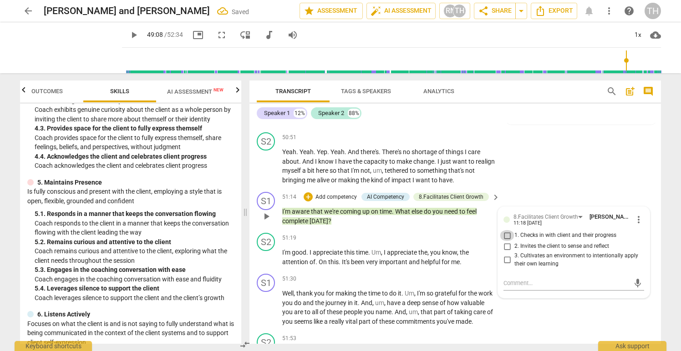
click at [504, 241] on input "1. Checks in with client and their progress" at bounding box center [507, 235] width 15 height 11
checkbox input "true"
click at [505, 252] on input "2. Invites the client to sense and reflect" at bounding box center [507, 246] width 15 height 11
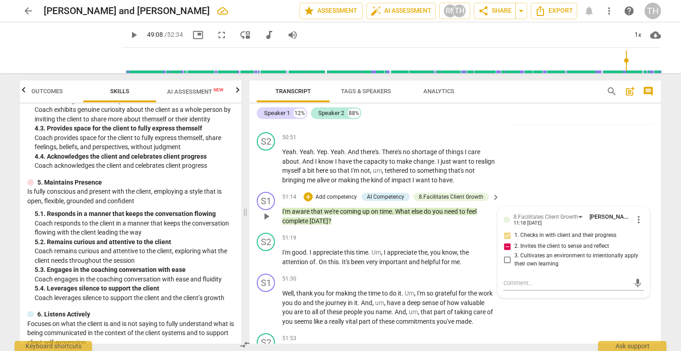
checkbox input "false"
click at [518, 328] on div "S1 play_arrow pause 51:30 + Add competency keyboard_arrow_right Well , thank yo…" at bounding box center [455, 300] width 412 height 60
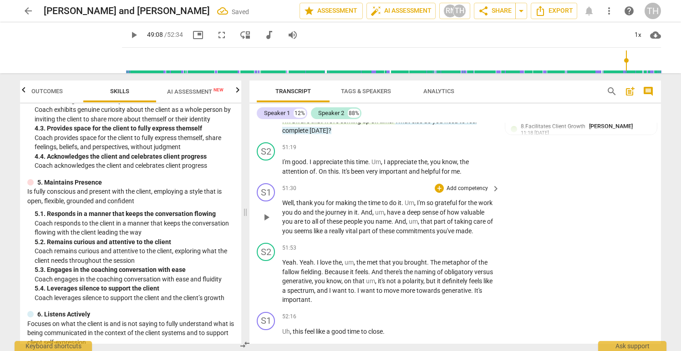
scroll to position [8124, 0]
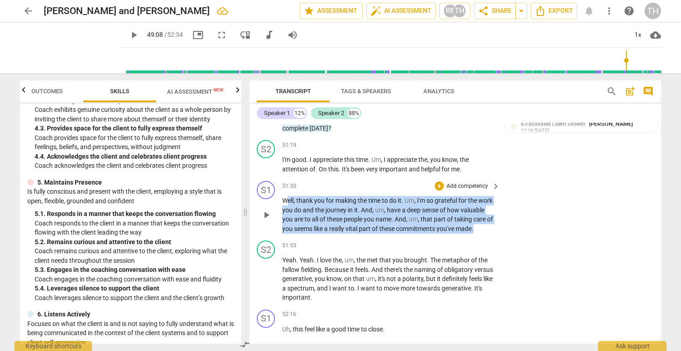
drag, startPoint x: 285, startPoint y: 220, endPoint x: 328, endPoint y: 252, distance: 53.4
click at [328, 234] on p "Well , thank you for making the time to do it . Um , I'm so grateful for the wo…" at bounding box center [388, 214] width 213 height 37
click at [454, 191] on p "Add competency" at bounding box center [467, 187] width 43 height 8
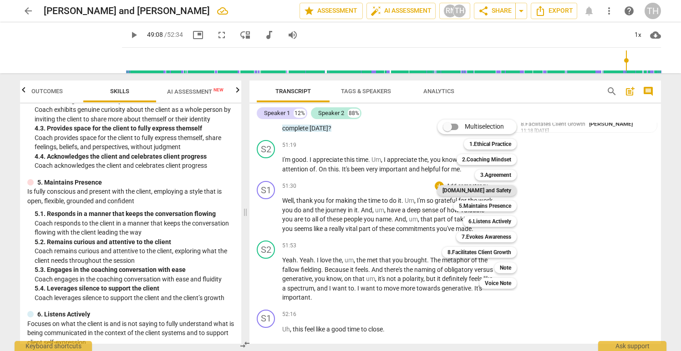
click at [492, 191] on b "[DOMAIN_NAME] and Safety" at bounding box center [476, 190] width 69 height 11
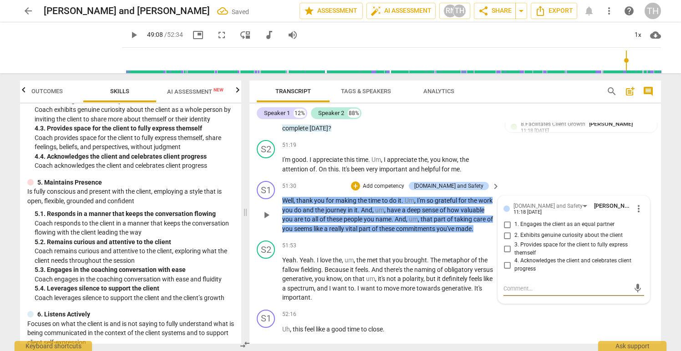
click at [504, 271] on input "4. Acknowledges the client and celebrates client progress" at bounding box center [507, 265] width 15 height 11
checkbox input "true"
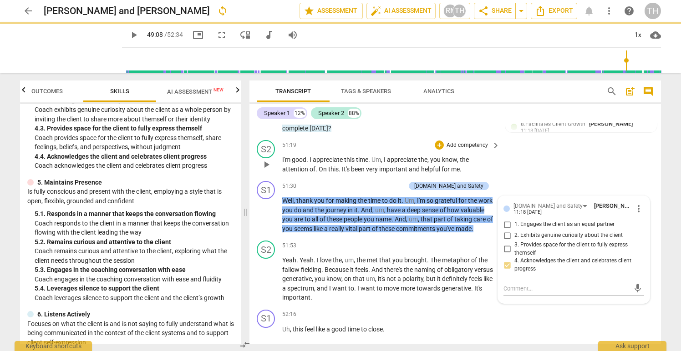
click at [524, 178] on div "S2 play_arrow pause 51:19 + Add competency keyboard_arrow_right I'm good . I ap…" at bounding box center [455, 157] width 412 height 41
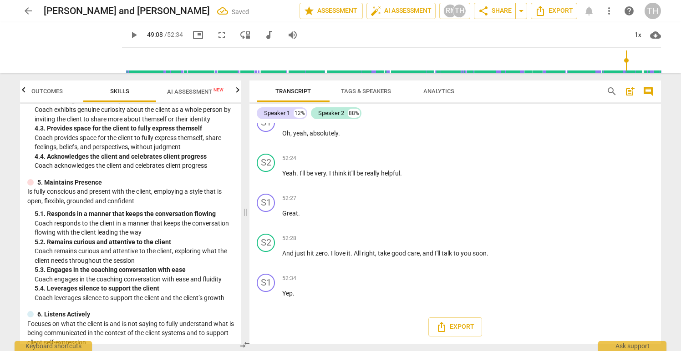
scroll to position [8507, 0]
click at [500, 10] on span "share Share" at bounding box center [495, 10] width 34 height 11
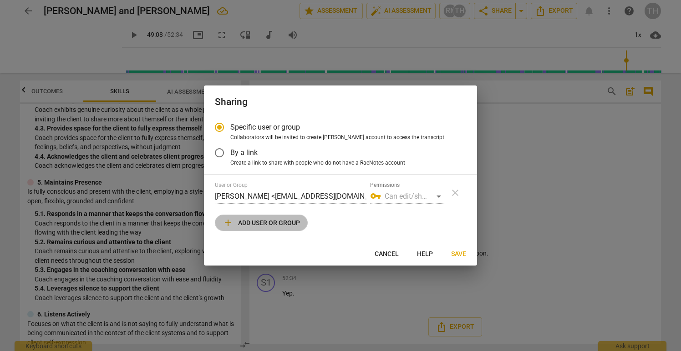
click at [263, 224] on span "add Add user or group" at bounding box center [261, 223] width 77 height 11
radio input "false"
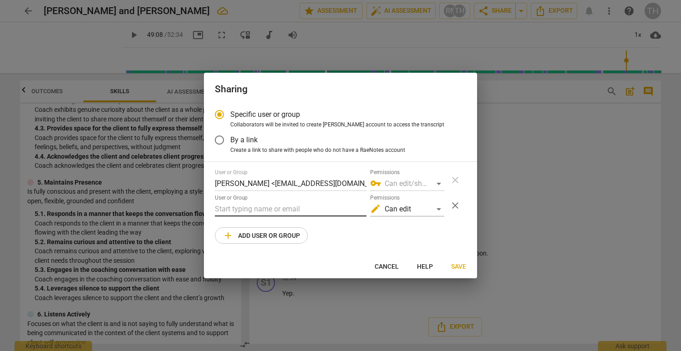
click at [252, 209] on input "text" at bounding box center [291, 209] width 152 height 15
type input "e"
click at [242, 208] on input "text" at bounding box center [291, 209] width 152 height 15
paste input "[EMAIL_ADDRESS][DOMAIN_NAME]"
type input "[EMAIL_ADDRESS][DOMAIN_NAME]"
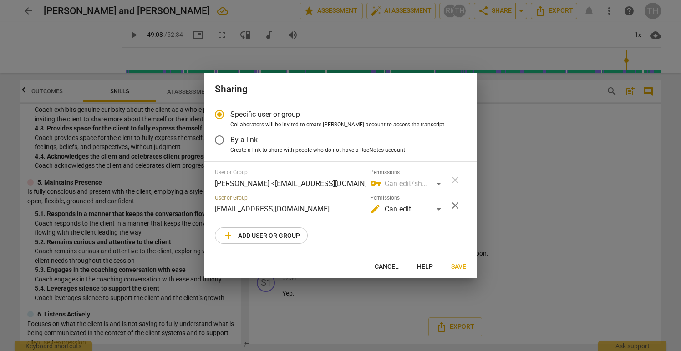
click at [457, 264] on span "Save" at bounding box center [458, 267] width 15 height 9
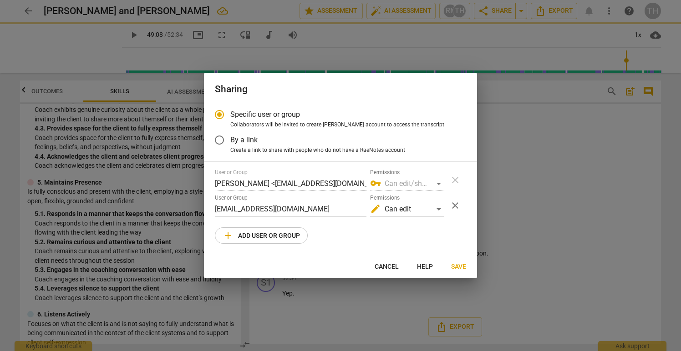
radio input "false"
type input "[PERSON_NAME] <[EMAIL_ADDRESS][DOMAIN_NAME]>"
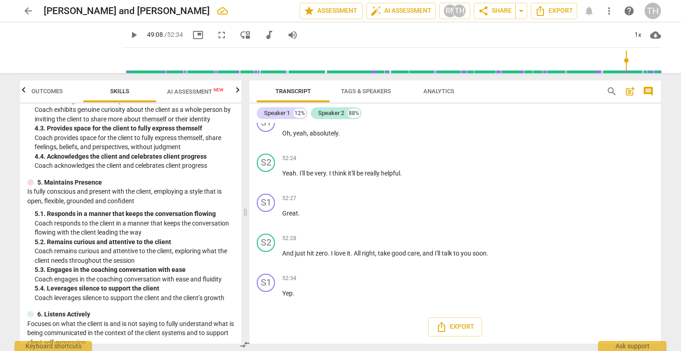
type input "2948"
